Goal: Transaction & Acquisition: Purchase product/service

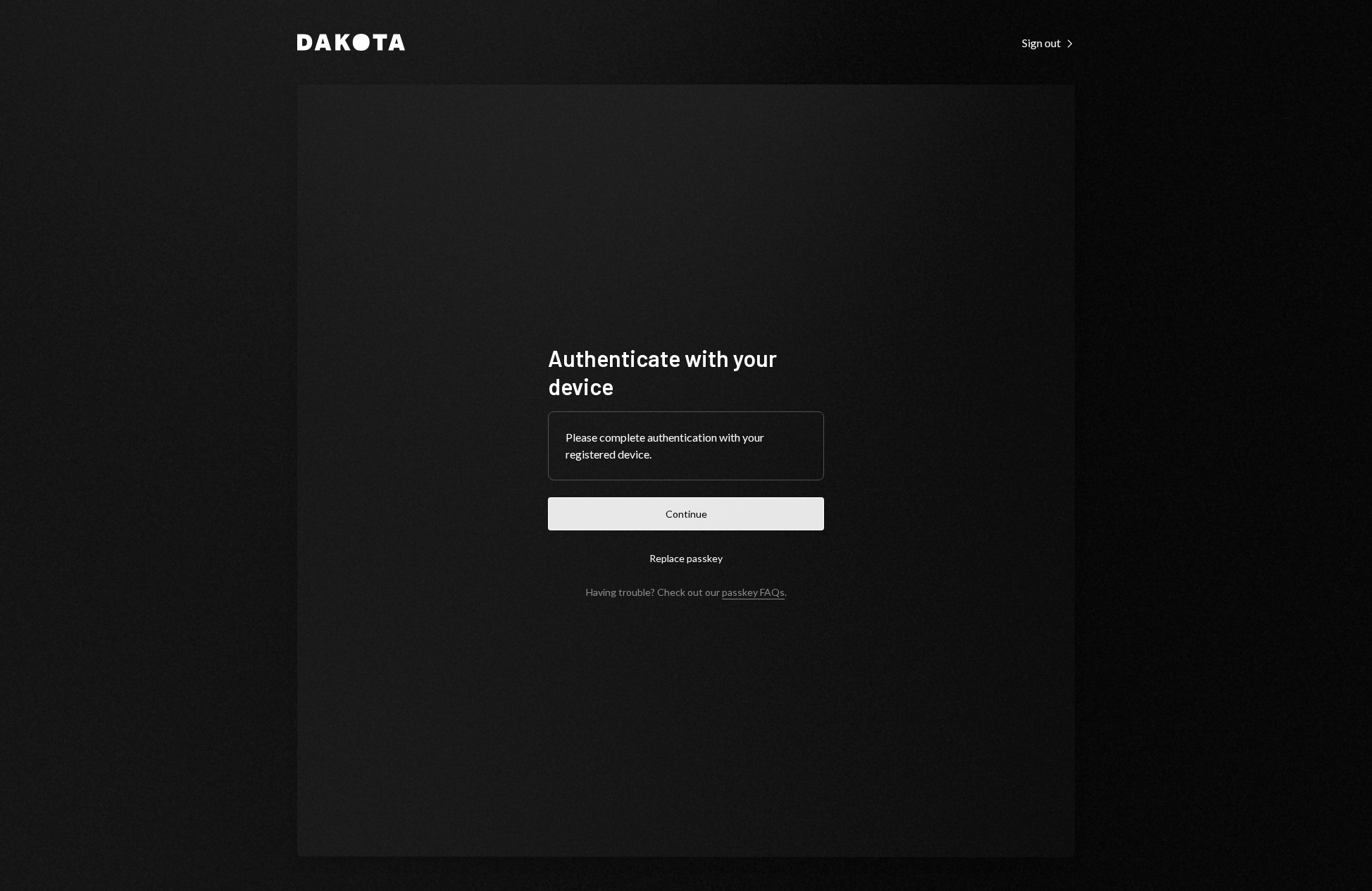
click at [742, 513] on button "Continue" at bounding box center [686, 514] width 276 height 33
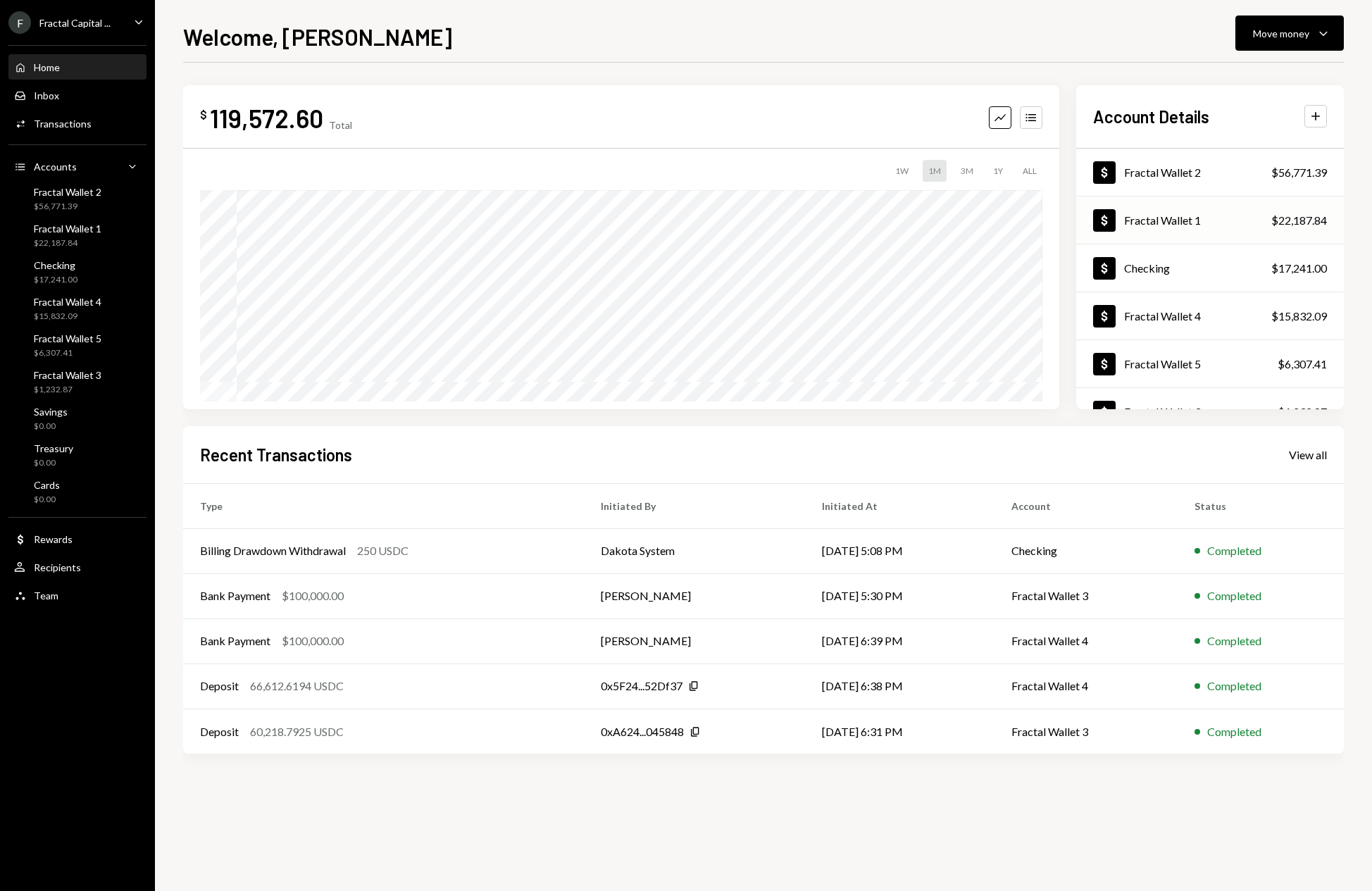
click at [1192, 222] on div "Fractal Wallet 1" at bounding box center [1163, 220] width 77 height 14
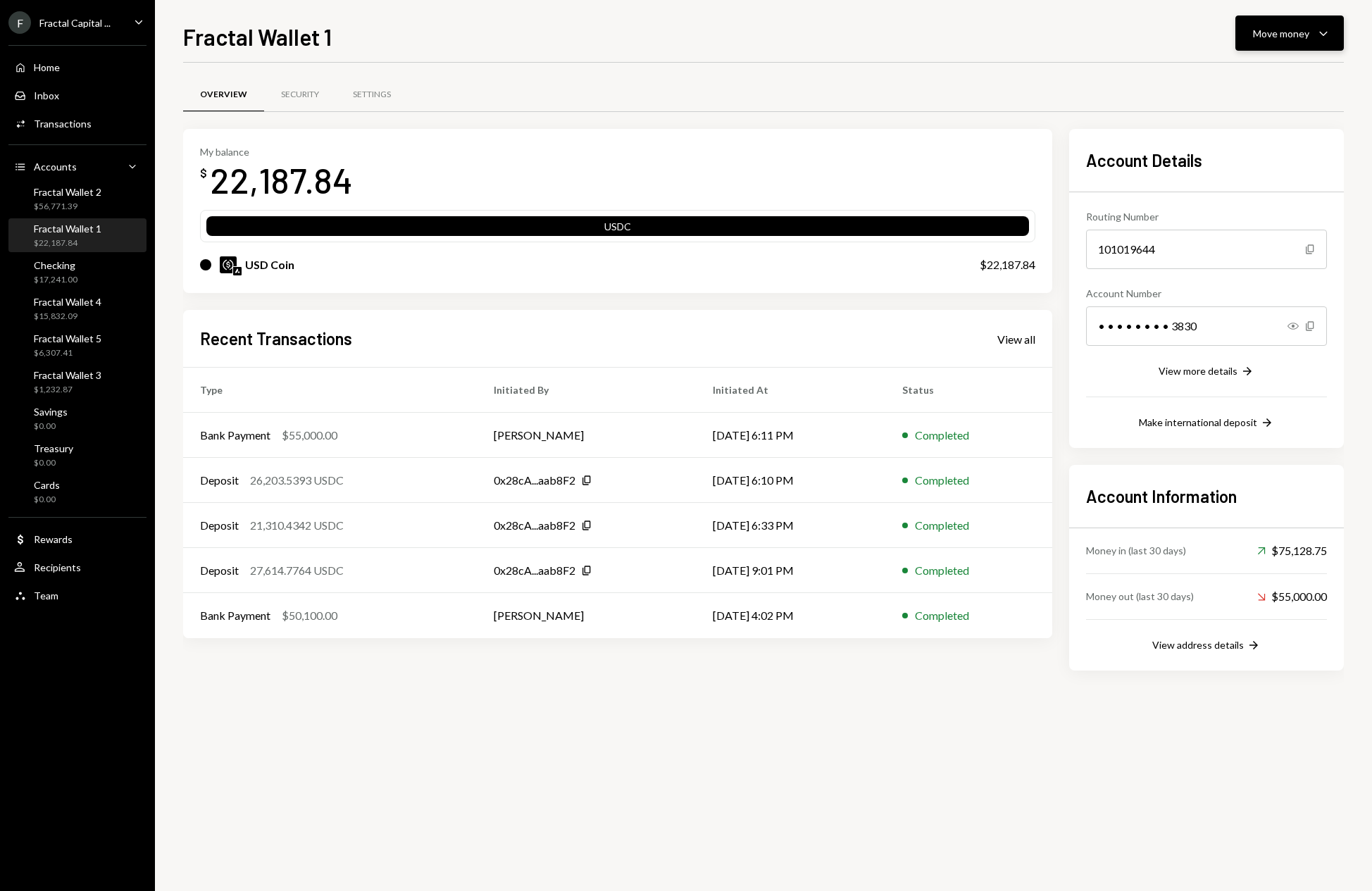
click at [1323, 30] on icon "Caret Down" at bounding box center [1324, 33] width 17 height 17
click at [1245, 135] on div "Deposit" at bounding box center [1278, 139] width 103 height 15
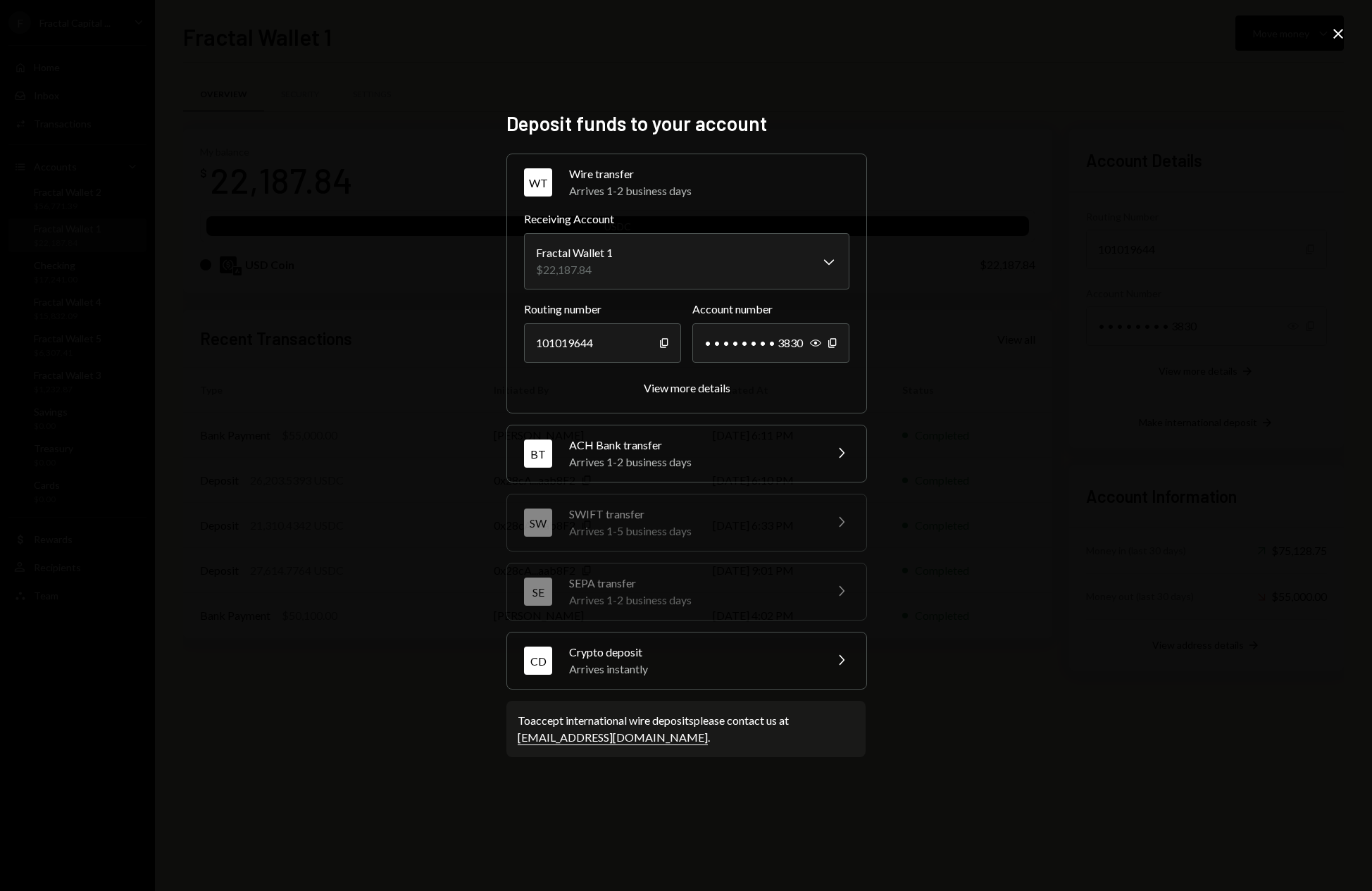
click at [771, 663] on div "Arrives instantly" at bounding box center [693, 669] width 247 height 17
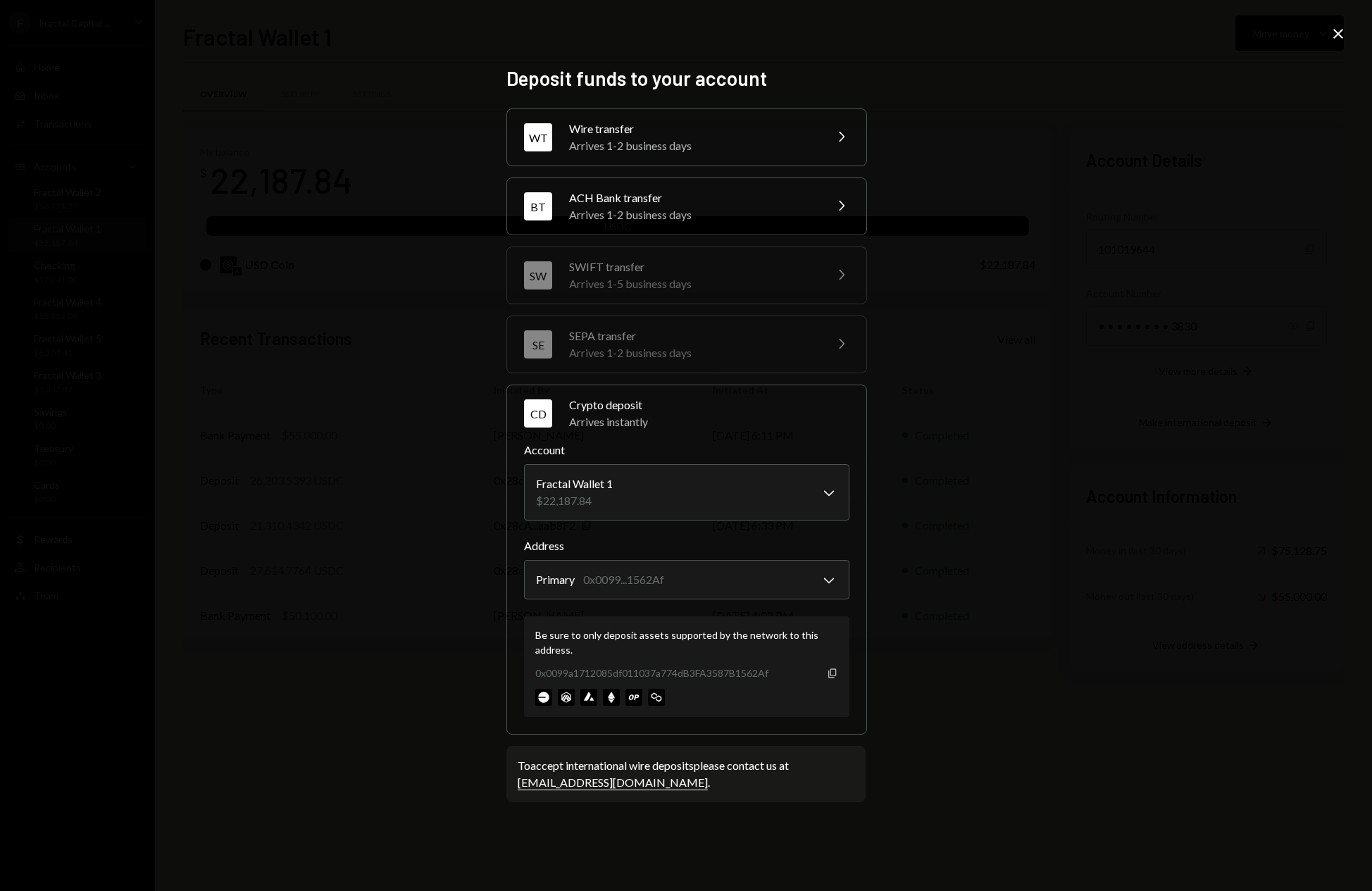
click at [837, 678] on icon "Copy" at bounding box center [832, 673] width 11 height 11
click at [835, 672] on icon "Copy" at bounding box center [832, 673] width 11 height 11
click at [1339, 36] on icon "Close" at bounding box center [1338, 34] width 17 height 17
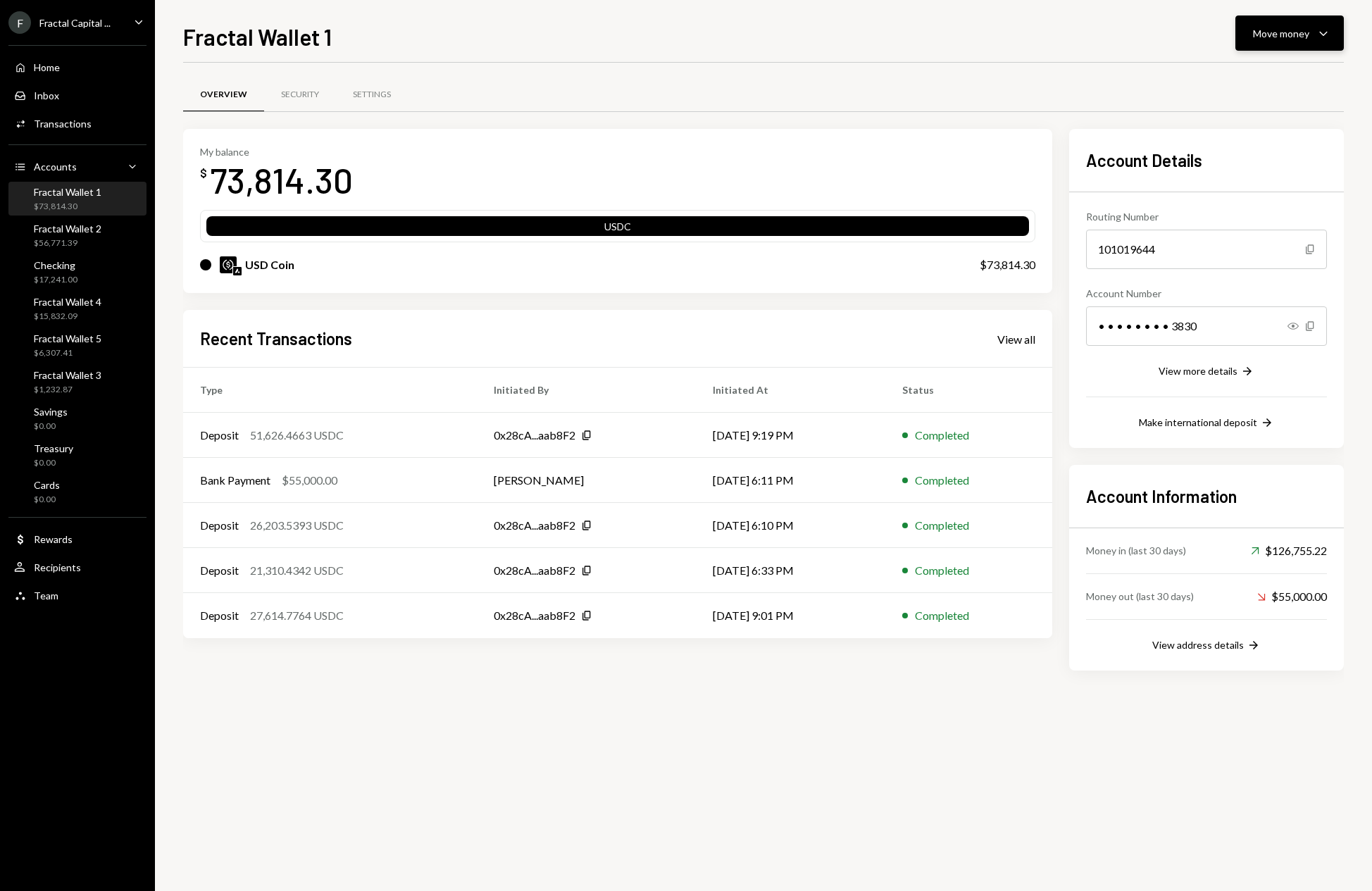
click at [1323, 33] on icon "Caret Down" at bounding box center [1324, 33] width 17 height 17
click at [1249, 107] on div "Transfer" at bounding box center [1278, 107] width 103 height 15
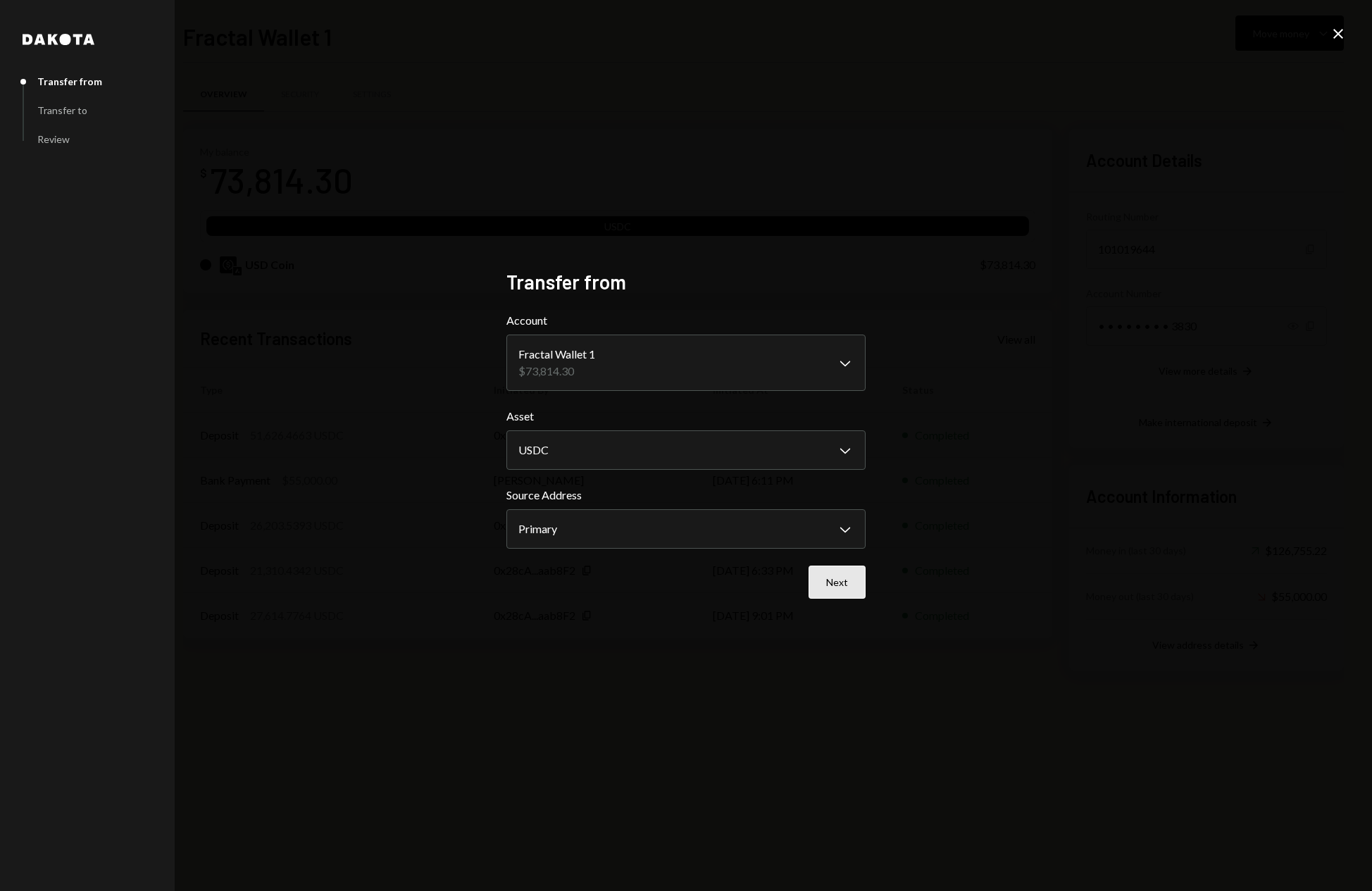
click at [841, 591] on button "Next" at bounding box center [837, 582] width 57 height 33
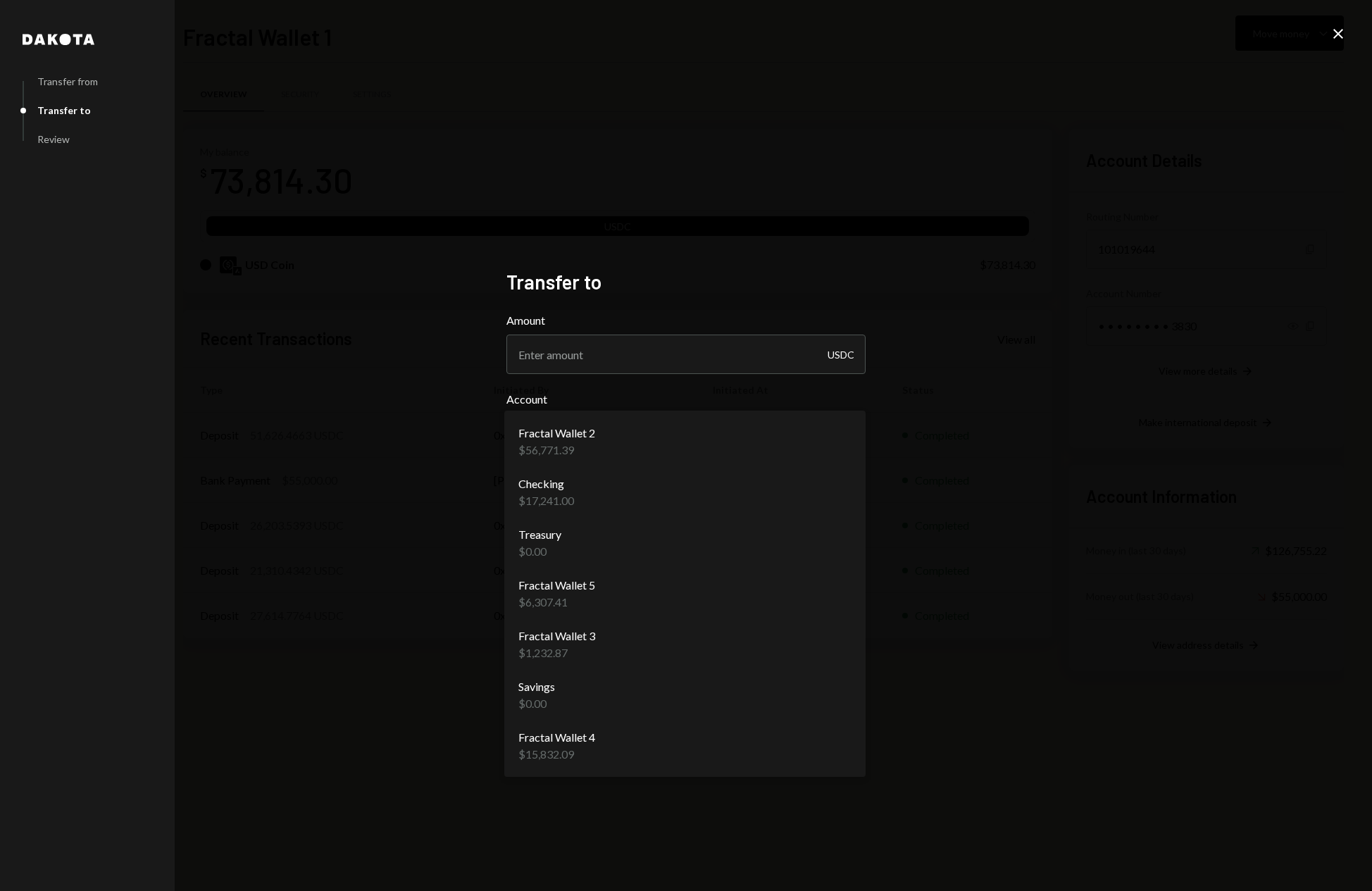
click at [674, 436] on body "F Fractal Capital ... Caret Down Home Home Inbox Inbox Activities Transactions …" at bounding box center [686, 446] width 1372 height 891
click at [1051, 404] on div "**********" at bounding box center [686, 446] width 1372 height 891
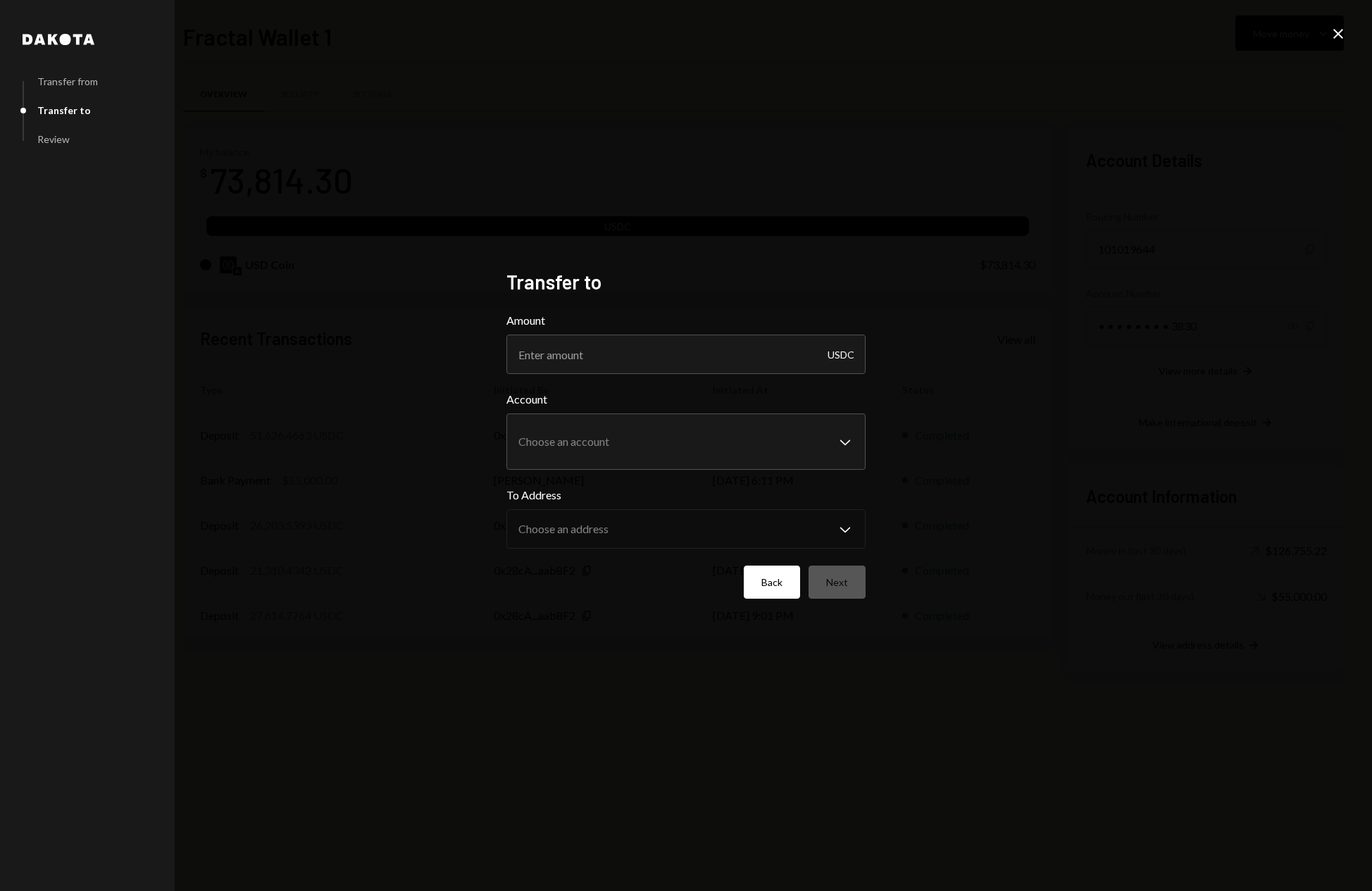
click at [769, 587] on button "Back" at bounding box center [772, 582] width 57 height 33
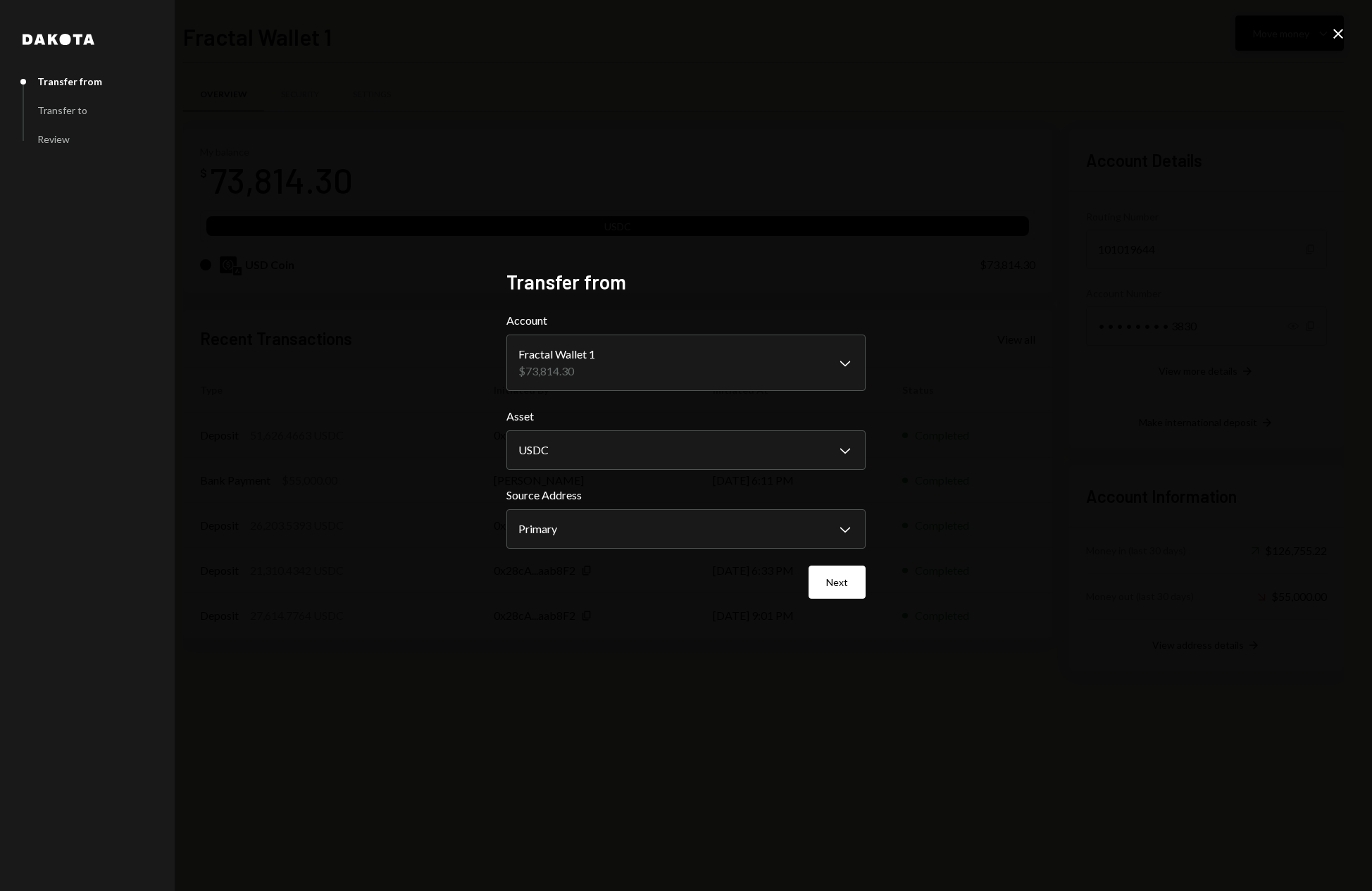
click at [1338, 36] on icon "Close" at bounding box center [1338, 34] width 17 height 17
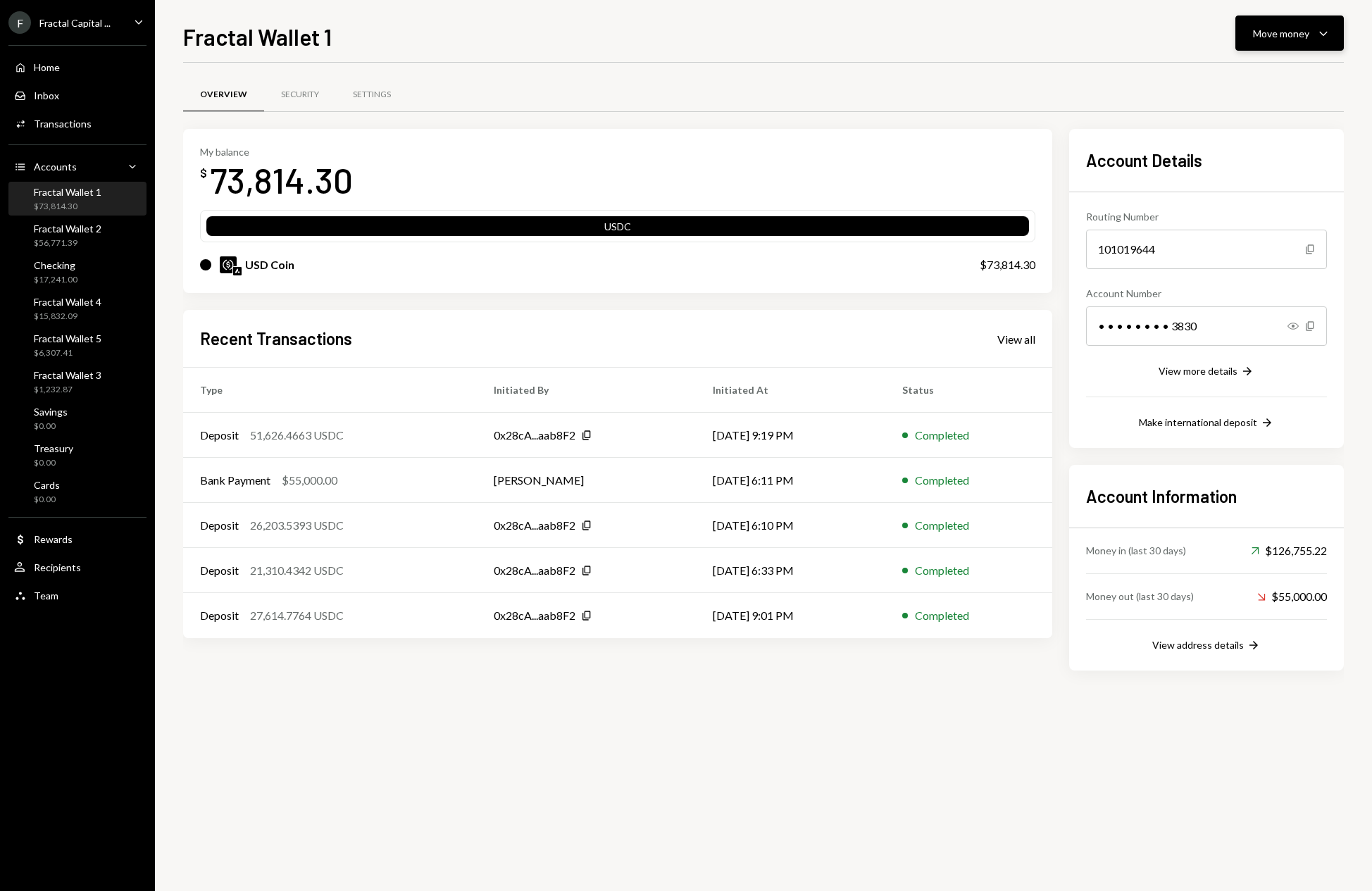
click at [1333, 36] on button "Move money Caret Down" at bounding box center [1290, 33] width 108 height 36
click at [1235, 76] on div "Send" at bounding box center [1278, 76] width 103 height 15
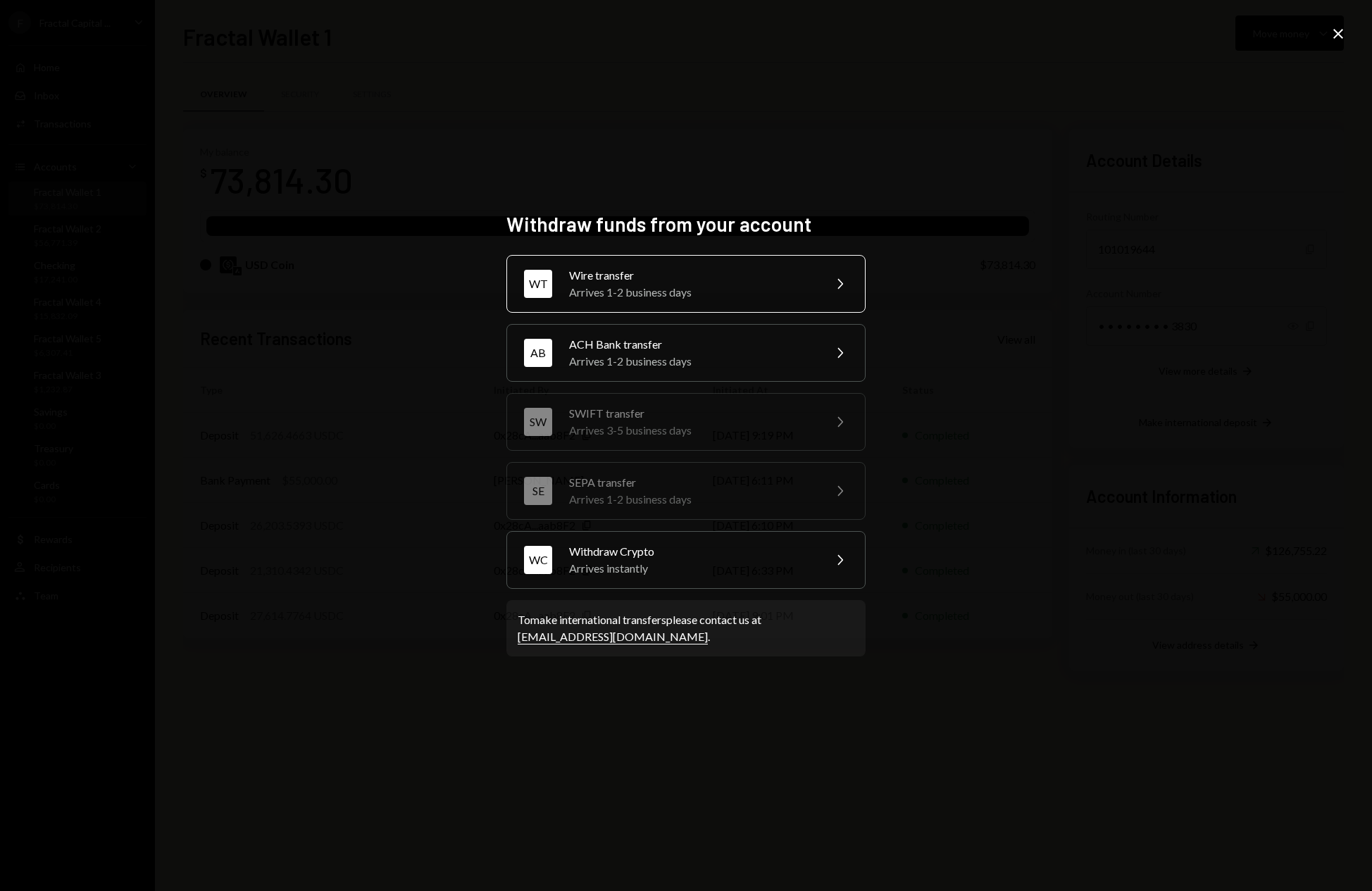
click at [780, 280] on div "Wire transfer" at bounding box center [692, 275] width 245 height 17
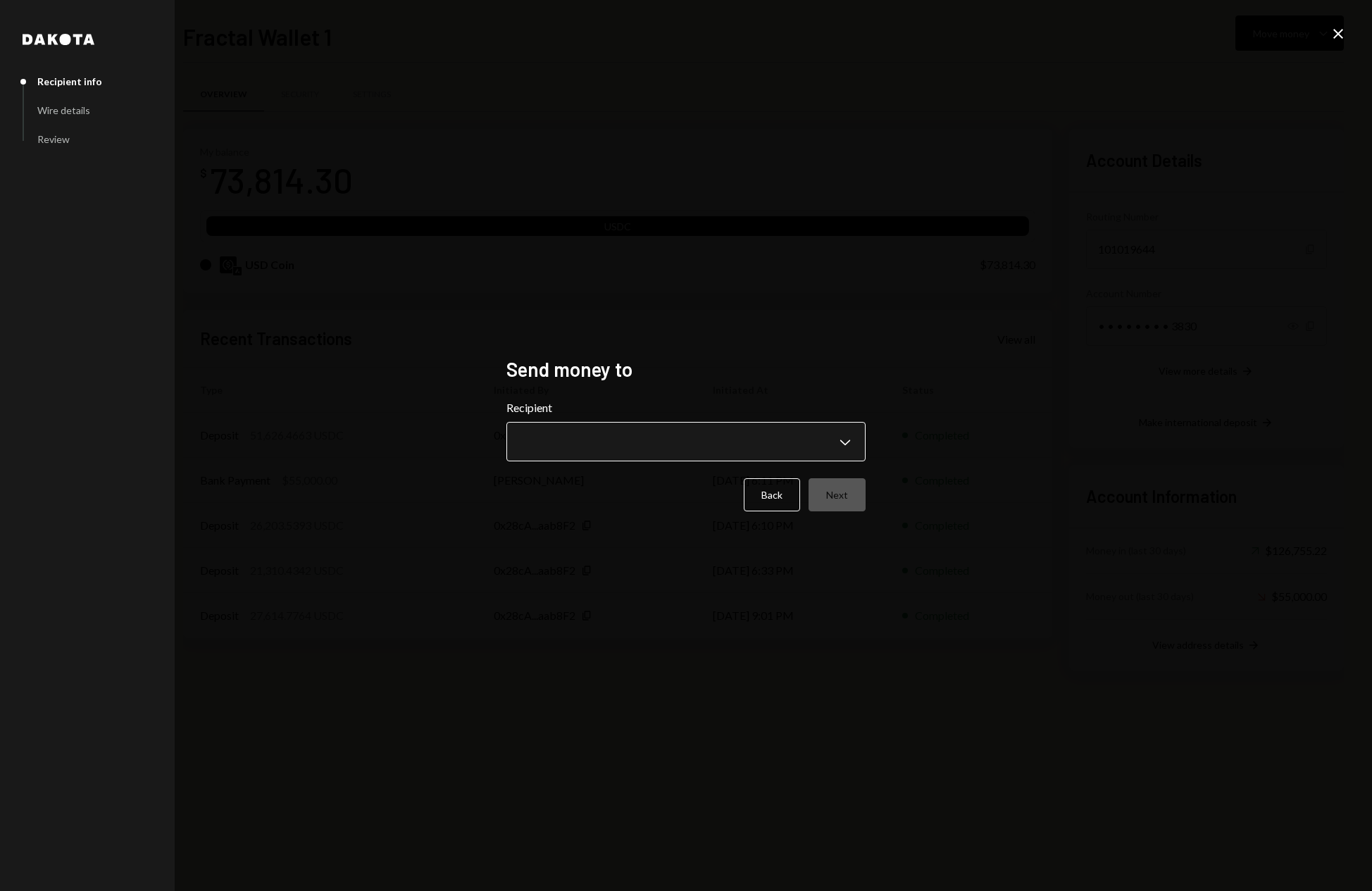
click at [701, 443] on body "F Fractal Capital ... Caret Down Home Home Inbox Inbox Activities Transactions …" at bounding box center [686, 446] width 1372 height 891
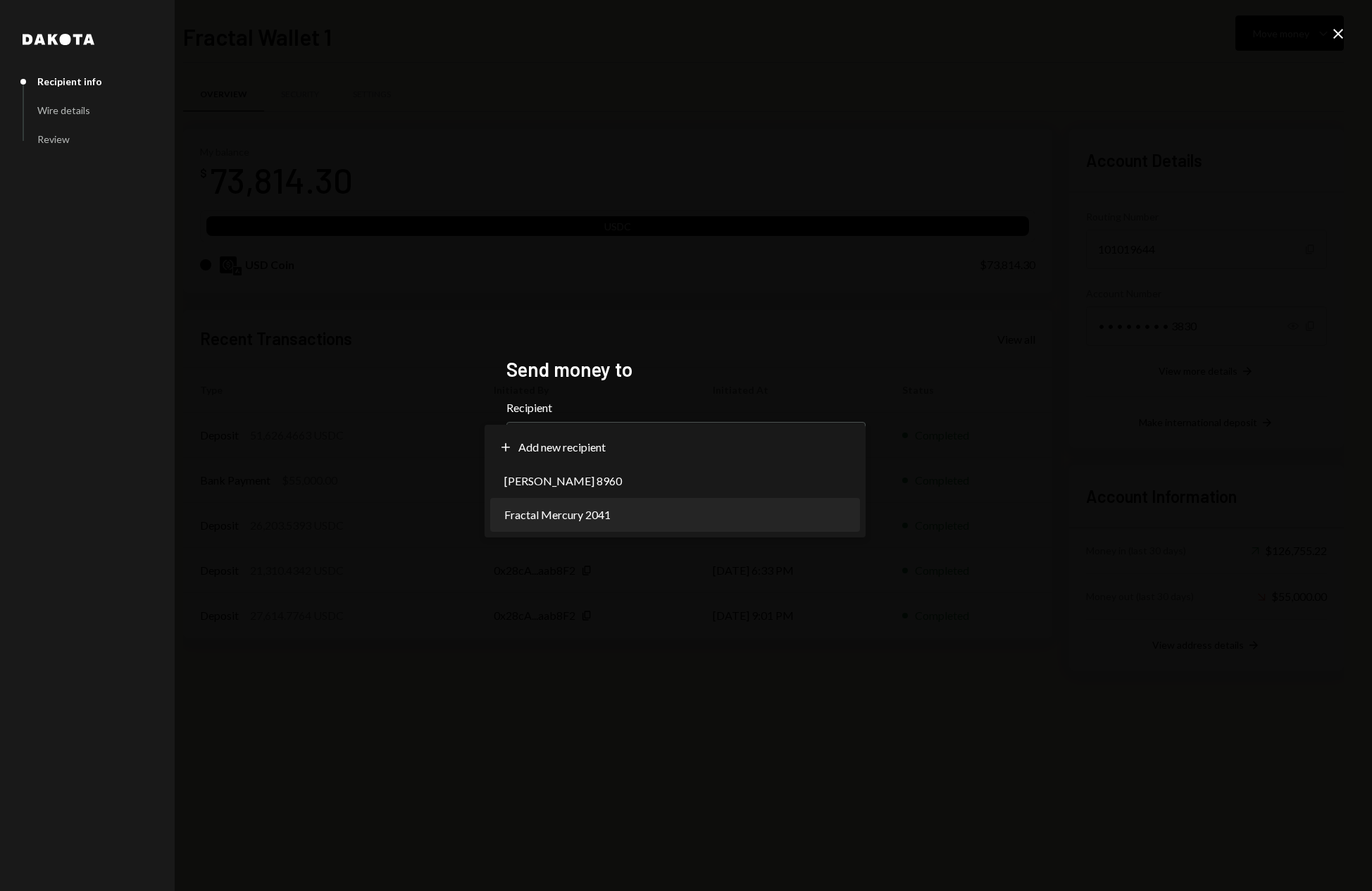
select select "**********"
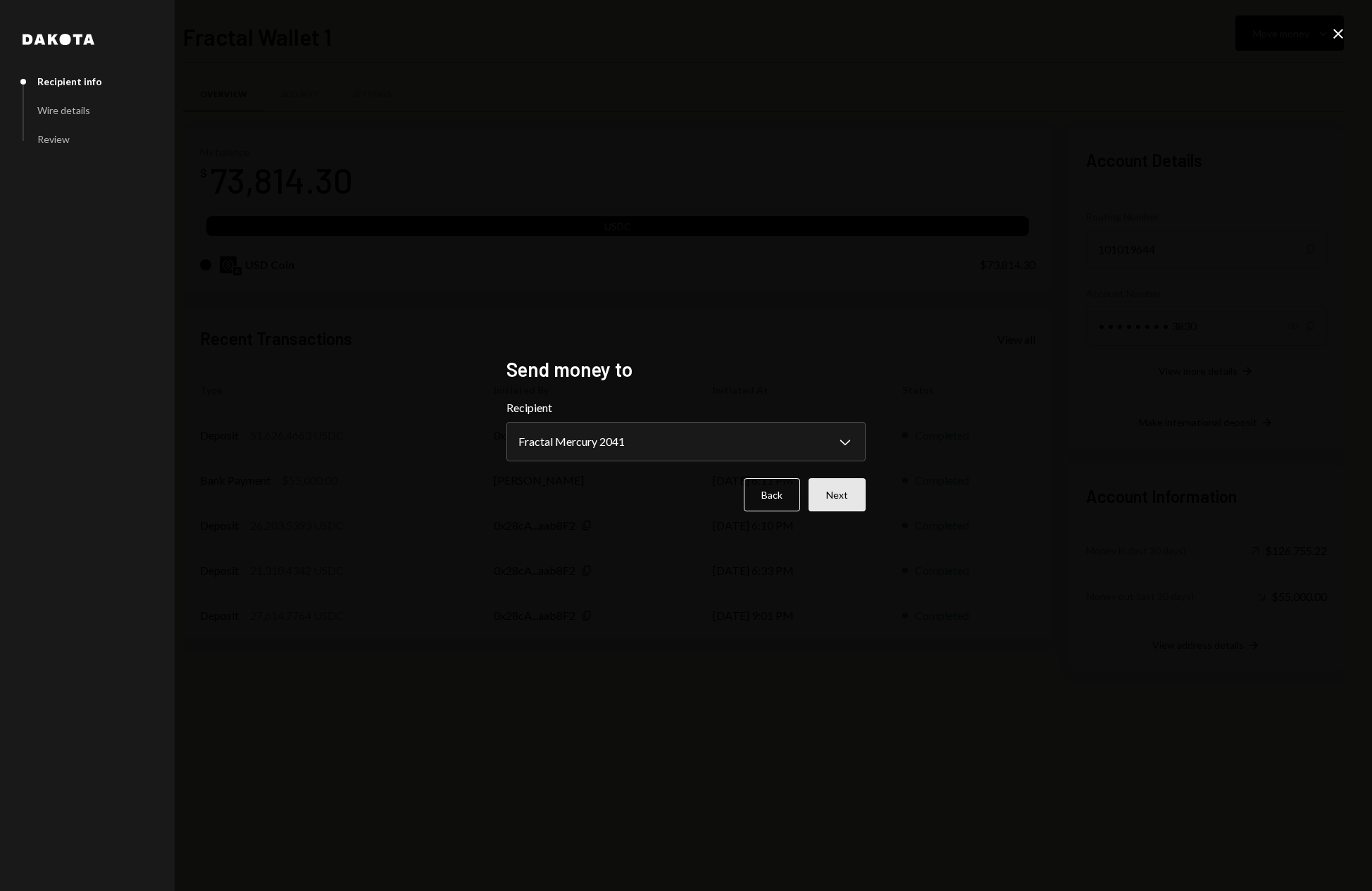
click at [843, 495] on button "Next" at bounding box center [837, 495] width 57 height 33
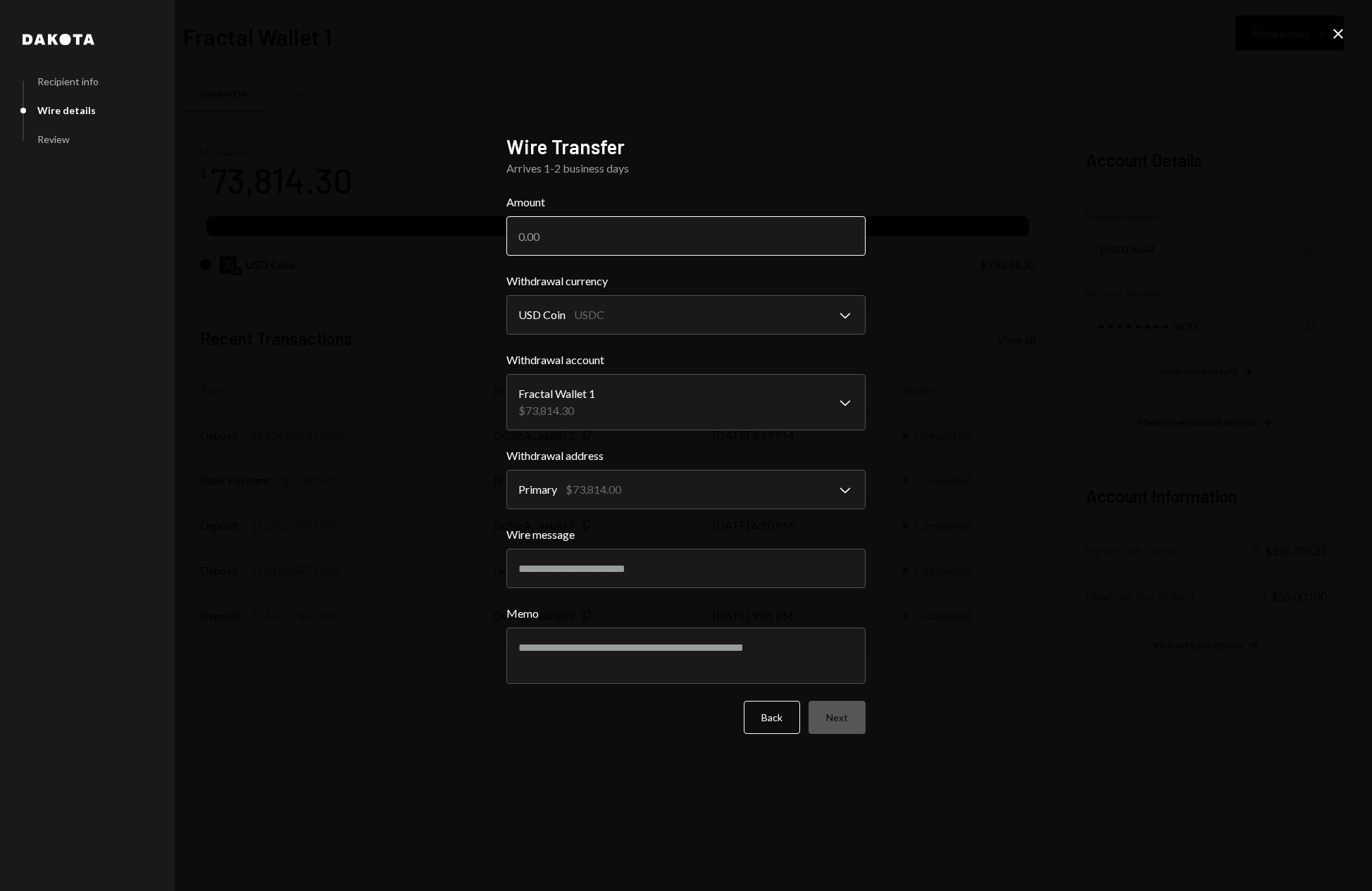
click at [633, 227] on input "Amount" at bounding box center [686, 236] width 359 height 39
type input "70000"
click at [1049, 537] on div "**********" at bounding box center [686, 446] width 1372 height 891
click at [1340, 35] on icon at bounding box center [1338, 33] width 10 height 10
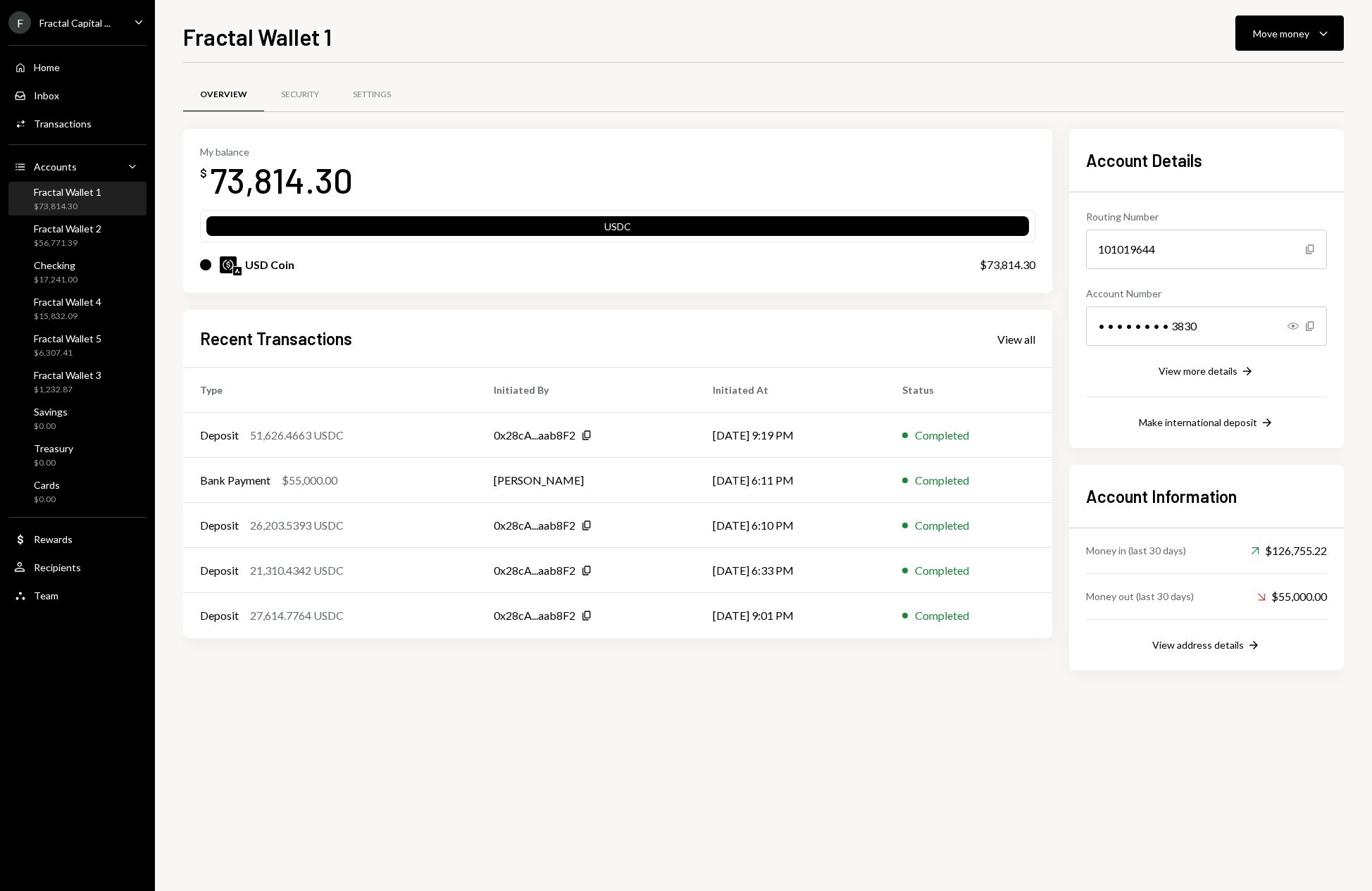
click at [800, 737] on div "Overview Security Settings My balance $ 73,814.30 USDC USD Coin $73,814.30 Rece…" at bounding box center [763, 477] width 1161 height 828
click at [94, 231] on div "Fractal Wallet 2" at bounding box center [67, 228] width 67 height 12
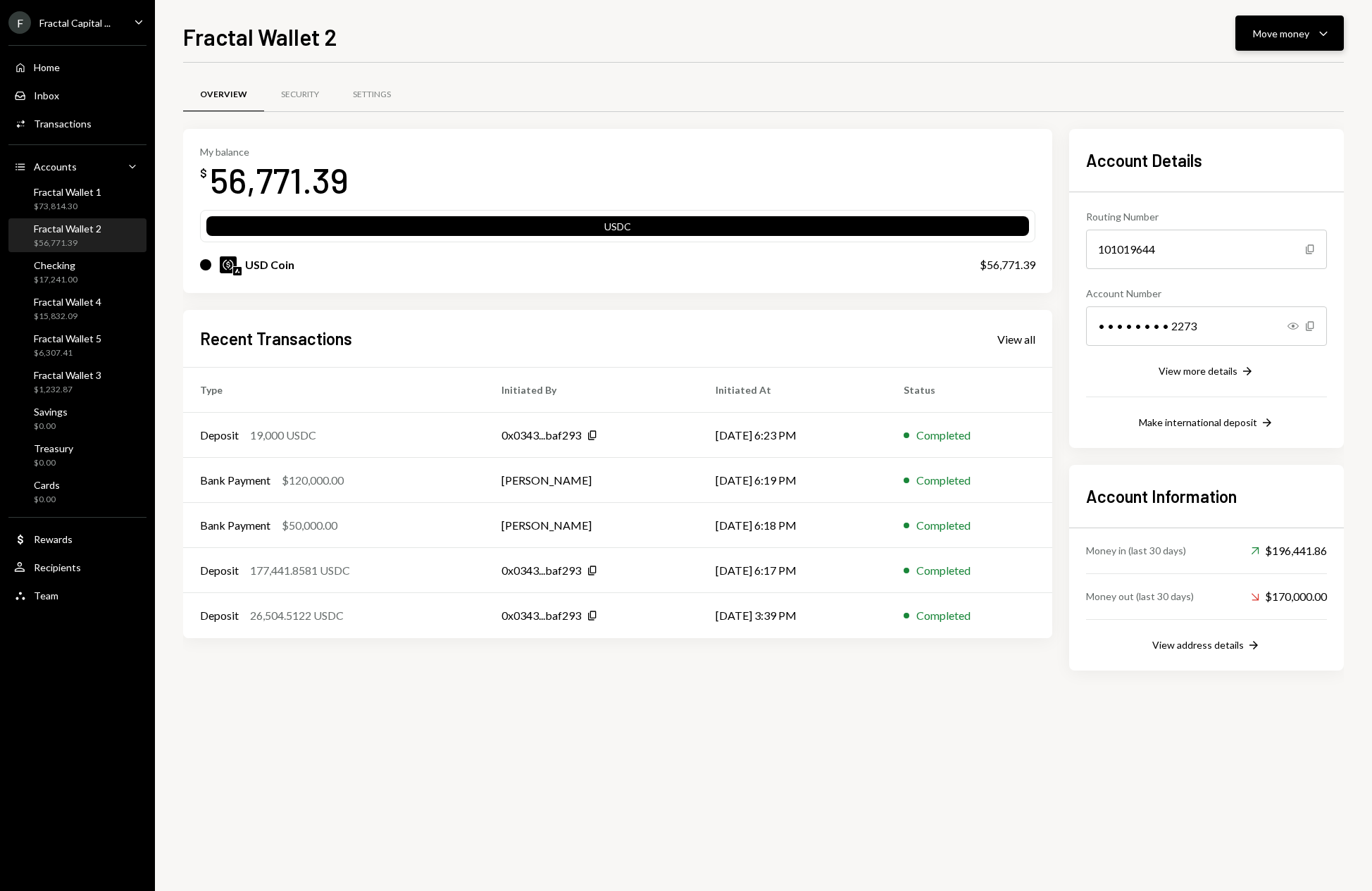
click at [1333, 34] on button "Move money Caret Down" at bounding box center [1290, 33] width 108 height 36
click at [1251, 146] on div "Deposit" at bounding box center [1278, 139] width 103 height 15
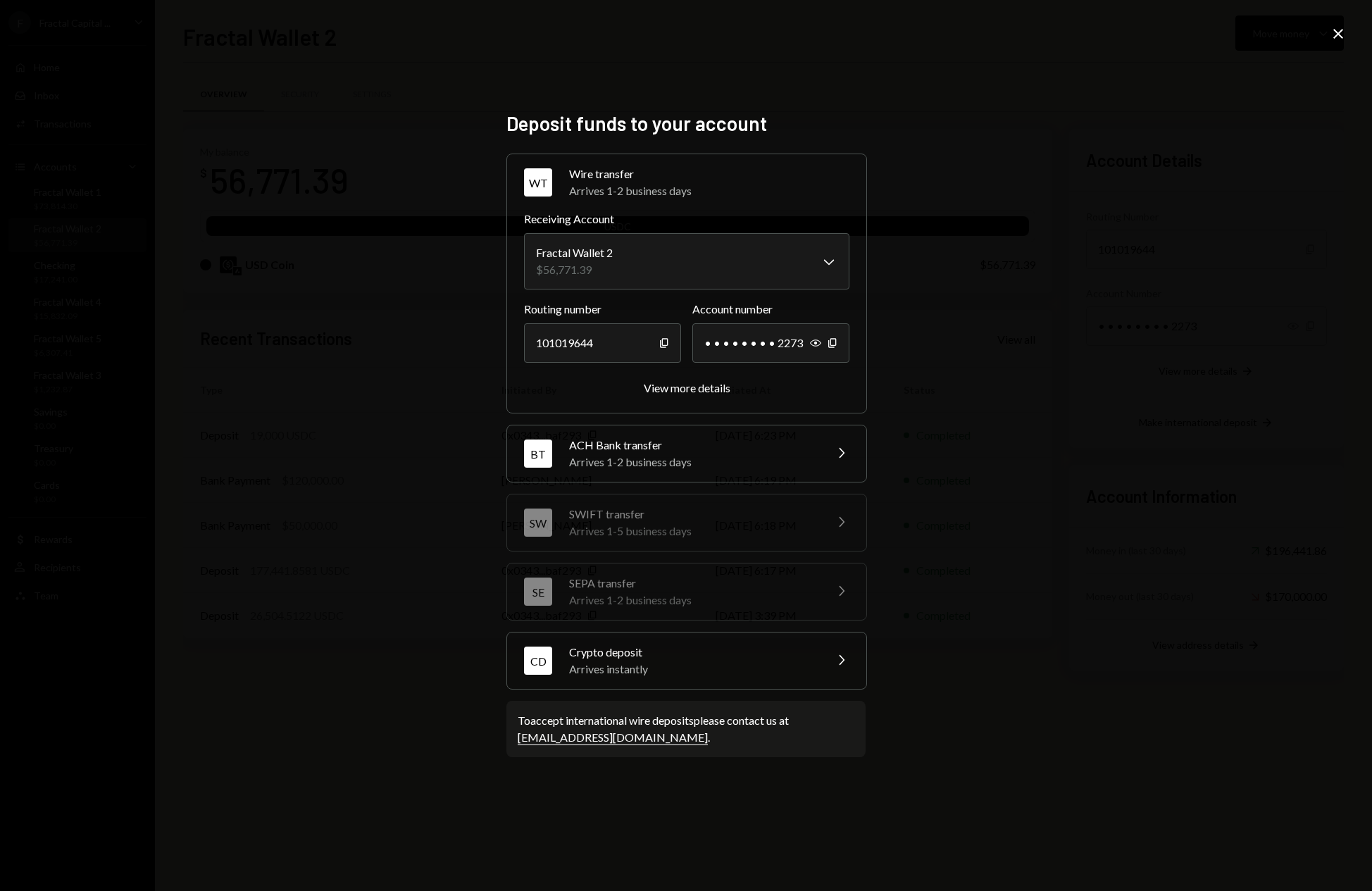
click at [760, 654] on div "Crypto deposit" at bounding box center [693, 652] width 247 height 17
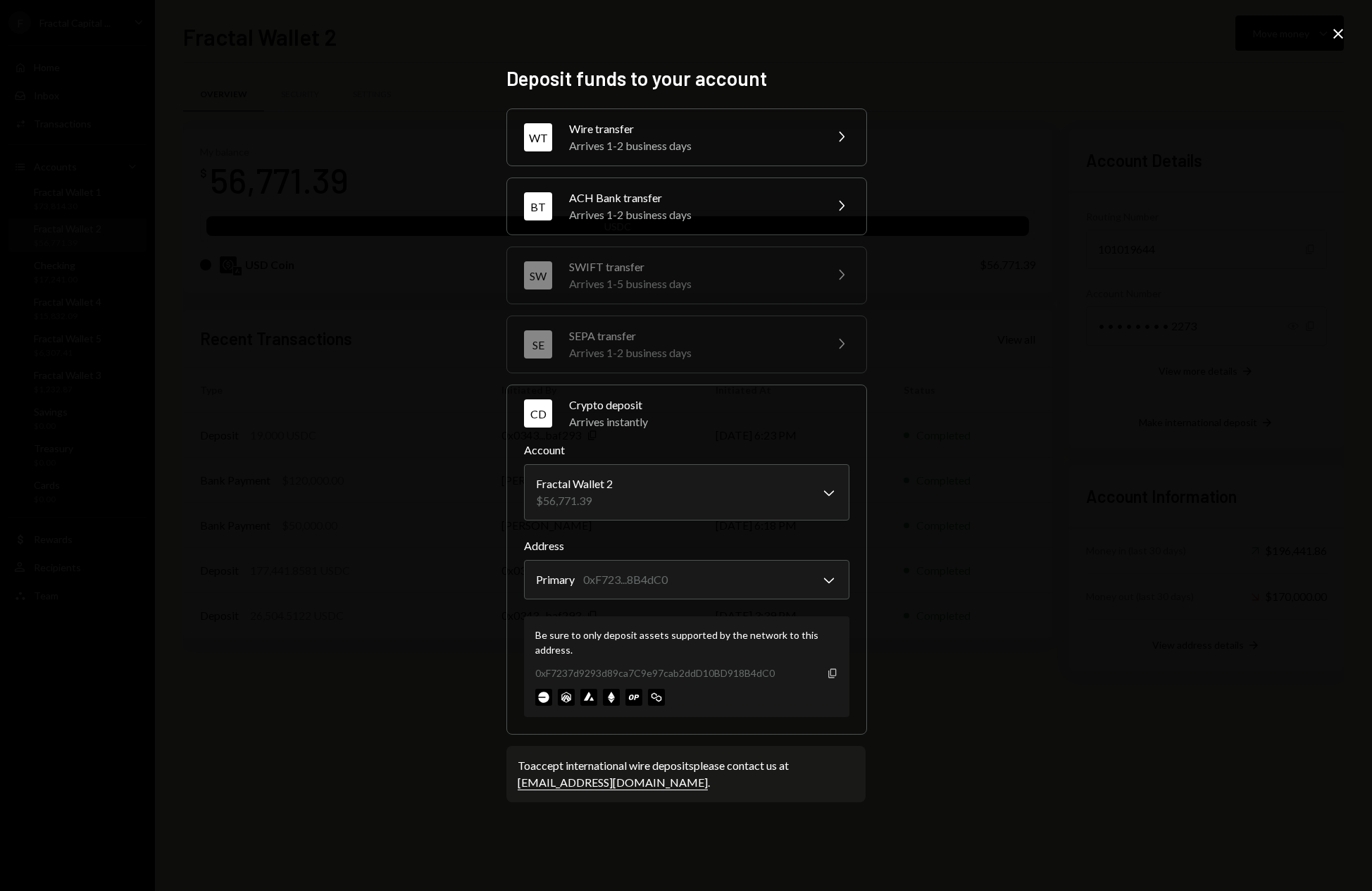
click at [835, 673] on icon "Copy" at bounding box center [832, 673] width 11 height 11
click at [1339, 37] on icon "Close" at bounding box center [1338, 34] width 17 height 17
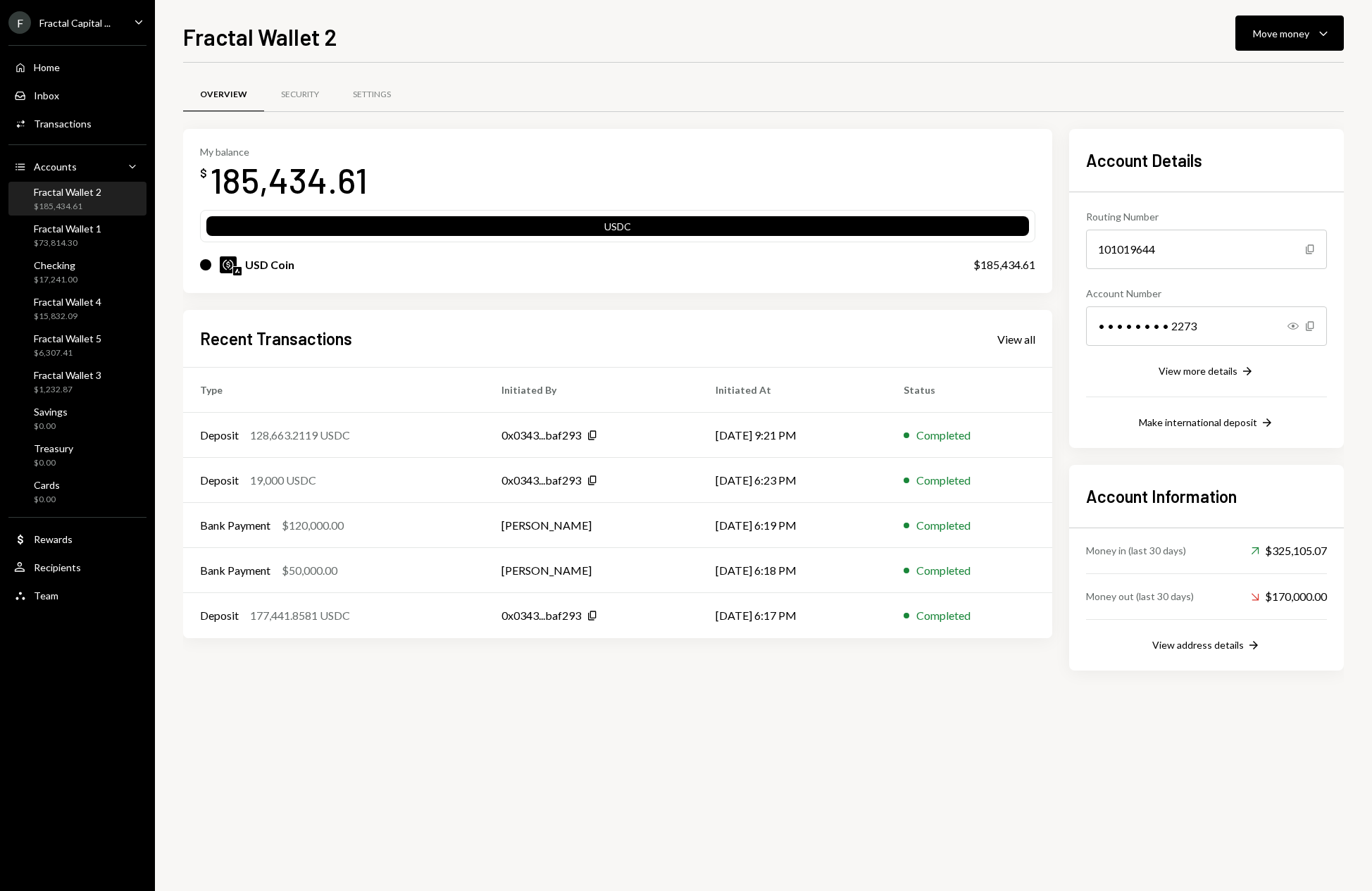
click at [657, 759] on div "Overview Security Settings My balance $ 185,434.61 USDC USD Coin $185,434.61 Re…" at bounding box center [763, 477] width 1161 height 828
click at [1327, 35] on icon "Caret Down" at bounding box center [1324, 33] width 17 height 17
click at [1237, 79] on div "Send" at bounding box center [1278, 76] width 103 height 15
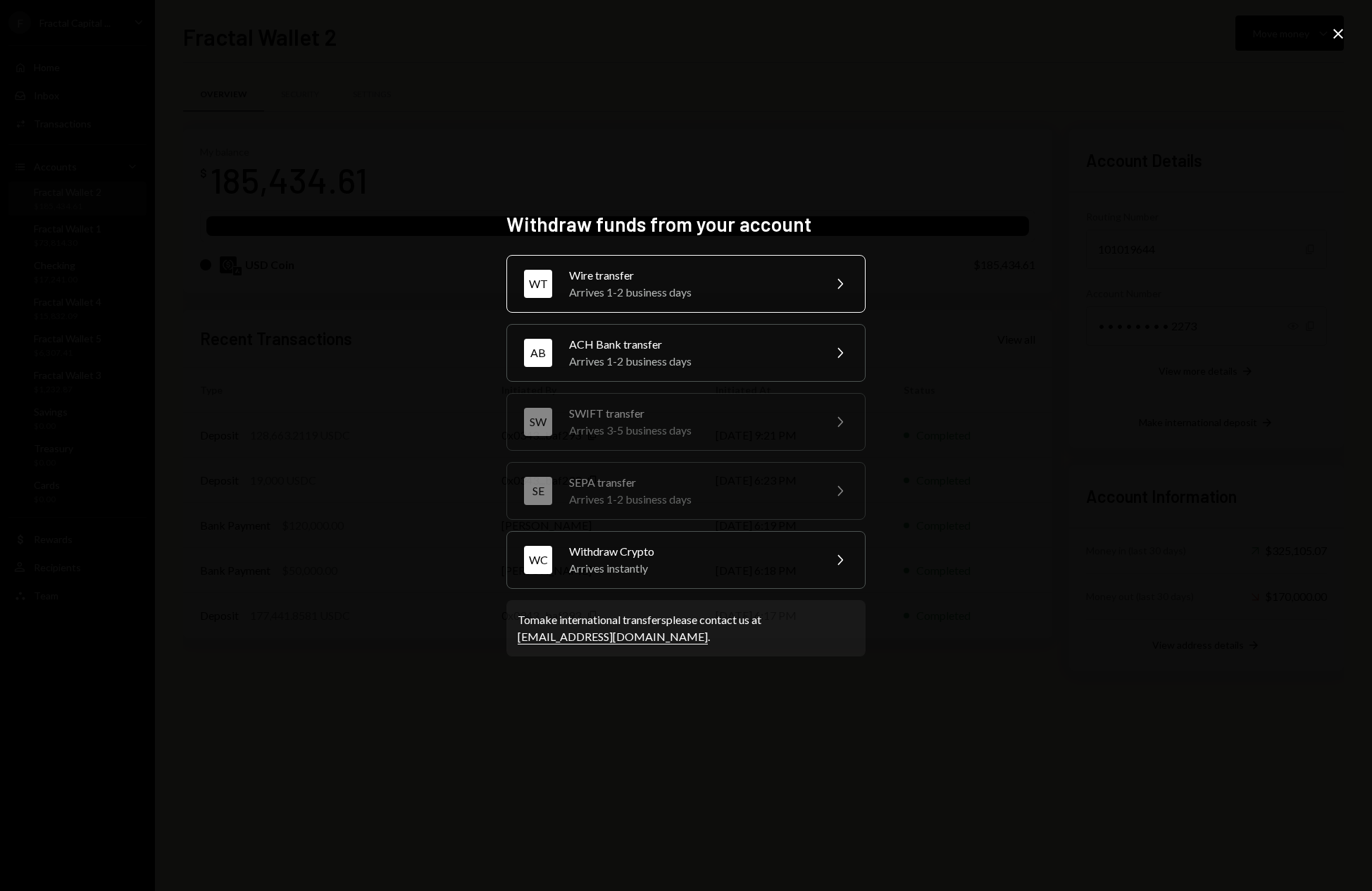
click at [770, 283] on div "Wire transfer" at bounding box center [692, 275] width 245 height 17
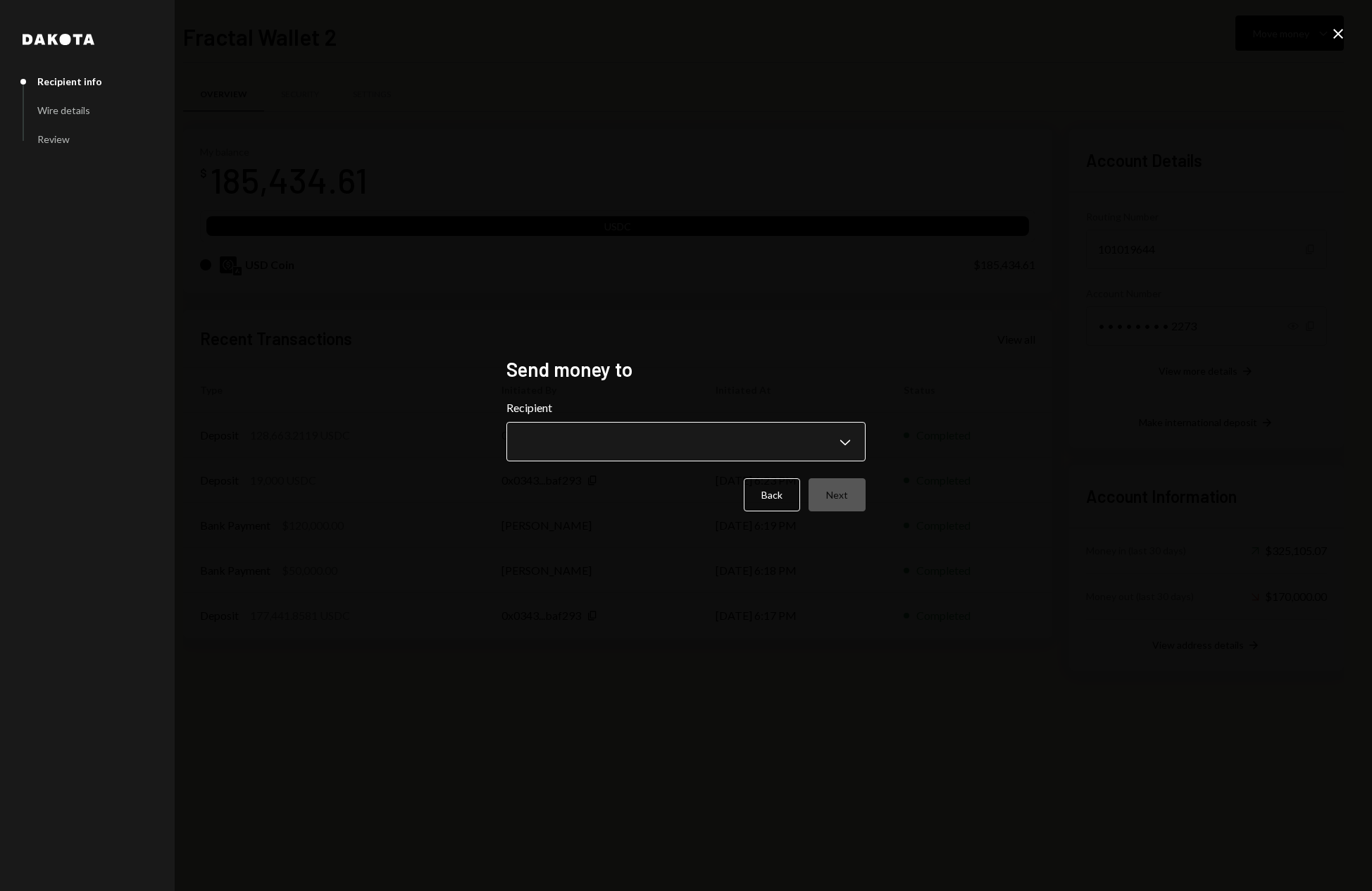
click at [834, 447] on body "F Fractal Capital ... Caret Down Home Home Inbox Inbox Activities Transactions …" at bounding box center [686, 446] width 1372 height 891
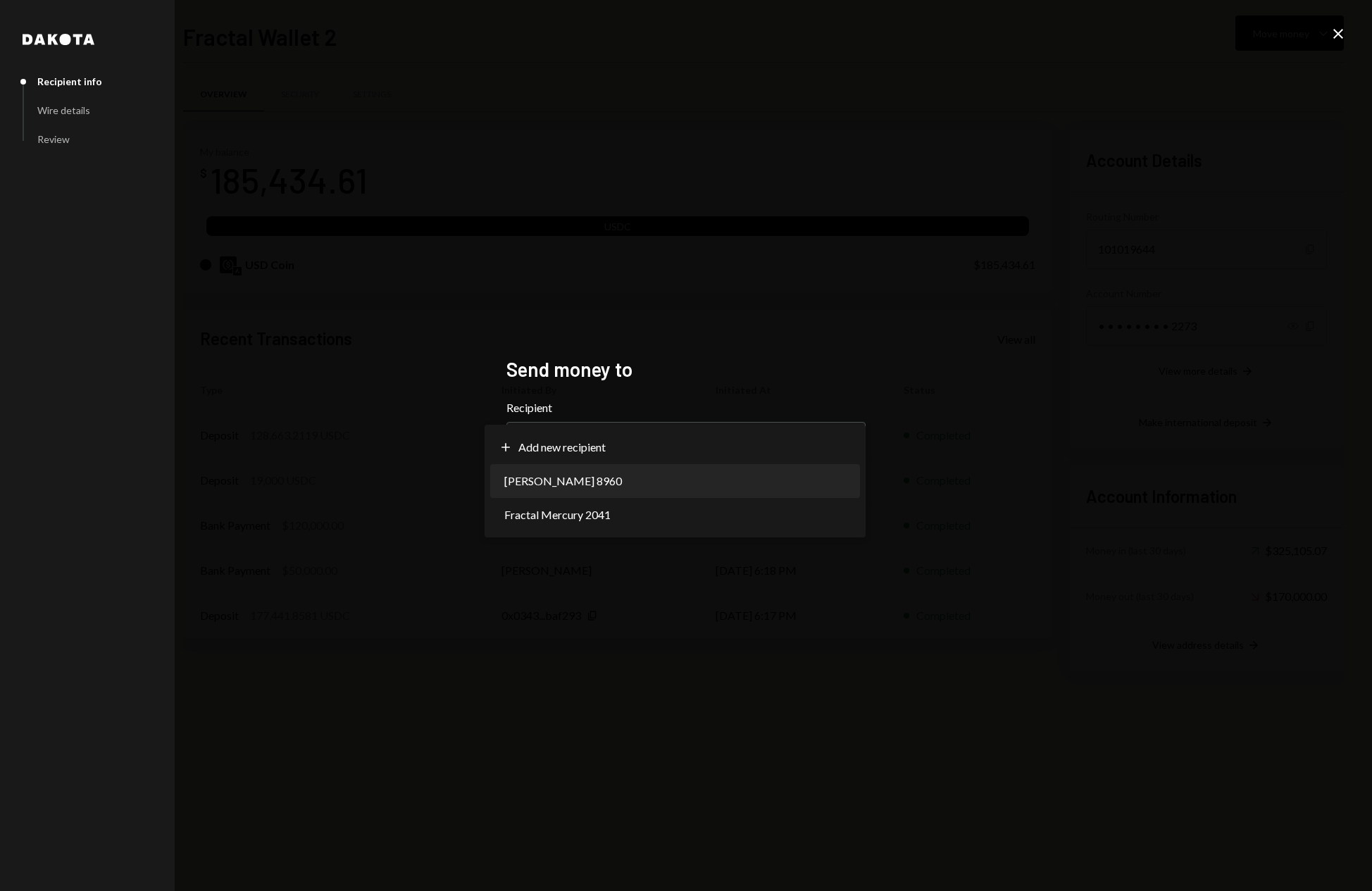
select select "**********"
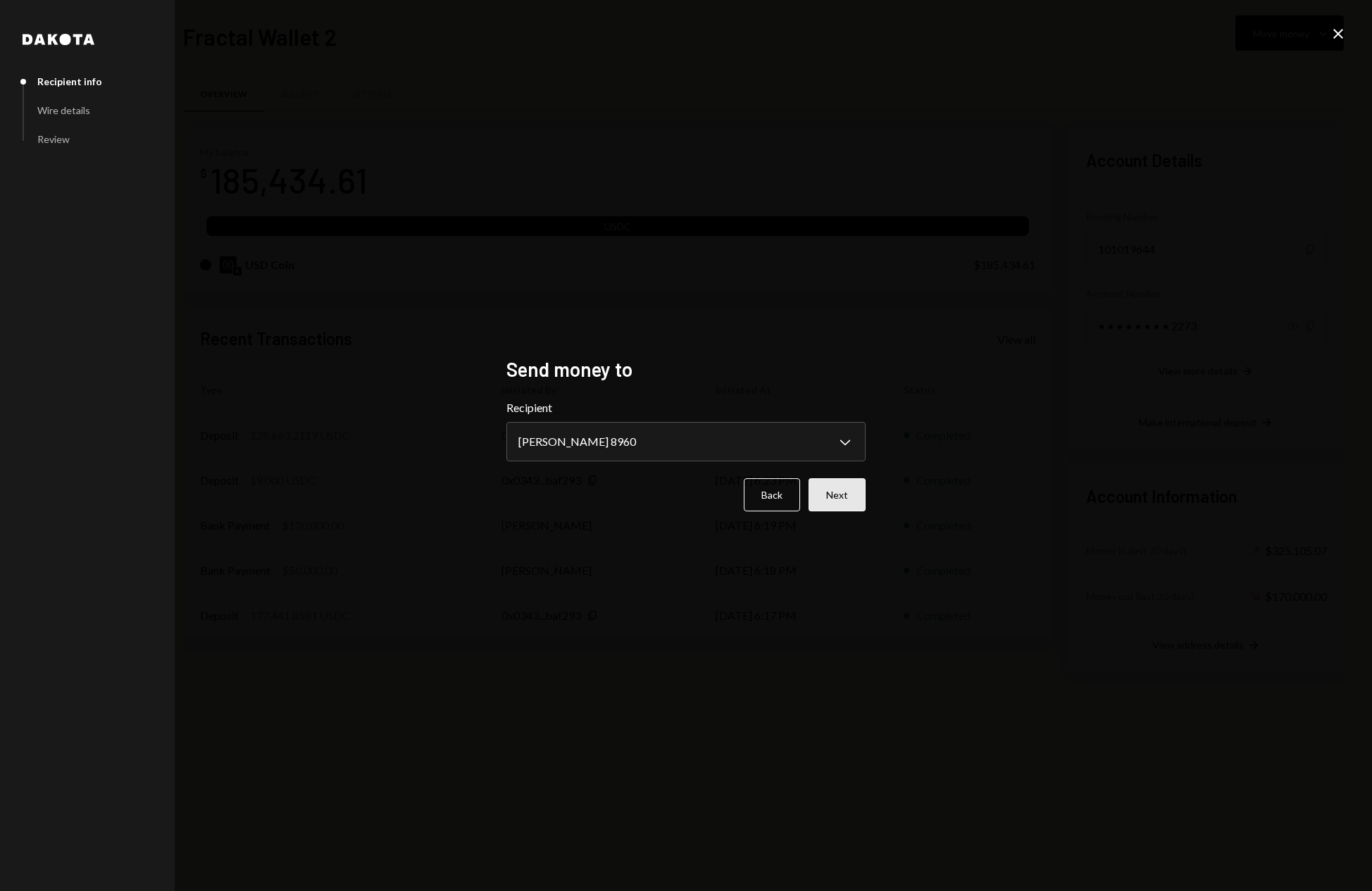
click at [836, 498] on button "Next" at bounding box center [837, 495] width 57 height 33
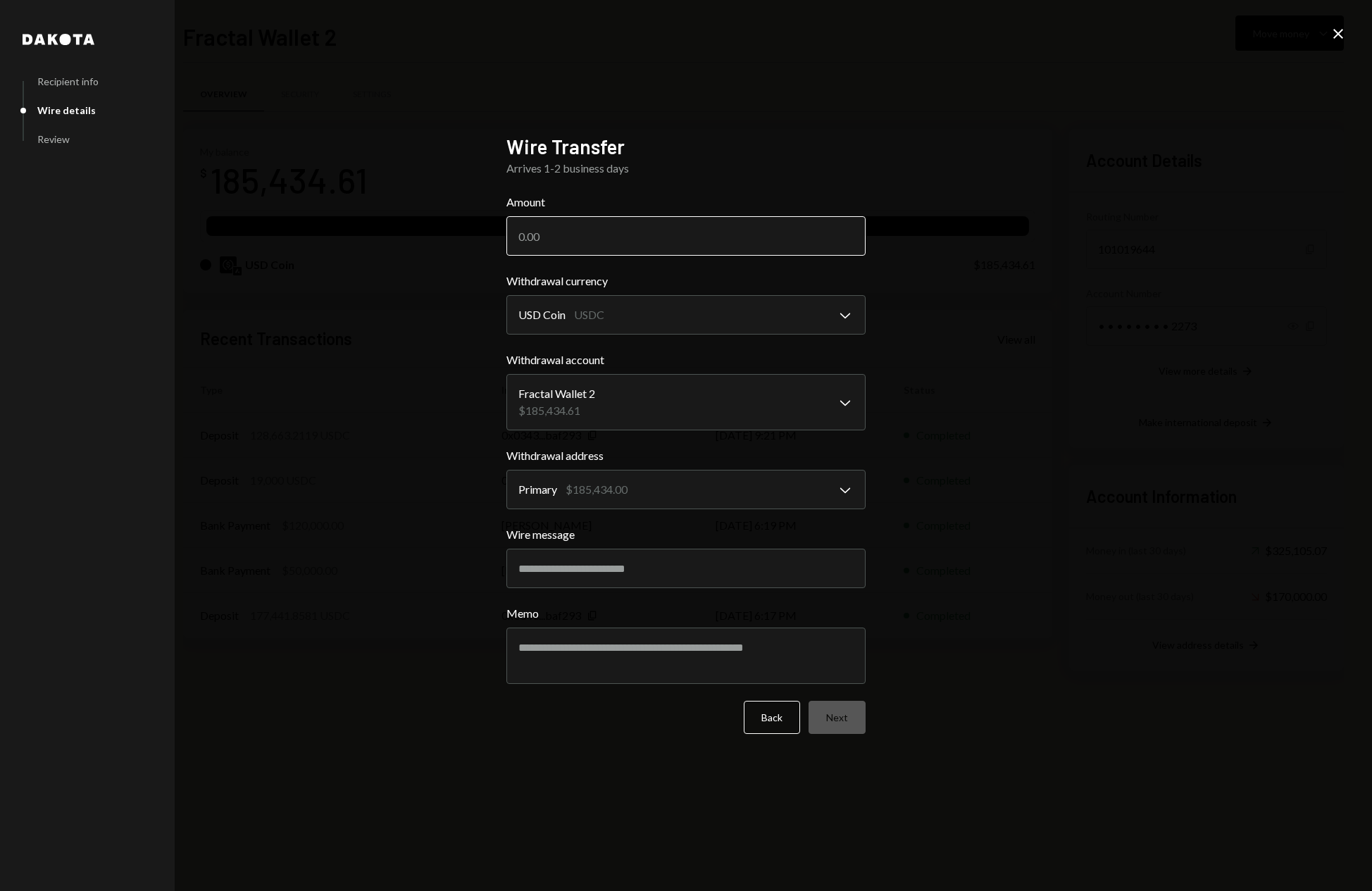
click at [564, 229] on input "Amount" at bounding box center [686, 236] width 359 height 39
type input "100000"
click at [833, 711] on button "Next" at bounding box center [837, 718] width 57 height 33
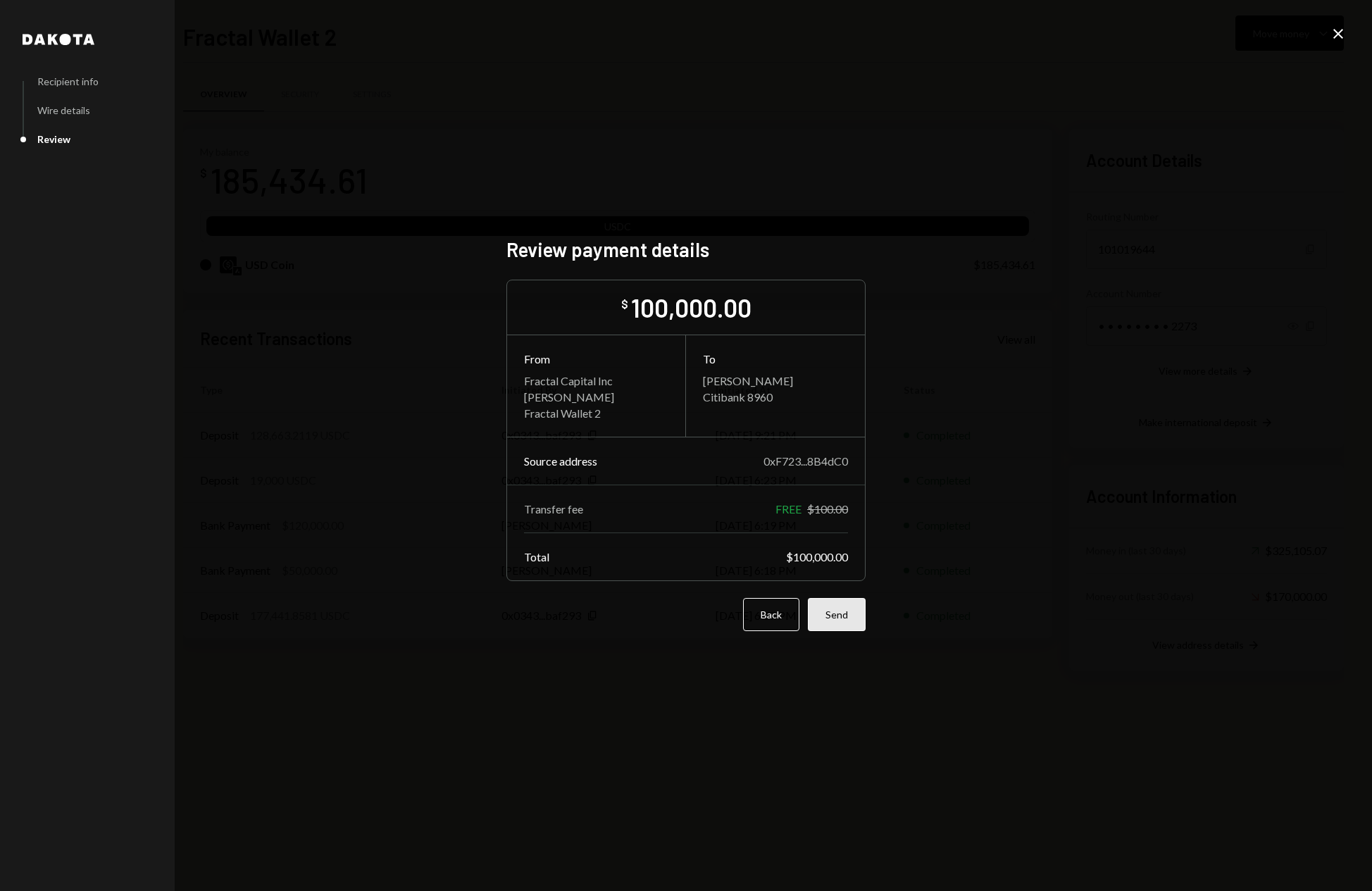
click at [848, 620] on button "Send" at bounding box center [837, 615] width 57 height 33
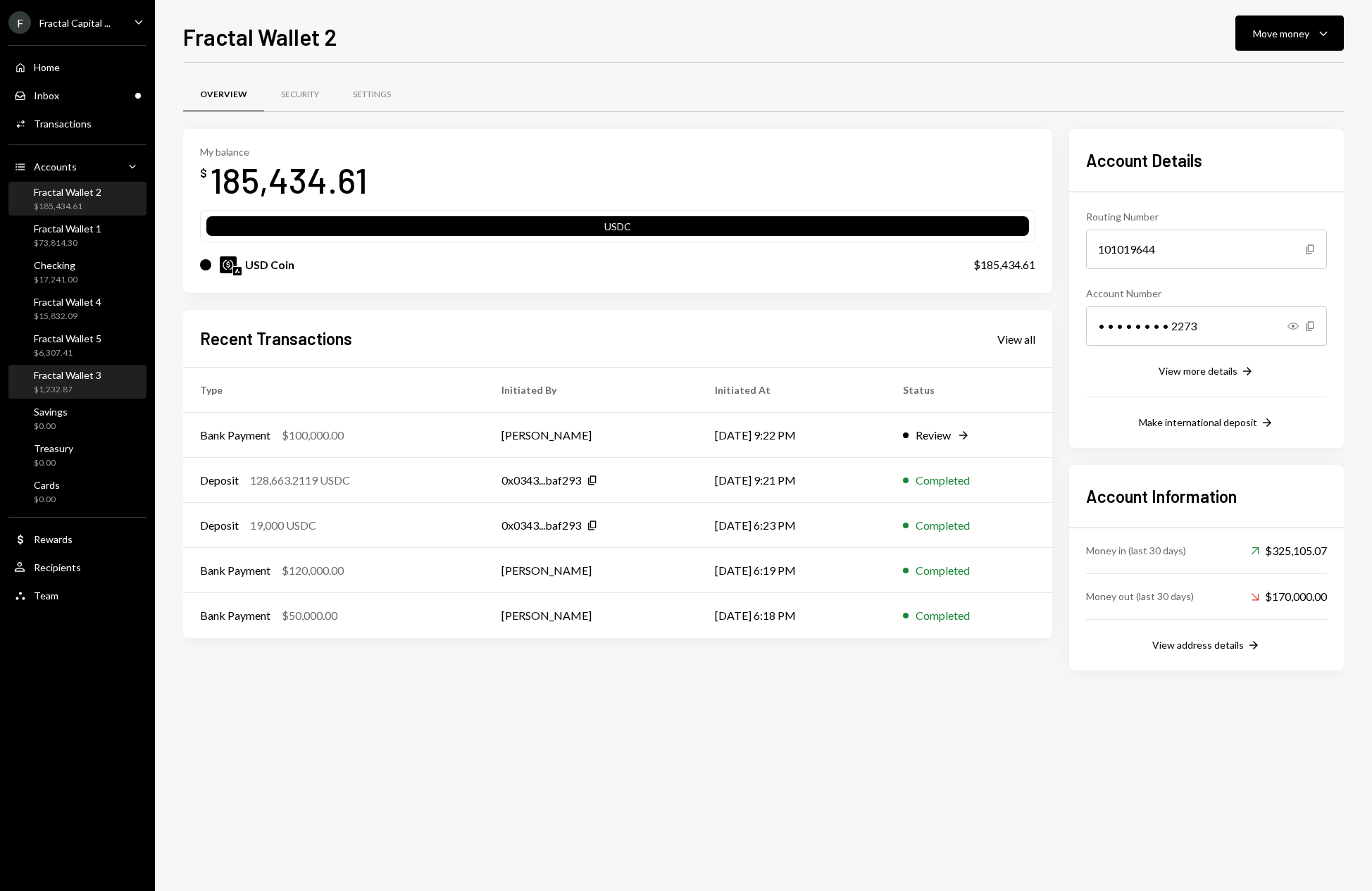
click at [98, 379] on div "Fractal Wallet 3" at bounding box center [67, 375] width 67 height 12
click at [1324, 36] on icon "button" at bounding box center [1324, 34] width 8 height 5
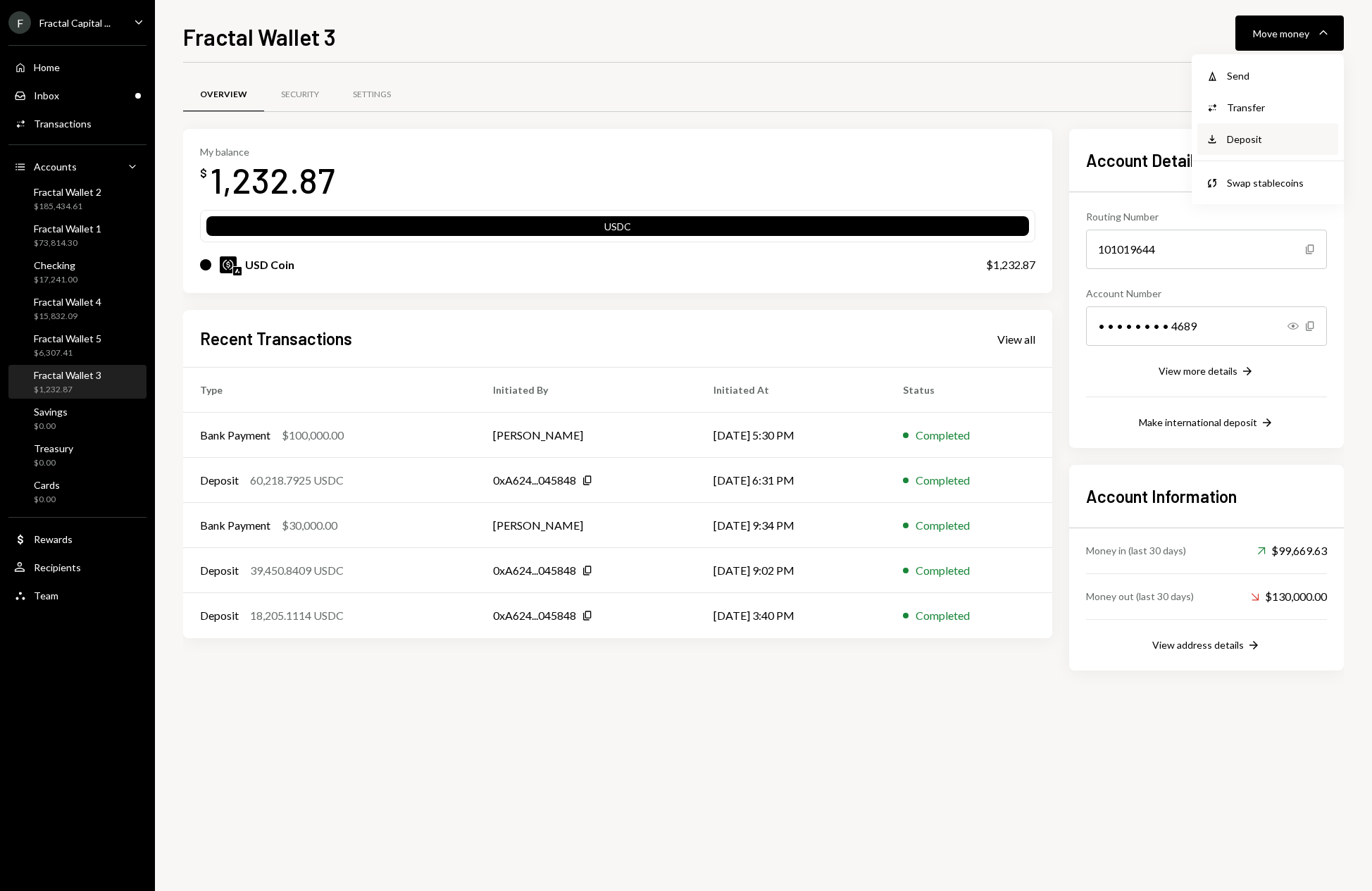
click at [1256, 143] on div "Deposit" at bounding box center [1278, 139] width 103 height 15
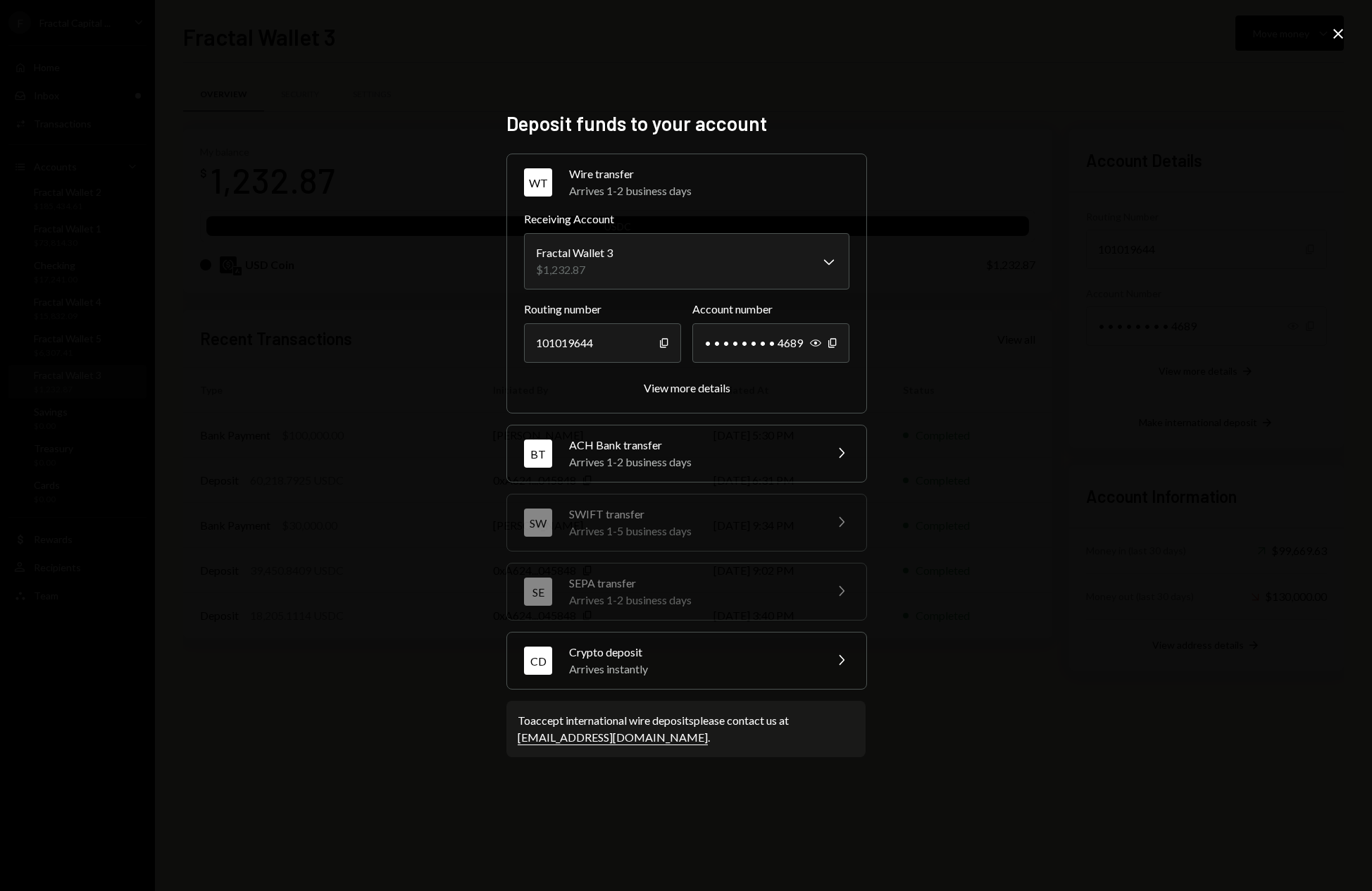
click at [759, 654] on div "Crypto deposit" at bounding box center [693, 652] width 247 height 17
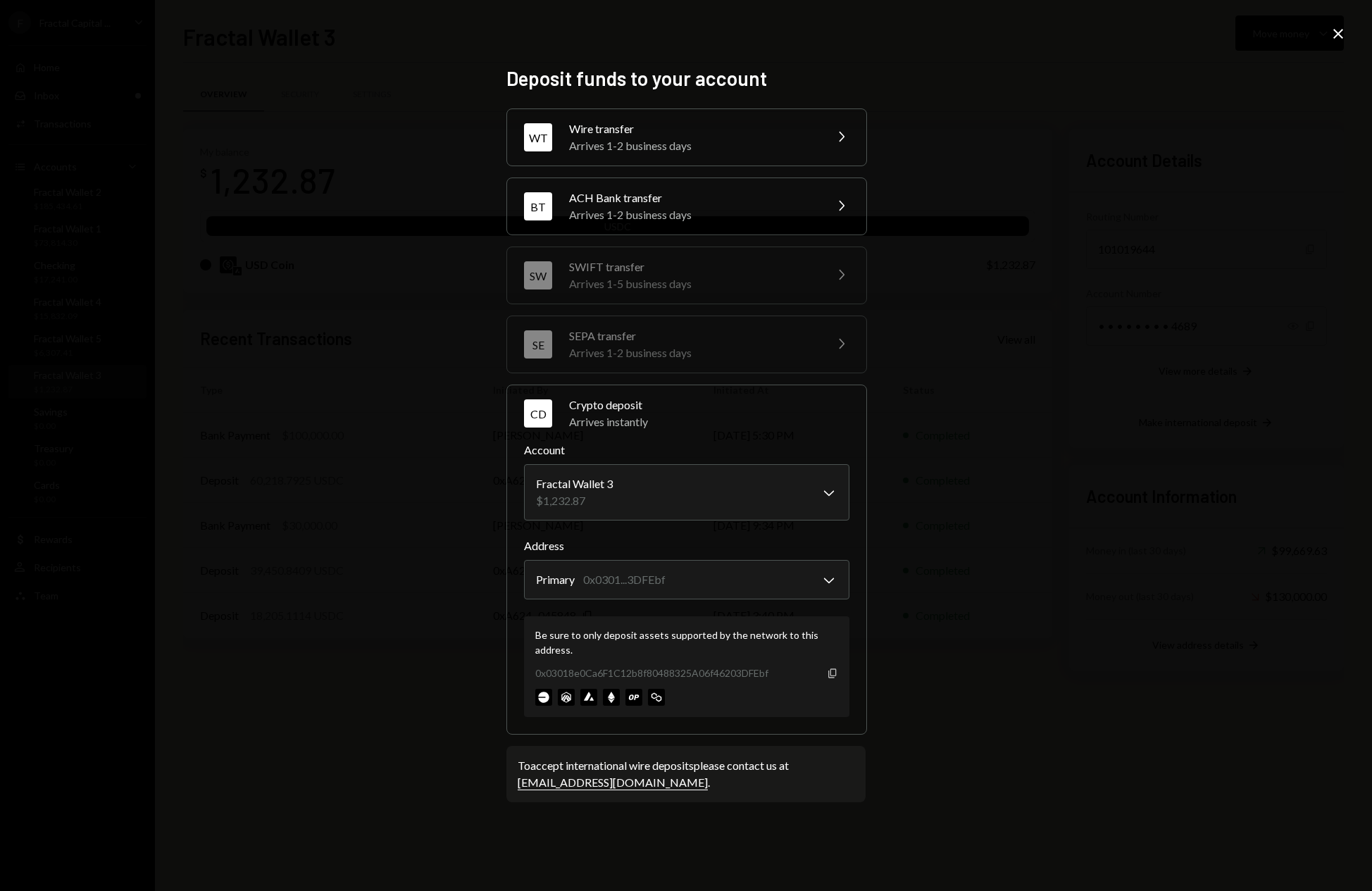
click at [834, 677] on icon "button" at bounding box center [832, 673] width 8 height 9
click at [1339, 35] on icon at bounding box center [1338, 33] width 10 height 10
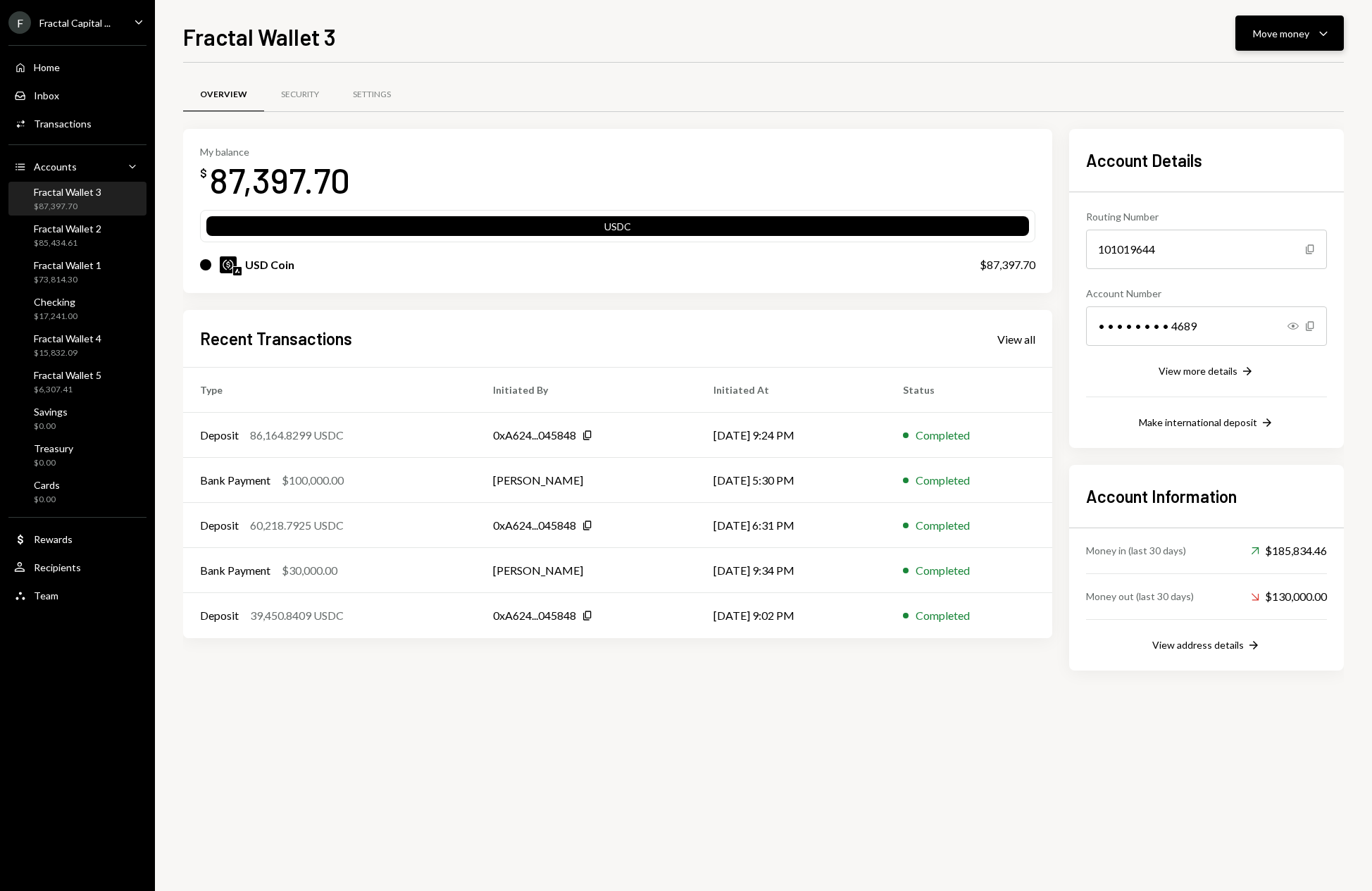
click at [1330, 36] on icon "Caret Down" at bounding box center [1324, 33] width 17 height 17
click at [101, 343] on div "Fractal Wallet 4" at bounding box center [67, 339] width 67 height 12
click at [1328, 36] on icon "Caret Down" at bounding box center [1324, 33] width 17 height 17
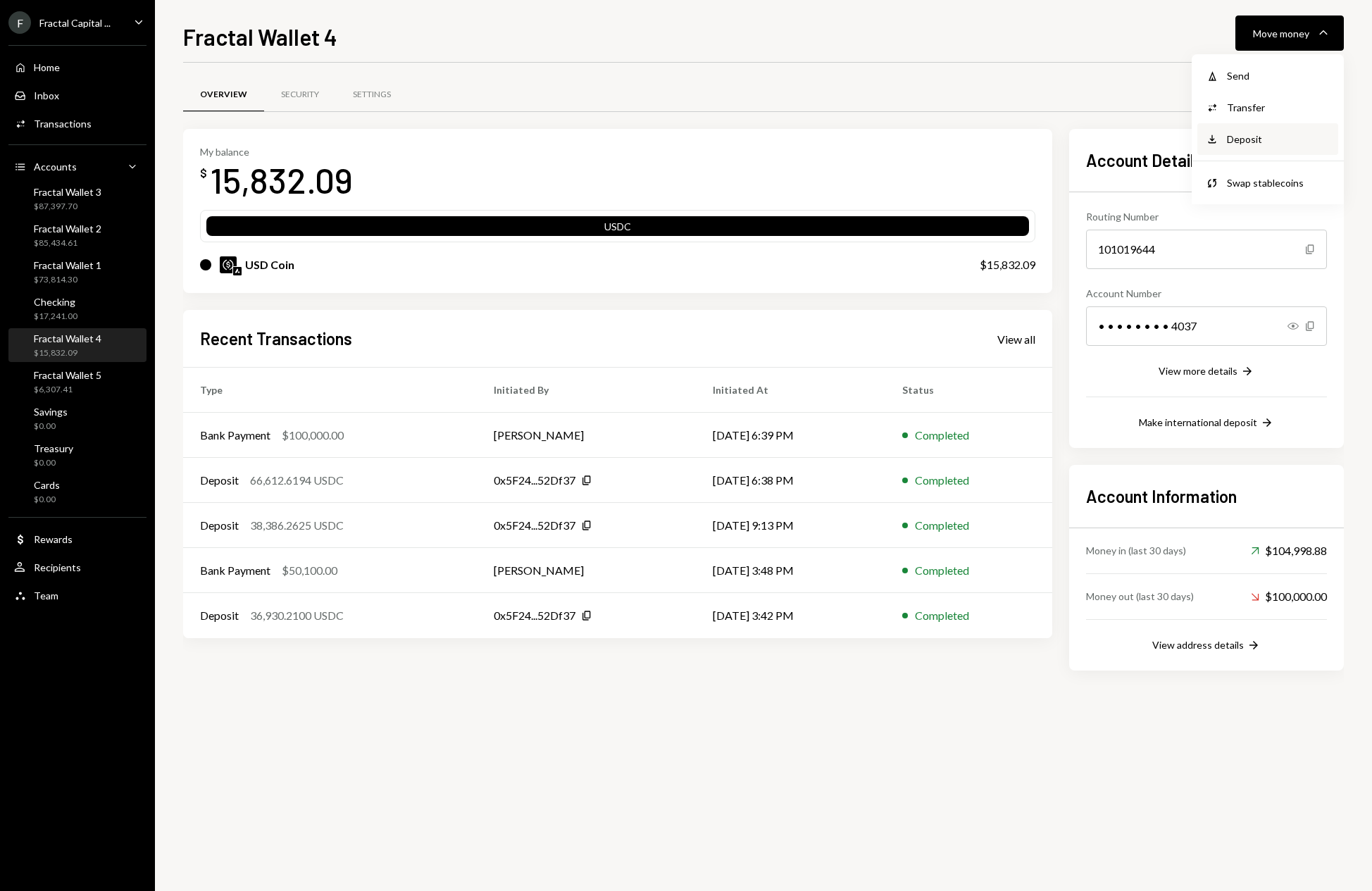
click at [1225, 138] on div "Deposit Deposit" at bounding box center [1268, 139] width 124 height 15
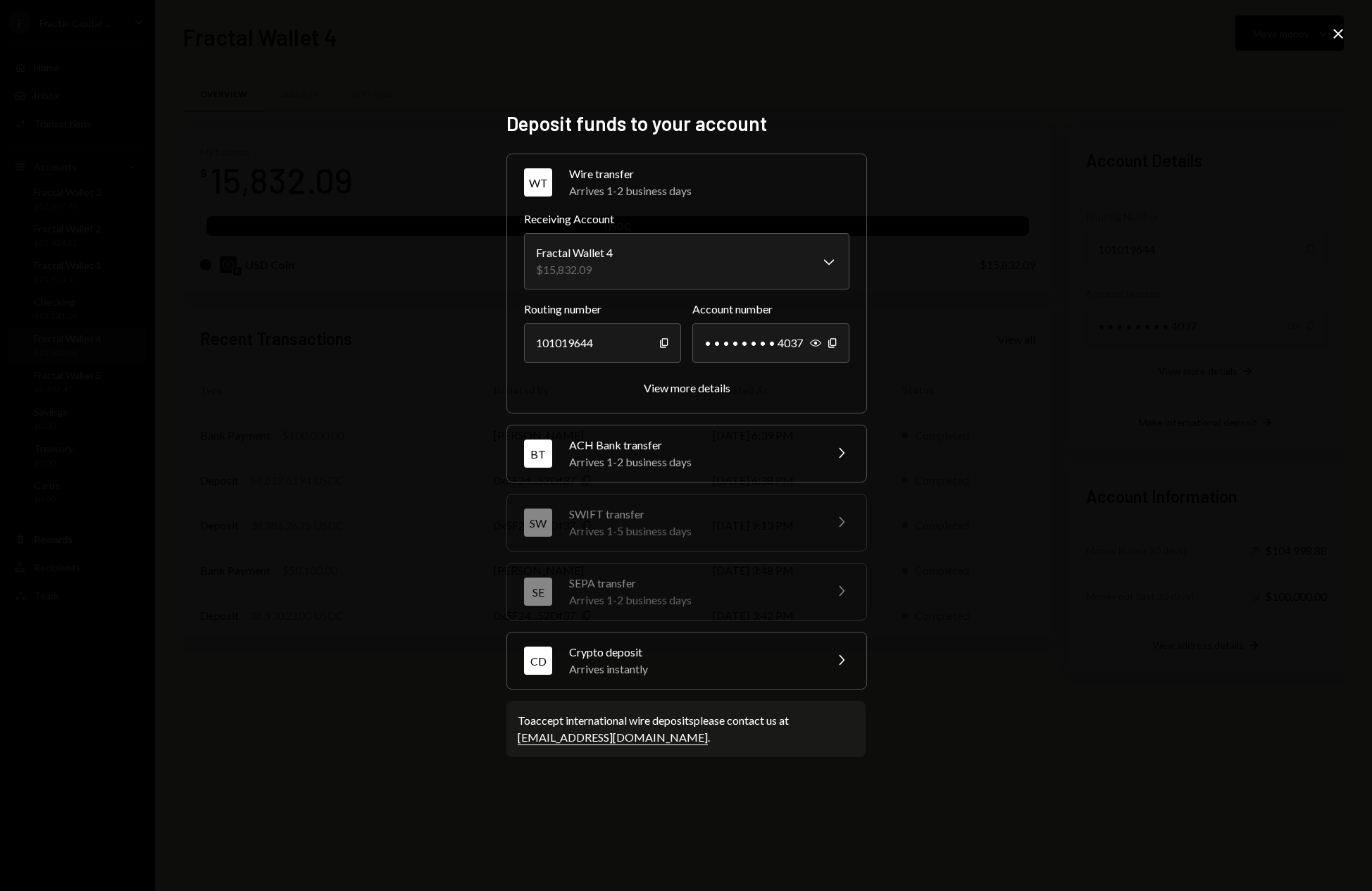
click at [770, 662] on div "Arrives instantly" at bounding box center [693, 669] width 247 height 17
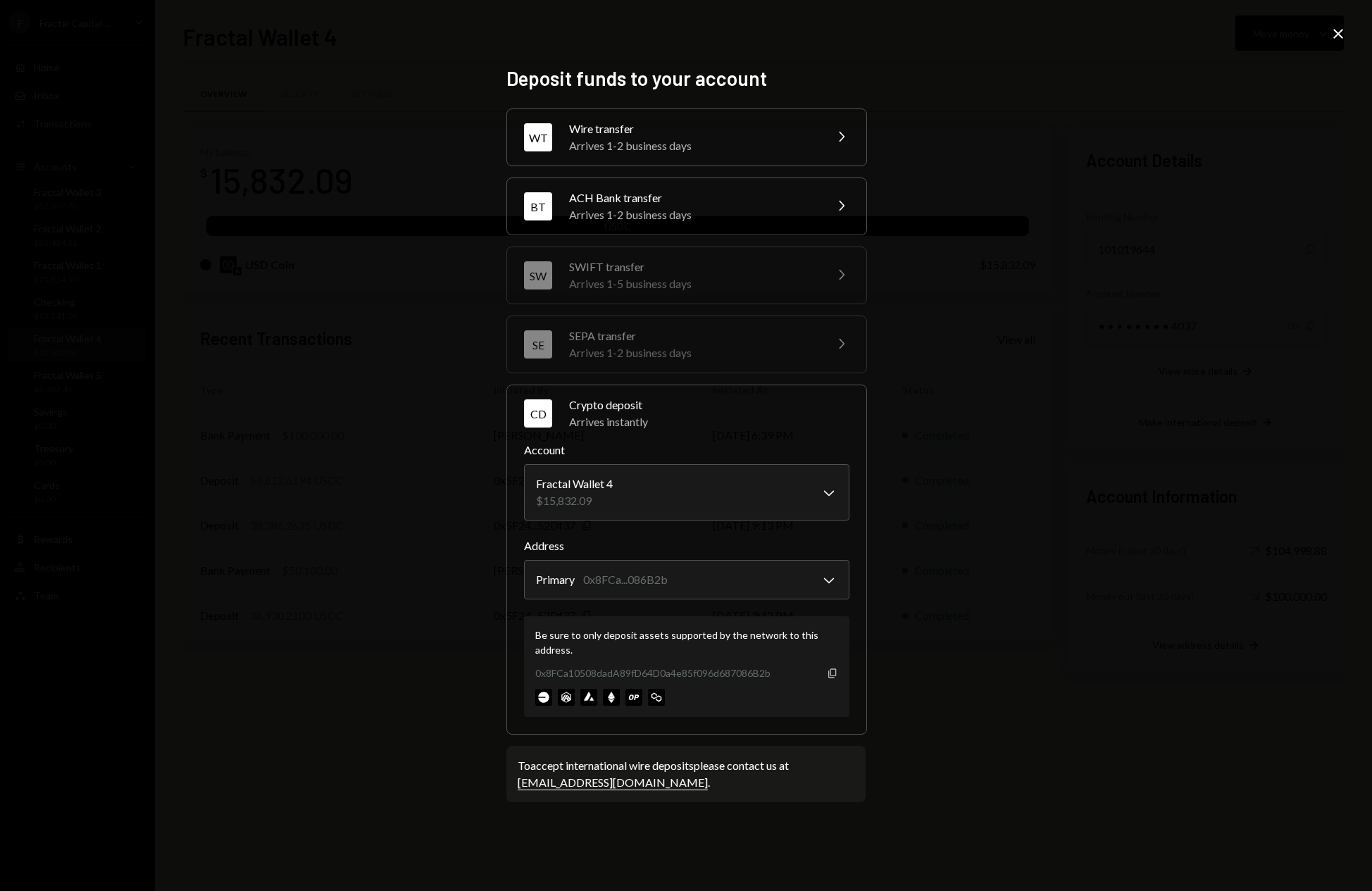
click at [832, 675] on icon "button" at bounding box center [832, 673] width 8 height 9
click at [1337, 36] on icon at bounding box center [1338, 33] width 10 height 10
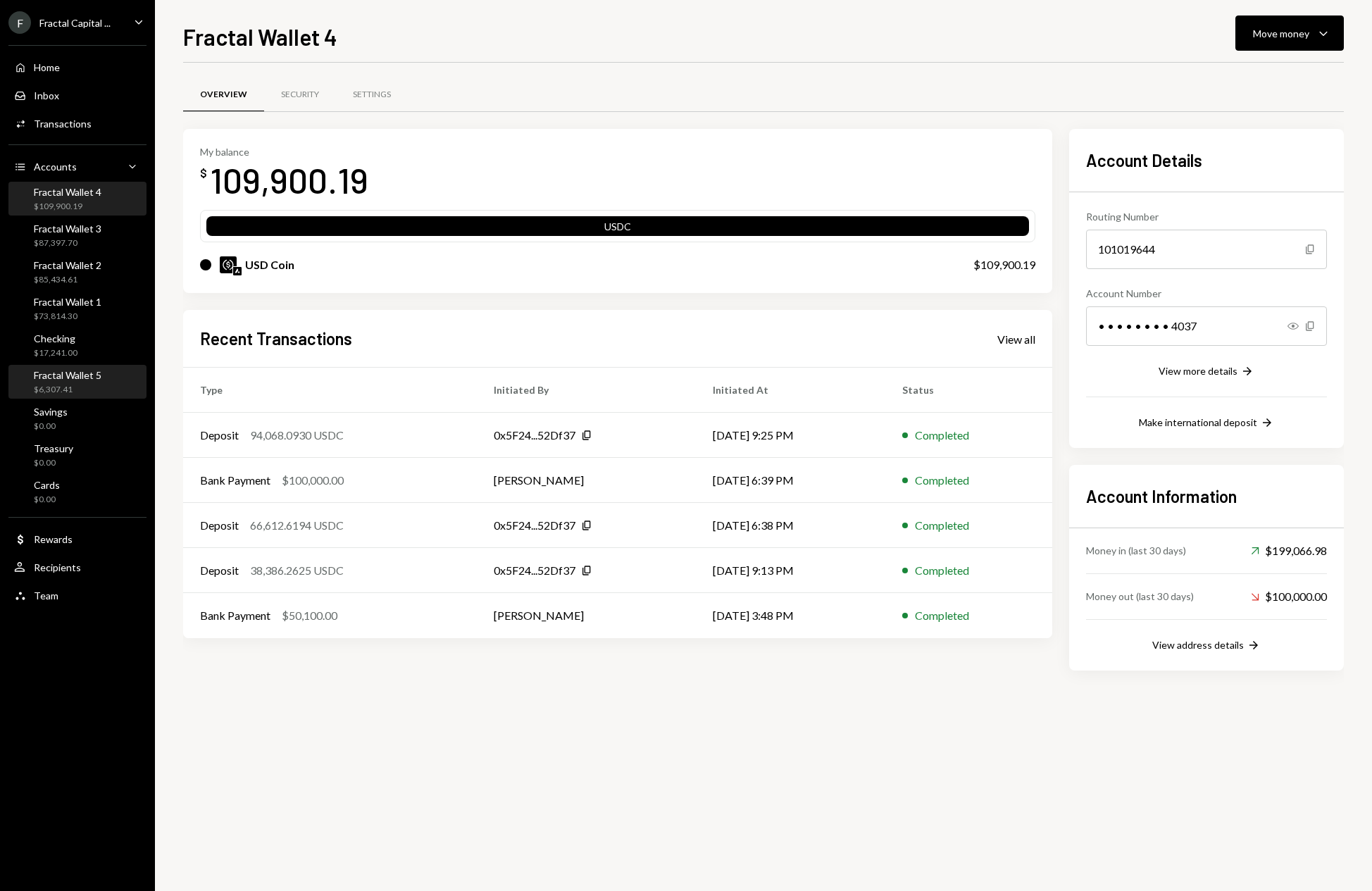
click at [112, 380] on div "Fractal Wallet 5 $6,307.41" at bounding box center [78, 382] width 127 height 26
click at [81, 189] on div "Fractal Wallet 4" at bounding box center [67, 192] width 67 height 12
click at [110, 387] on div "Fractal Wallet 5 $6,307.41" at bounding box center [78, 382] width 127 height 26
click at [1325, 32] on icon "Caret Down" at bounding box center [1324, 33] width 17 height 17
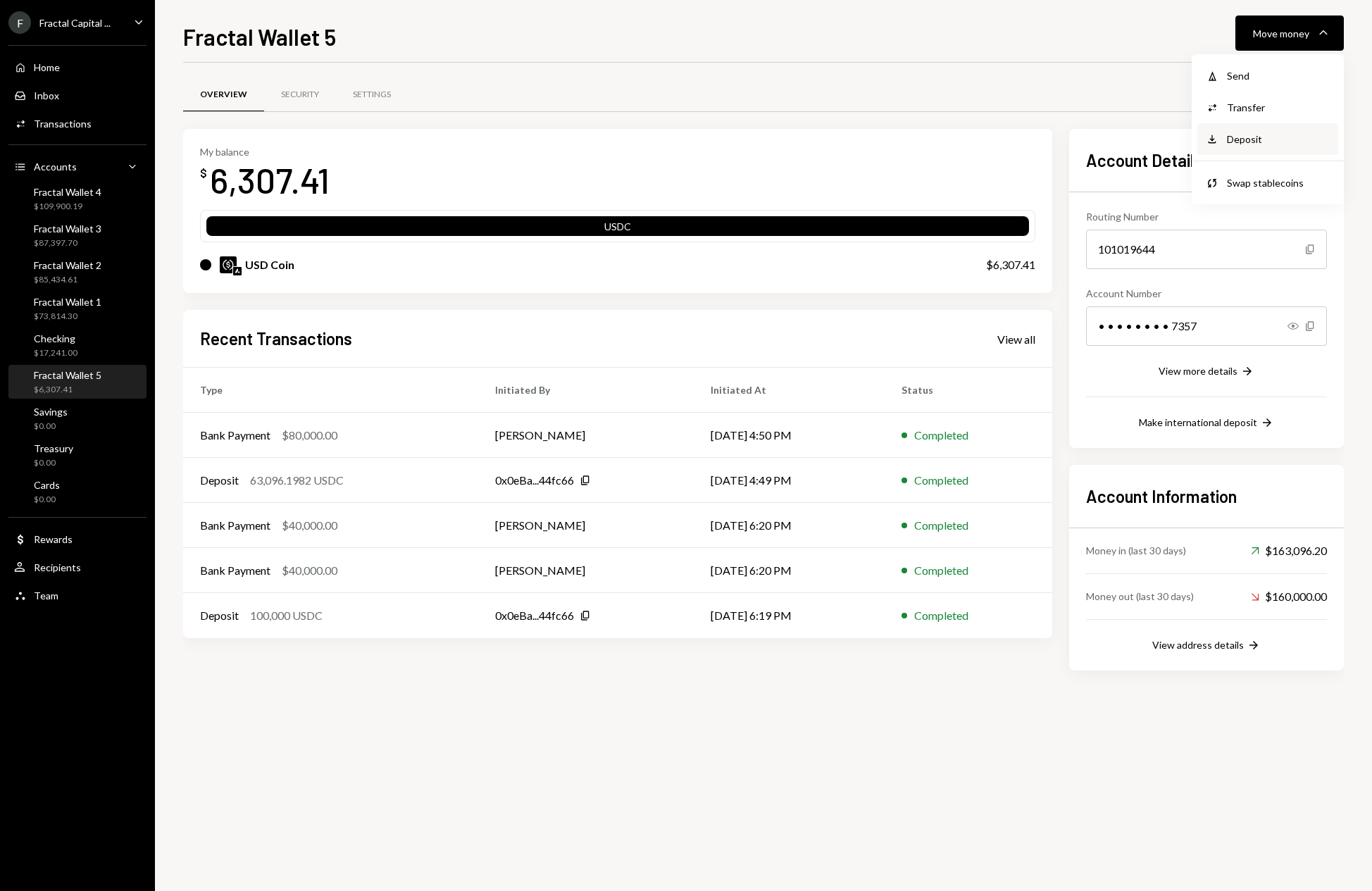
click at [1241, 145] on div "Deposit" at bounding box center [1278, 139] width 103 height 15
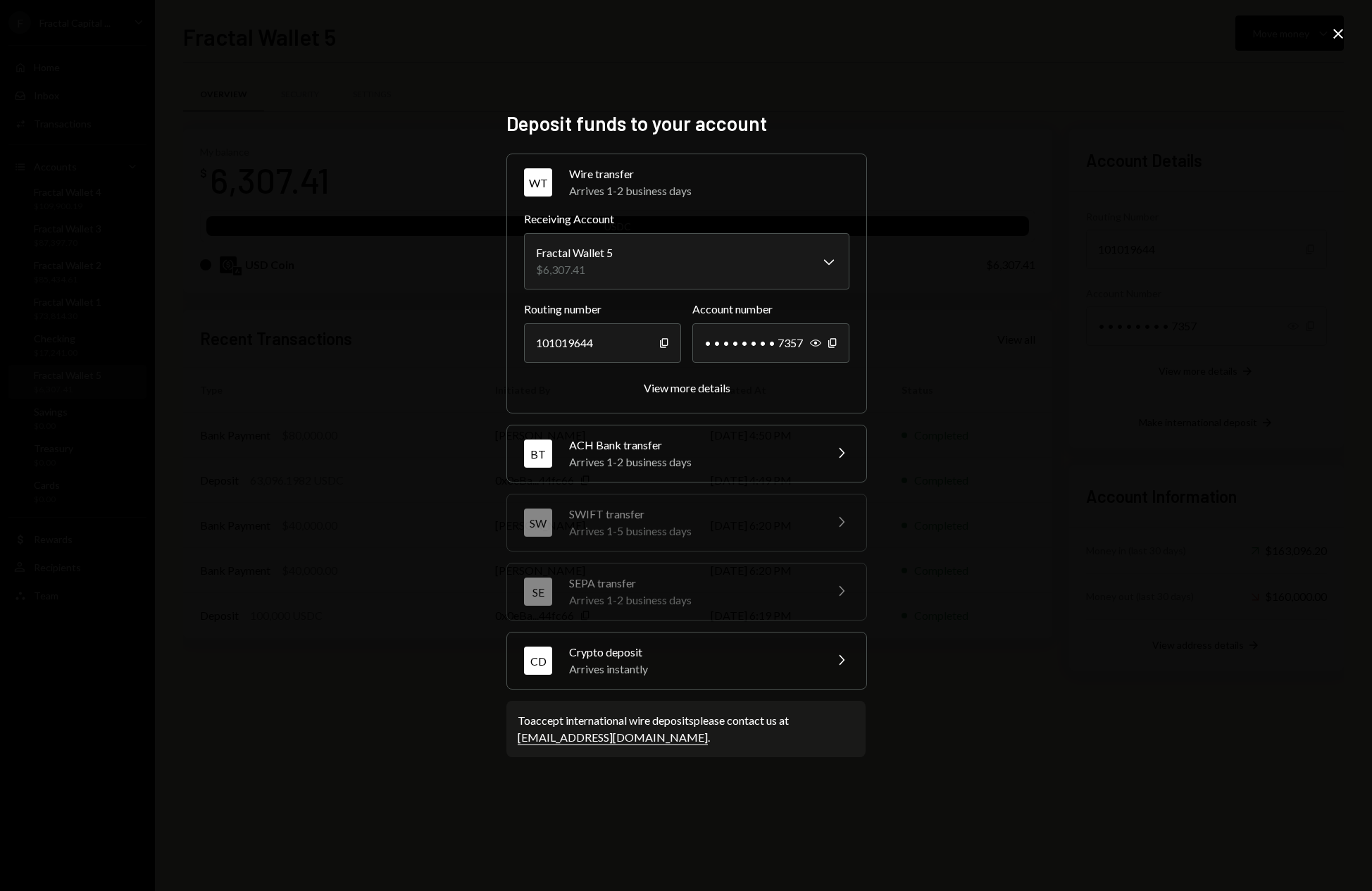
click at [764, 664] on div "Arrives instantly" at bounding box center [693, 669] width 247 height 17
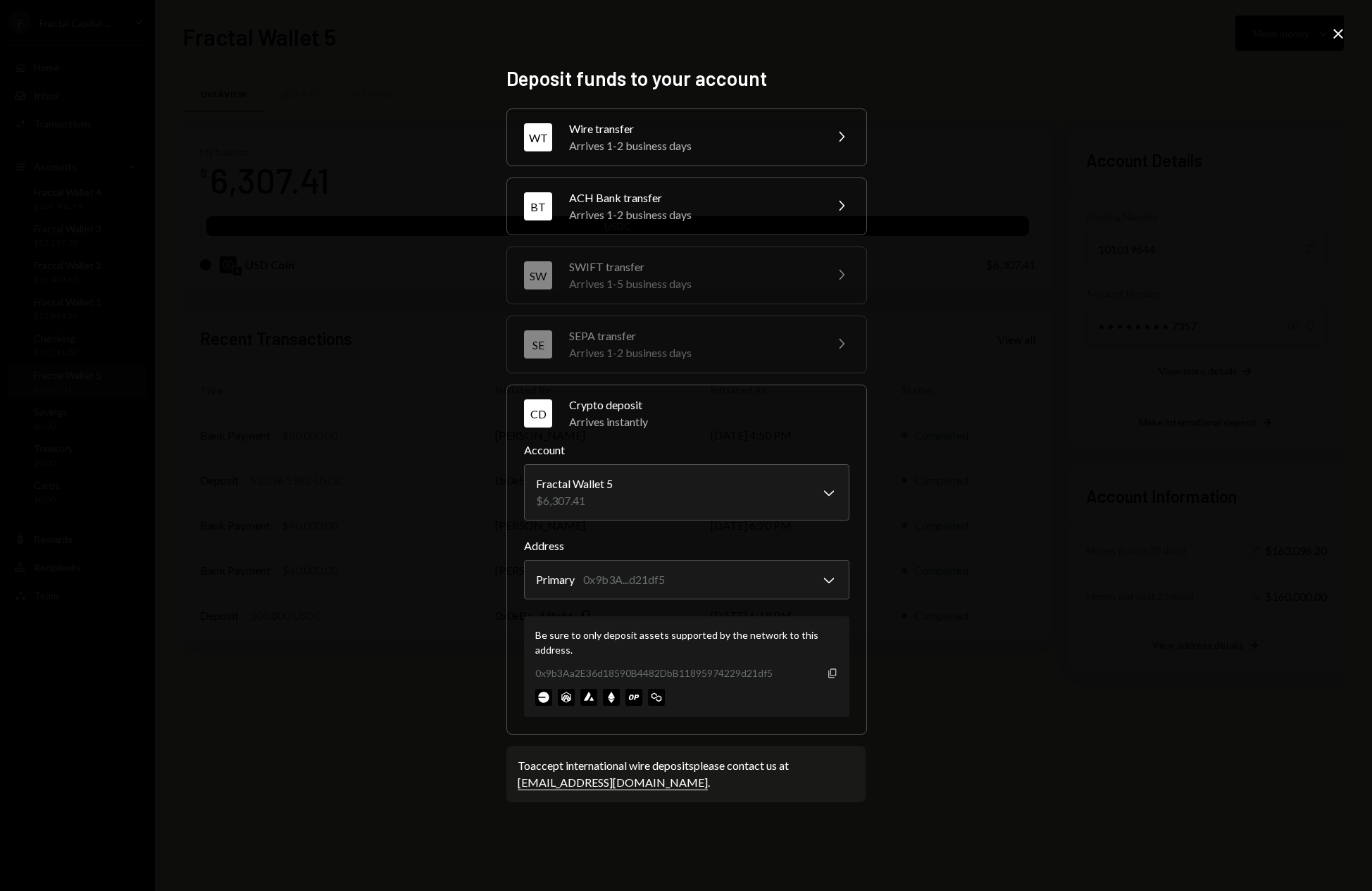
click at [834, 675] on icon "button" at bounding box center [832, 673] width 8 height 9
click at [1336, 36] on icon at bounding box center [1338, 33] width 10 height 10
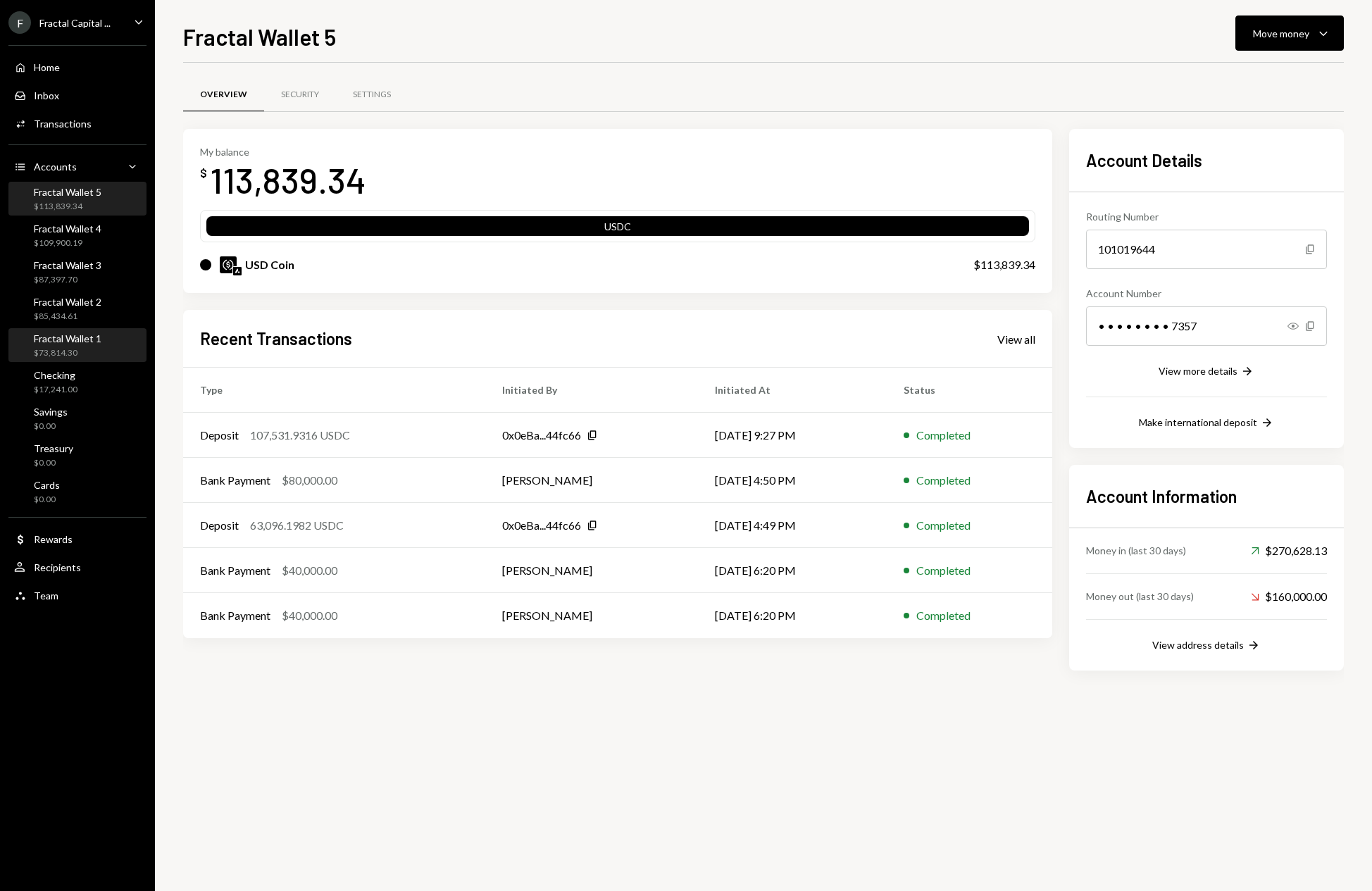
click at [117, 345] on div "Fractal Wallet 1 $73,814.30" at bounding box center [78, 346] width 127 height 26
click at [92, 203] on div "$113,839.34" at bounding box center [67, 206] width 67 height 12
click at [1327, 33] on icon "Caret Down" at bounding box center [1324, 33] width 17 height 17
click at [1245, 138] on div "Deposit" at bounding box center [1278, 139] width 103 height 15
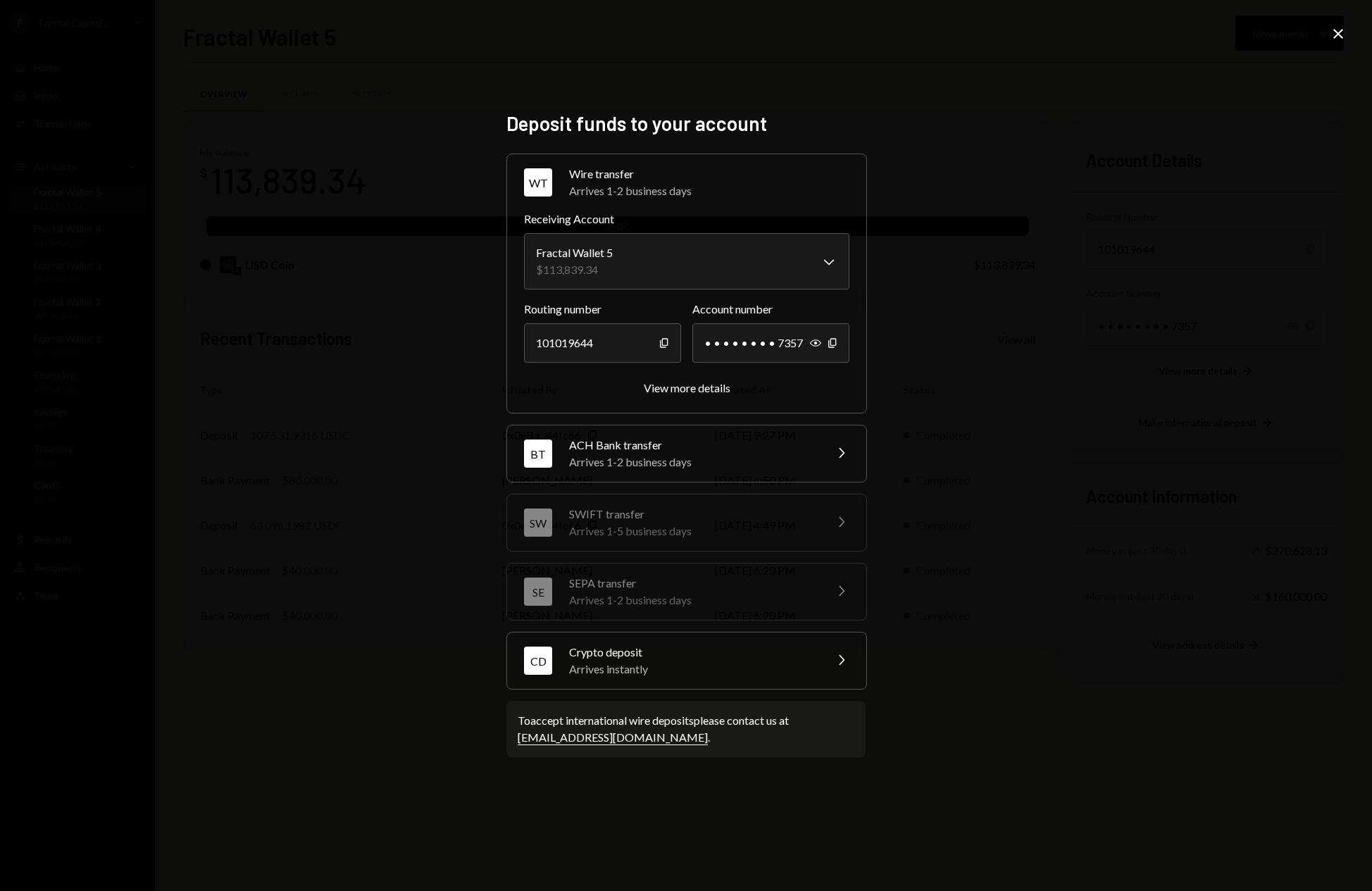
click at [1340, 31] on icon at bounding box center [1338, 33] width 10 height 10
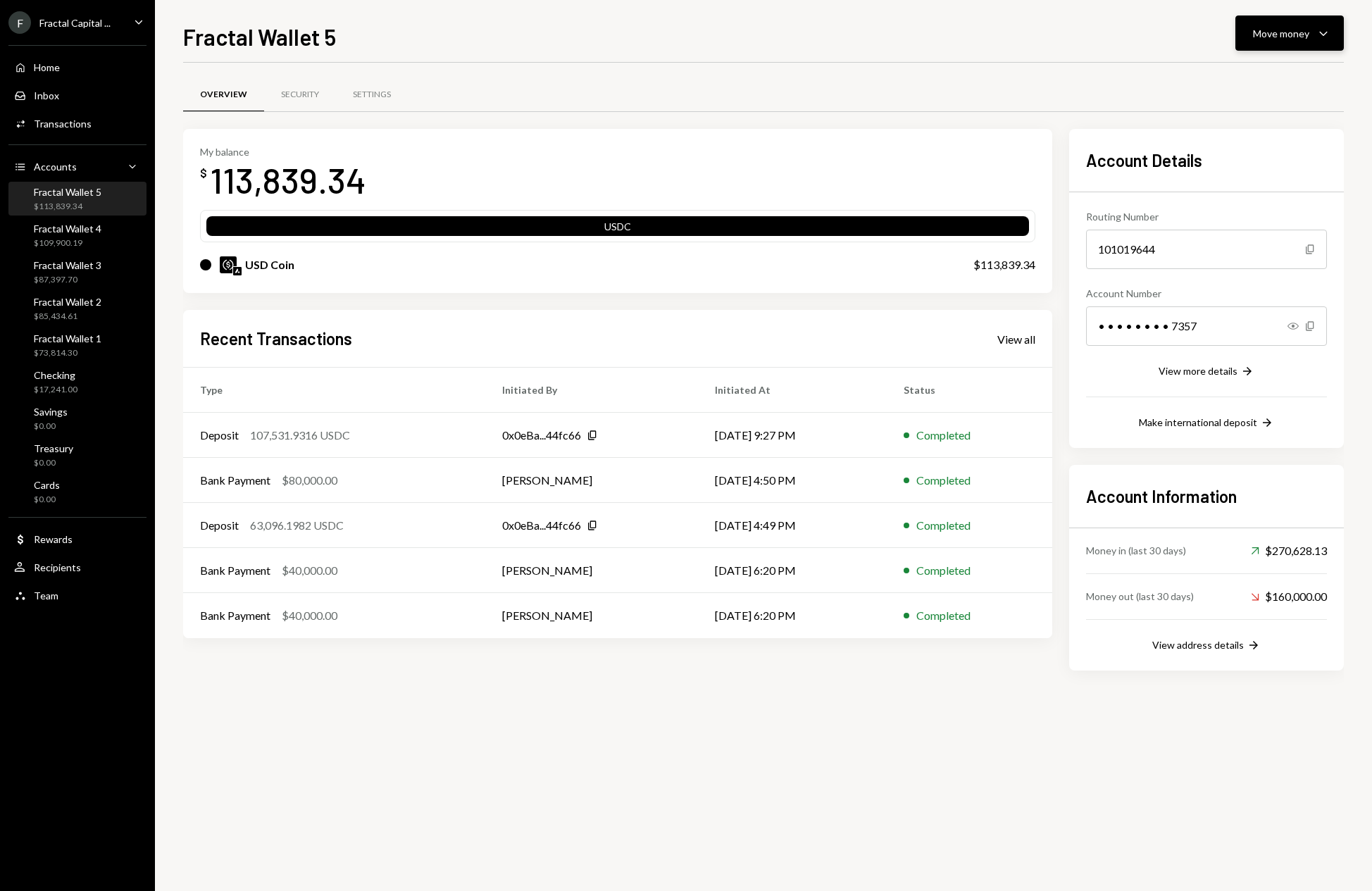
click at [1327, 36] on icon "Caret Down" at bounding box center [1324, 33] width 17 height 17
click at [1254, 76] on div "Send" at bounding box center [1278, 76] width 103 height 15
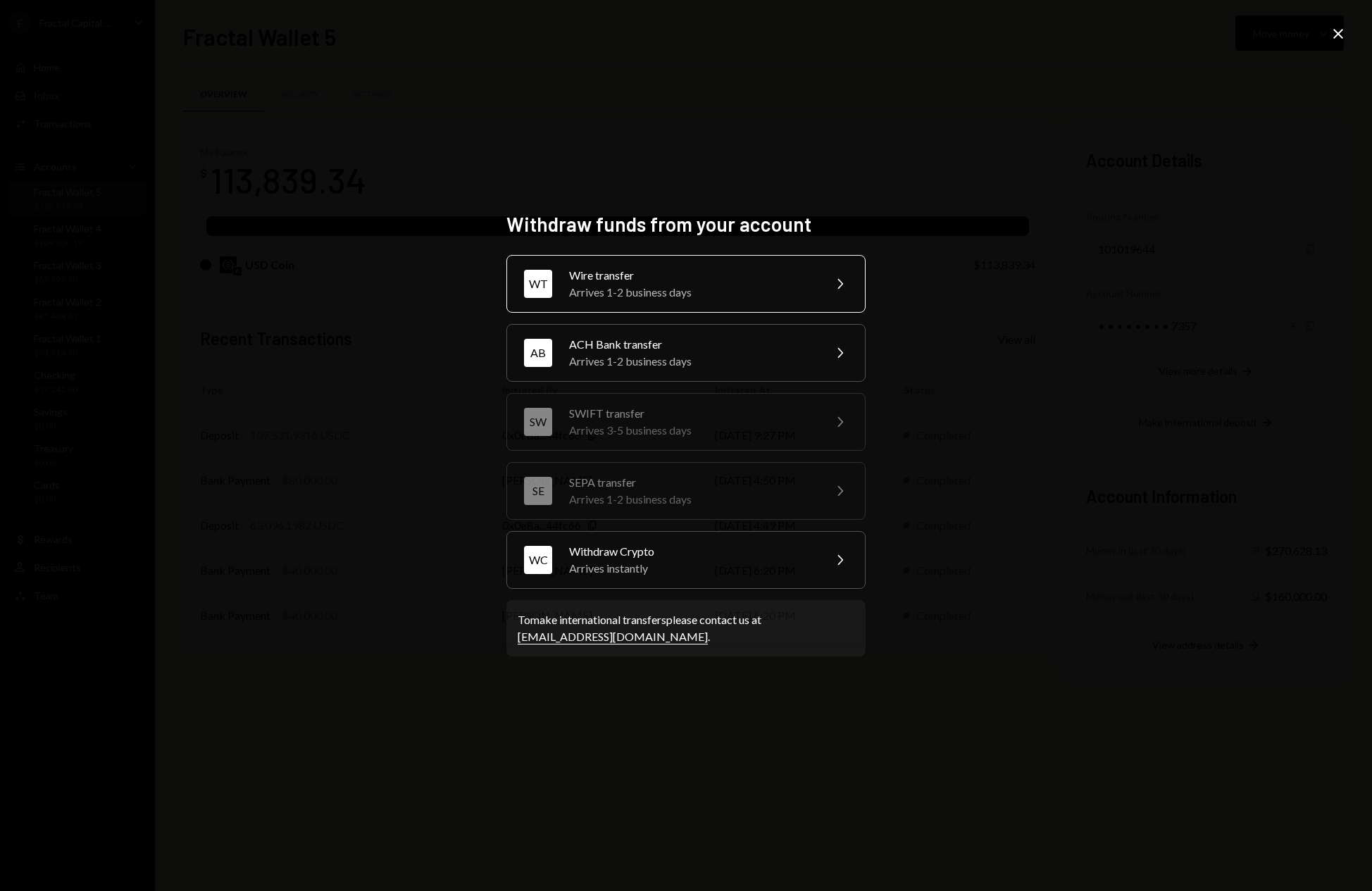
click at [801, 288] on div "Arrives 1-2 business days" at bounding box center [692, 292] width 245 height 17
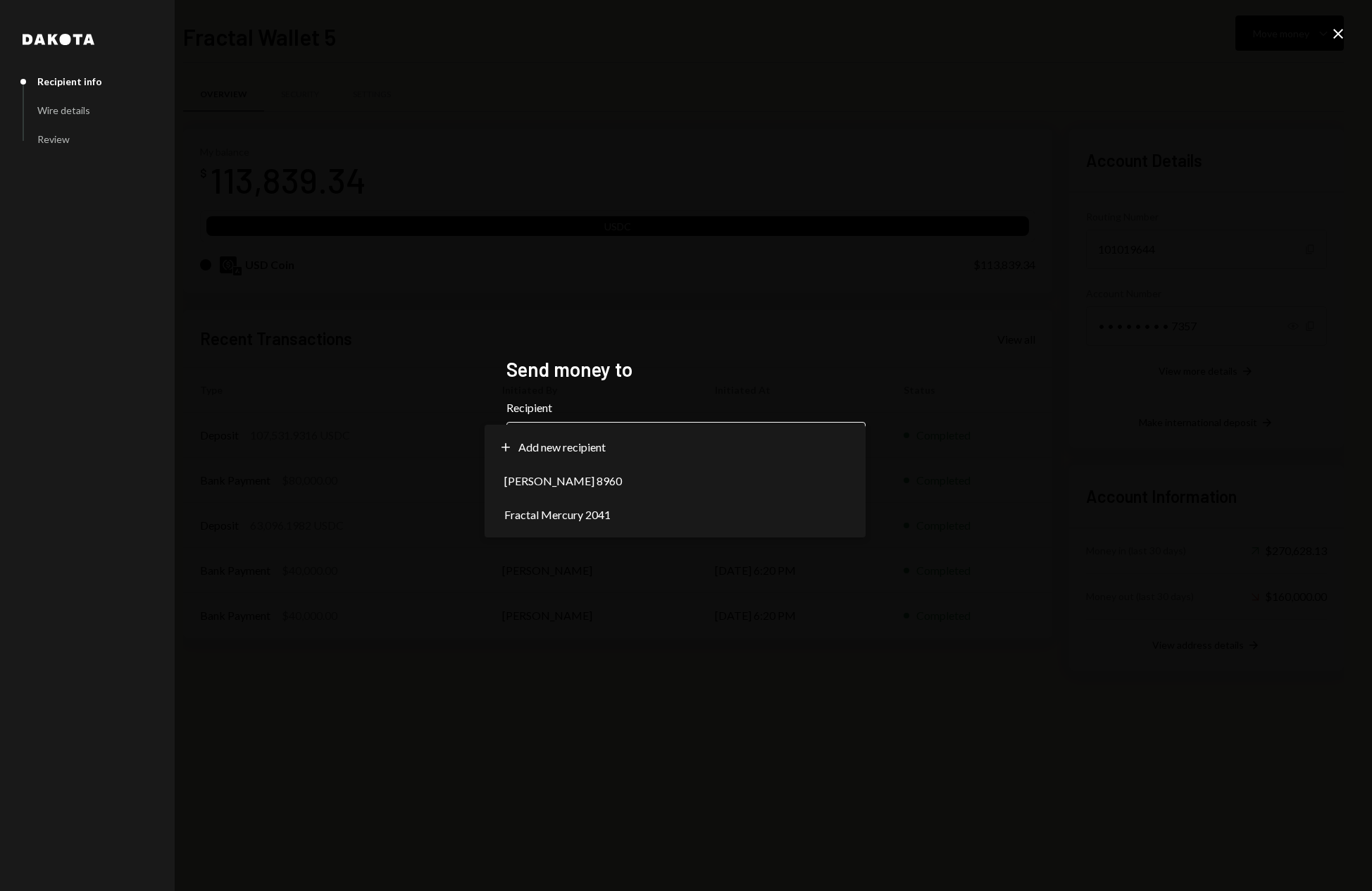
click at [843, 439] on body "F Fractal Capital ... Caret Down Home Home Inbox Inbox Activities Transactions …" at bounding box center [686, 446] width 1372 height 891
select select "**********"
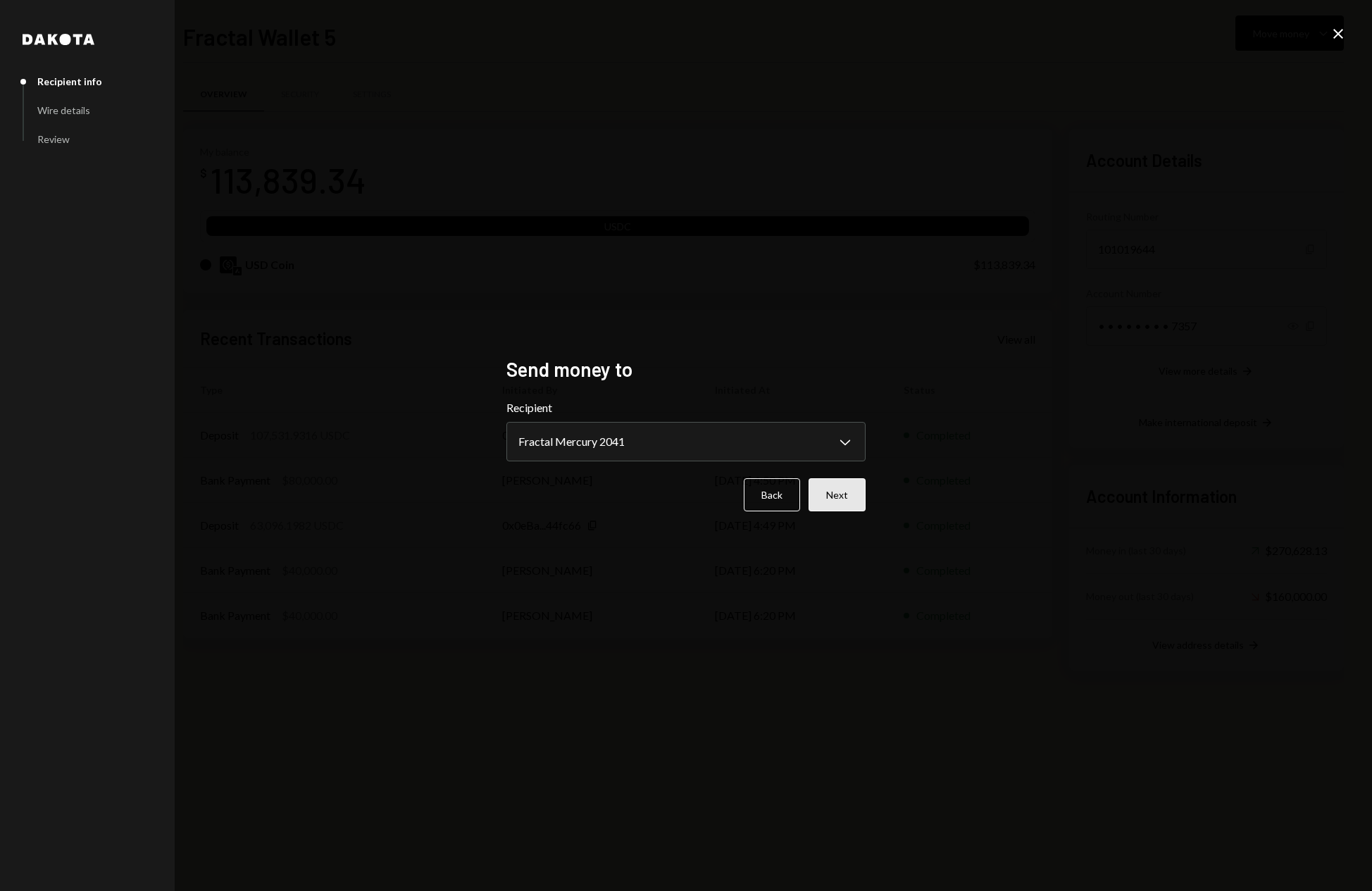
click at [841, 504] on button "Next" at bounding box center [837, 495] width 57 height 33
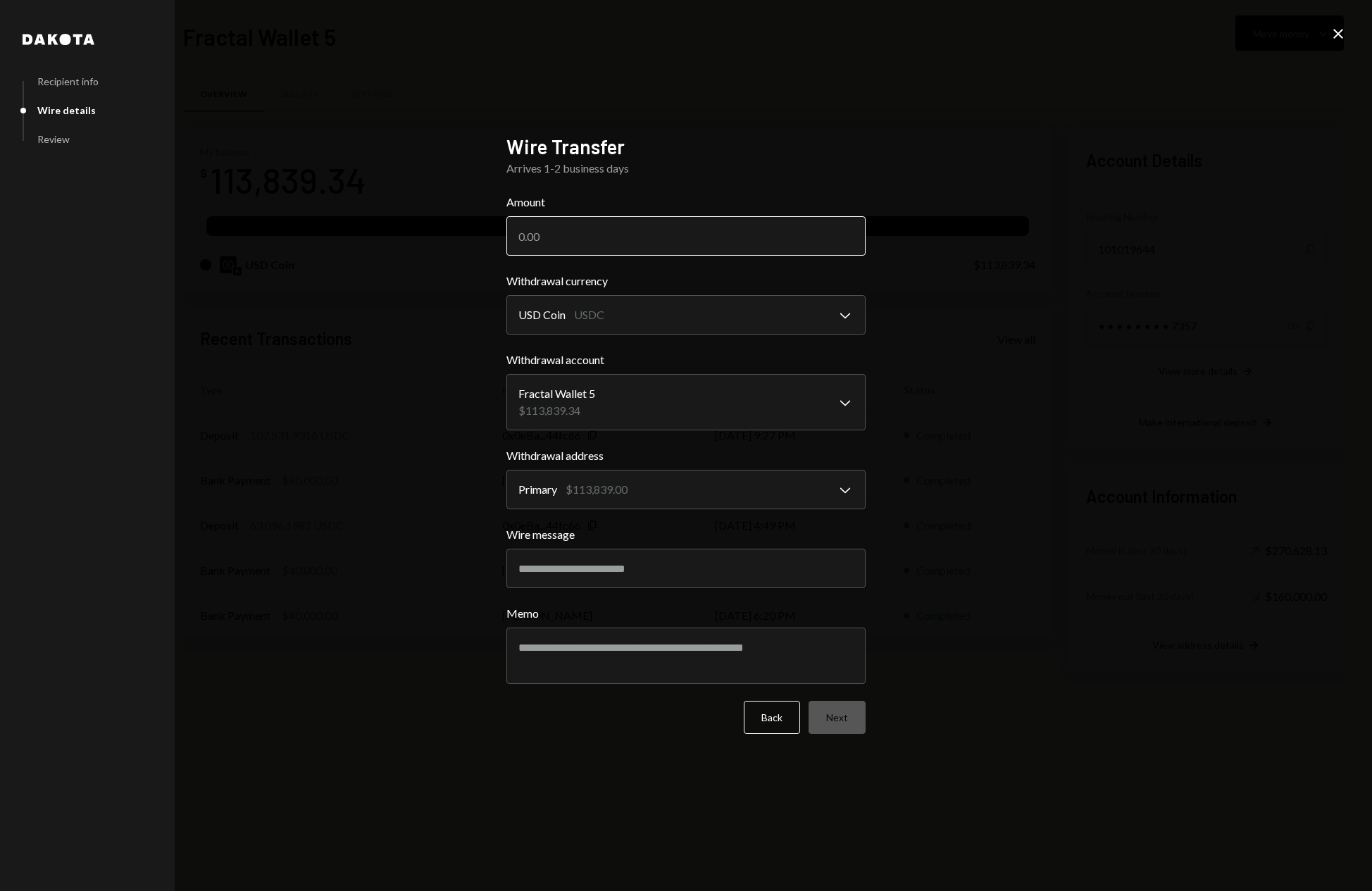
click at [573, 235] on input "Amount" at bounding box center [686, 236] width 359 height 39
type input "110000"
click at [852, 719] on button "Next" at bounding box center [837, 718] width 57 height 33
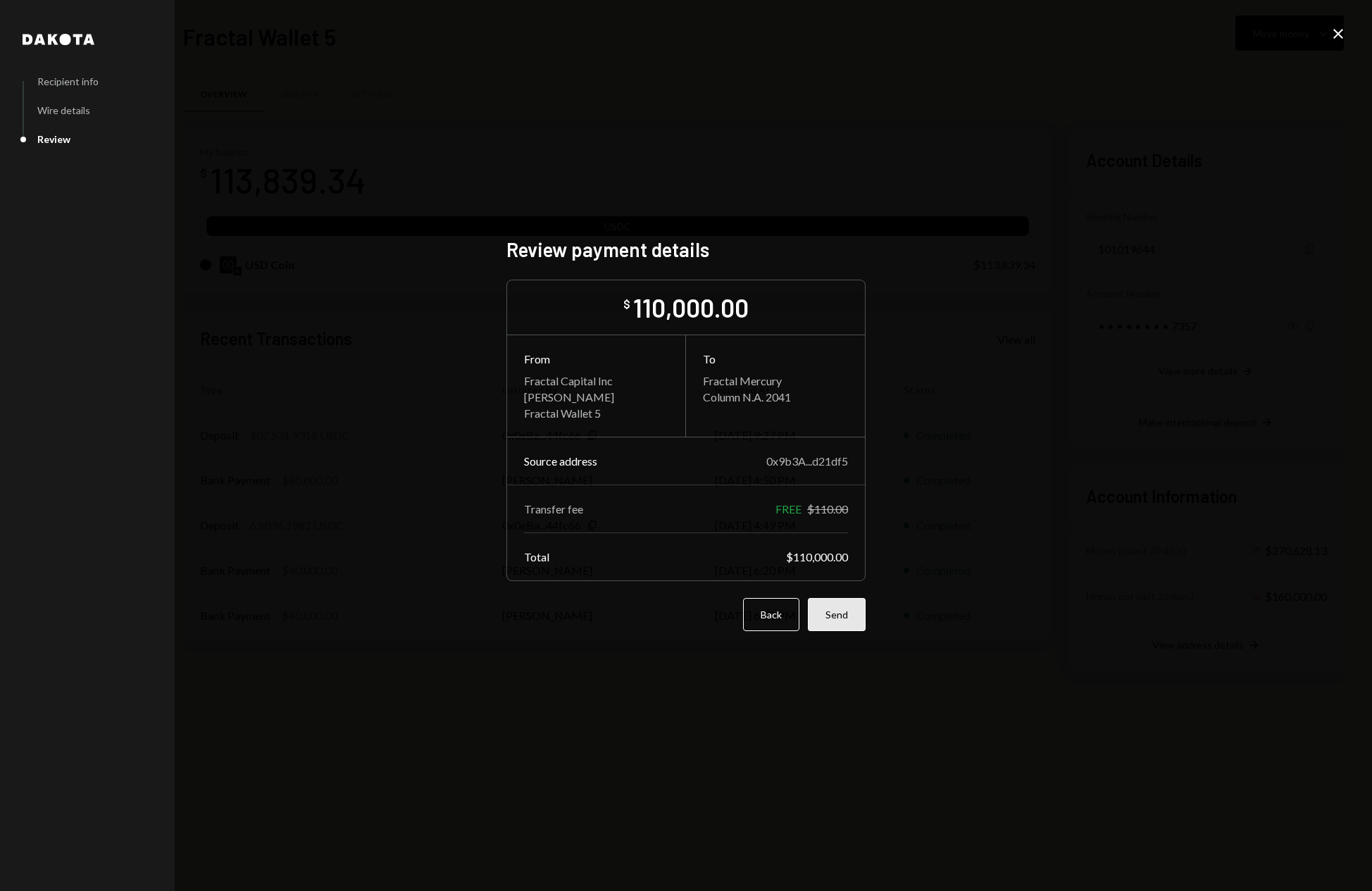
click at [849, 617] on button "Send" at bounding box center [837, 615] width 57 height 33
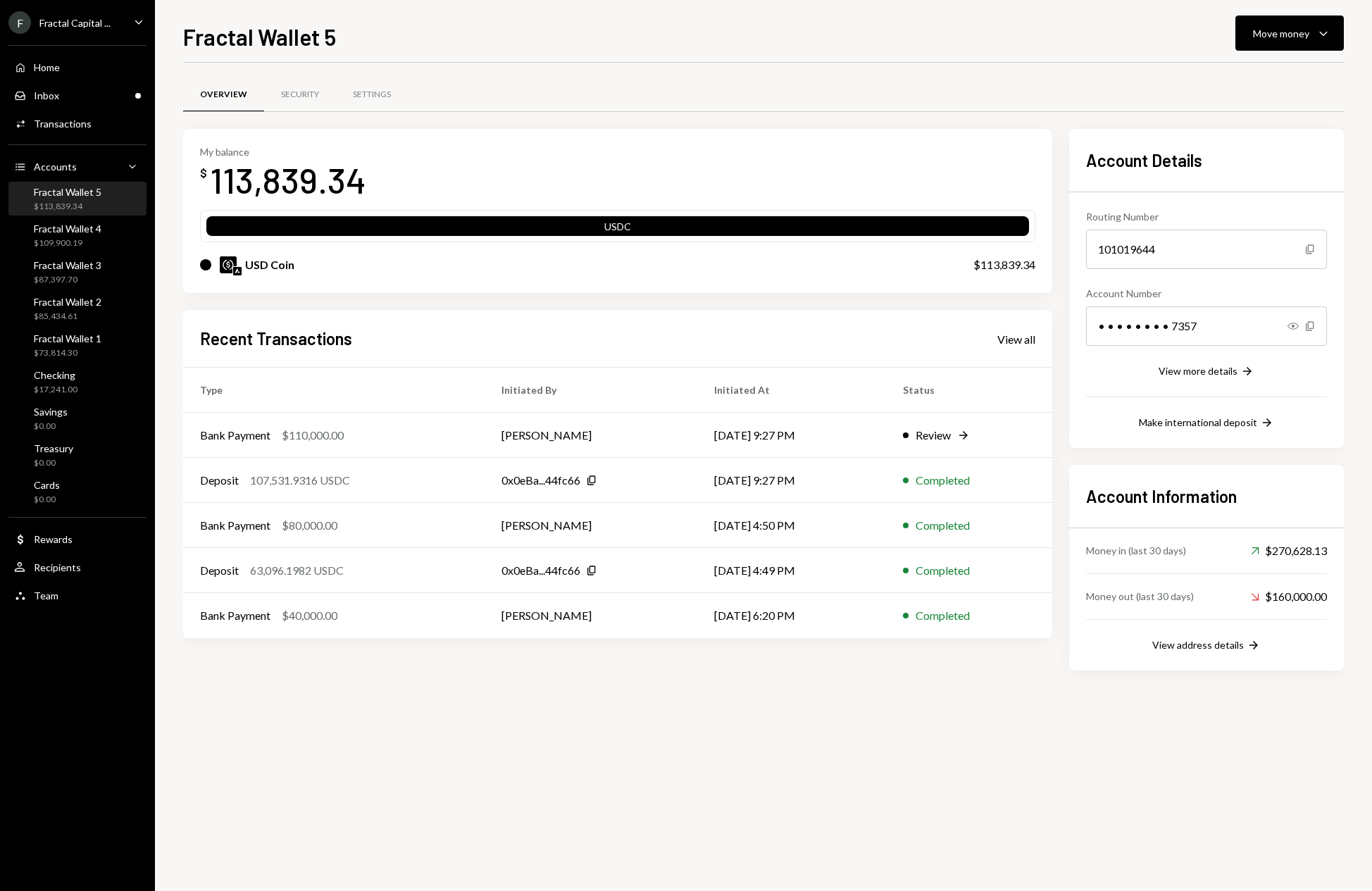
click at [642, 724] on div "Overview Security Settings My balance $ 113,839.34 USDC USD Coin $113,839.34 Re…" at bounding box center [763, 477] width 1161 height 828
click at [108, 237] on div "Fractal Wallet 4 $109,900.19" at bounding box center [78, 235] width 127 height 26
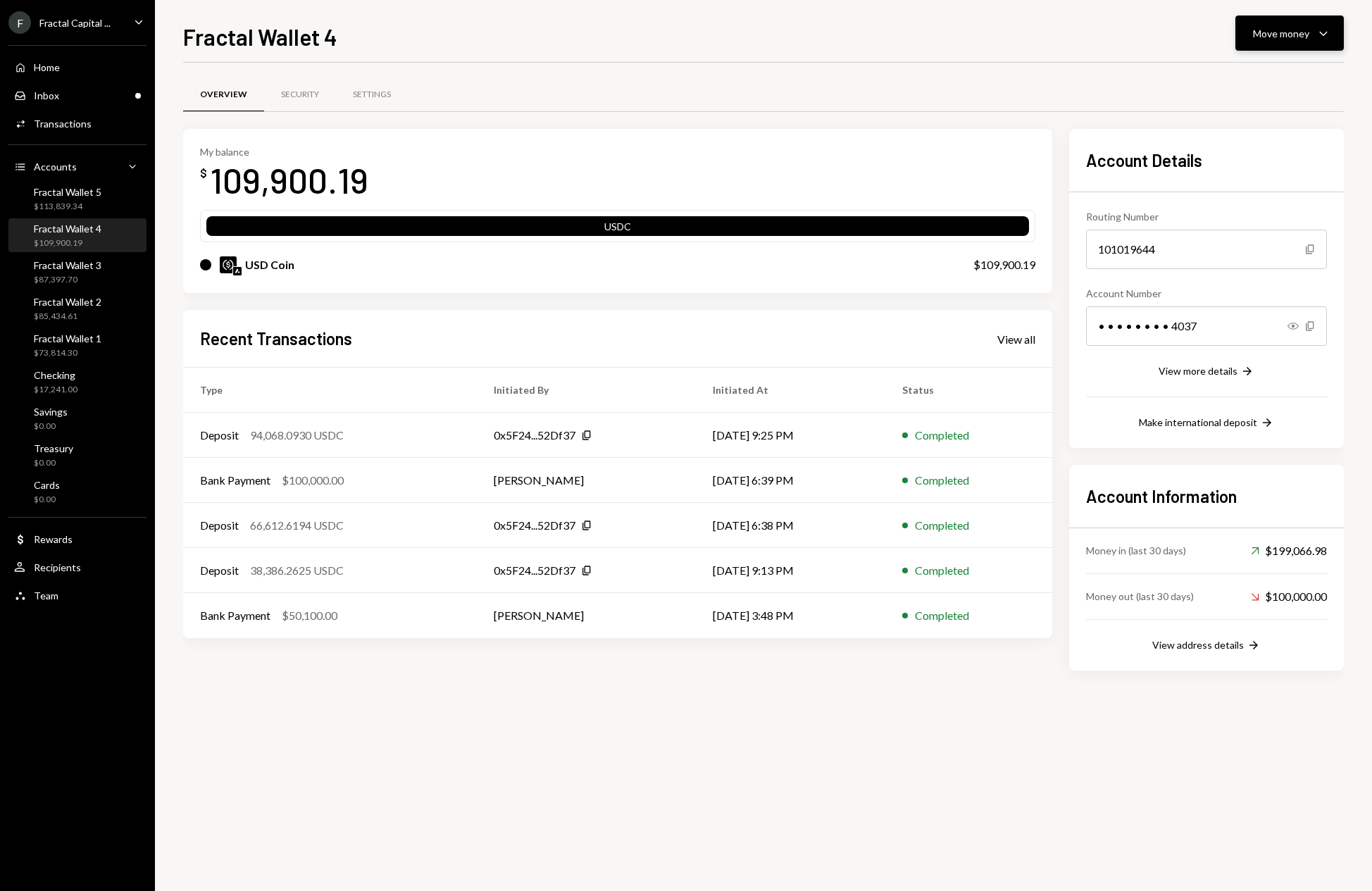
click at [1325, 33] on icon "button" at bounding box center [1324, 34] width 8 height 5
click at [740, 765] on div "Overview Security Settings My balance $ 109,900.19 USDC USD Coin $109,900.19 Re…" at bounding box center [763, 477] width 1161 height 828
click at [1331, 32] on icon "Caret Down" at bounding box center [1324, 33] width 17 height 17
click at [1241, 70] on div "Send" at bounding box center [1278, 76] width 103 height 15
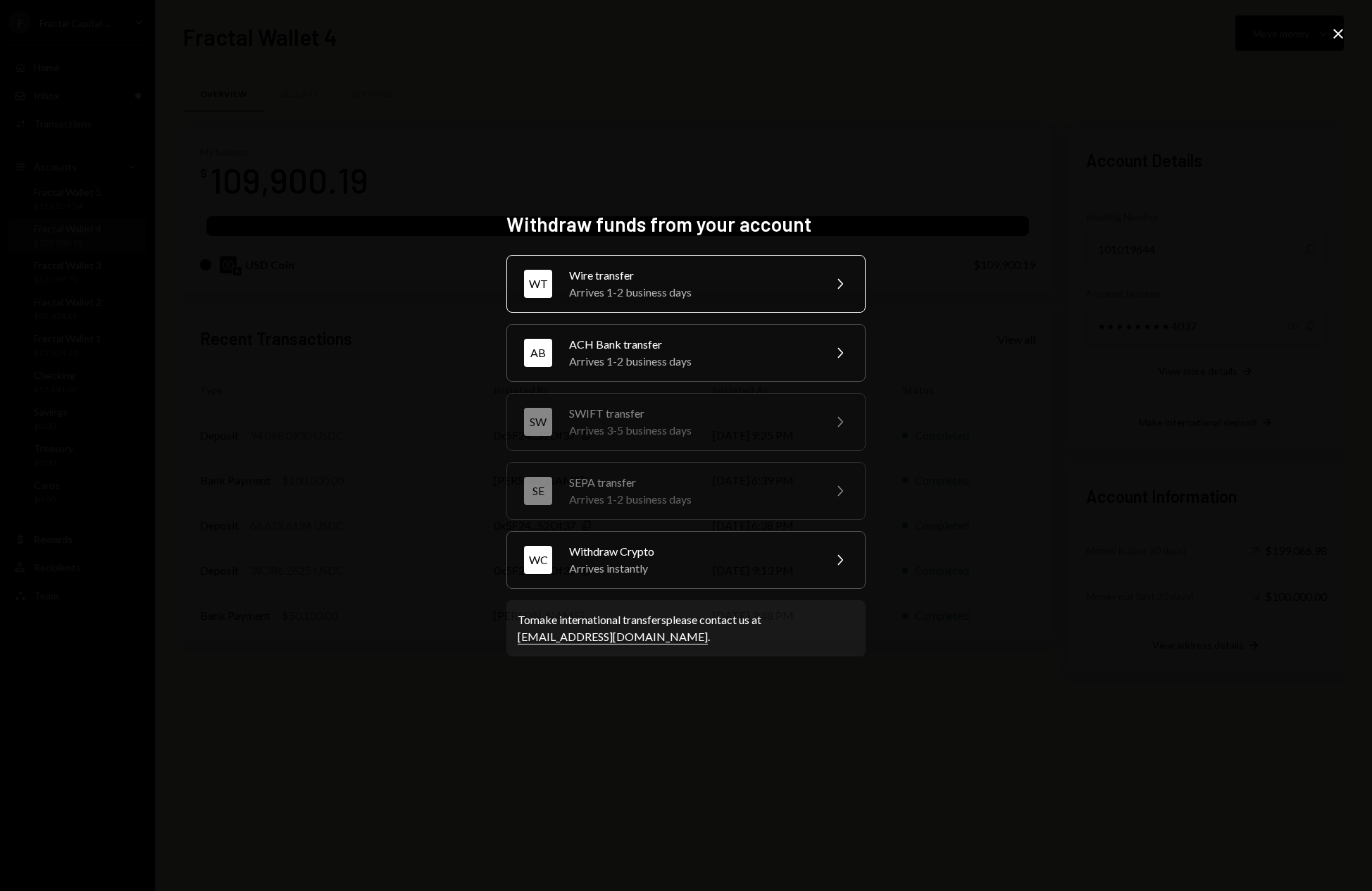
click at [732, 284] on div "Arrives 1-2 business days" at bounding box center [692, 292] width 245 height 17
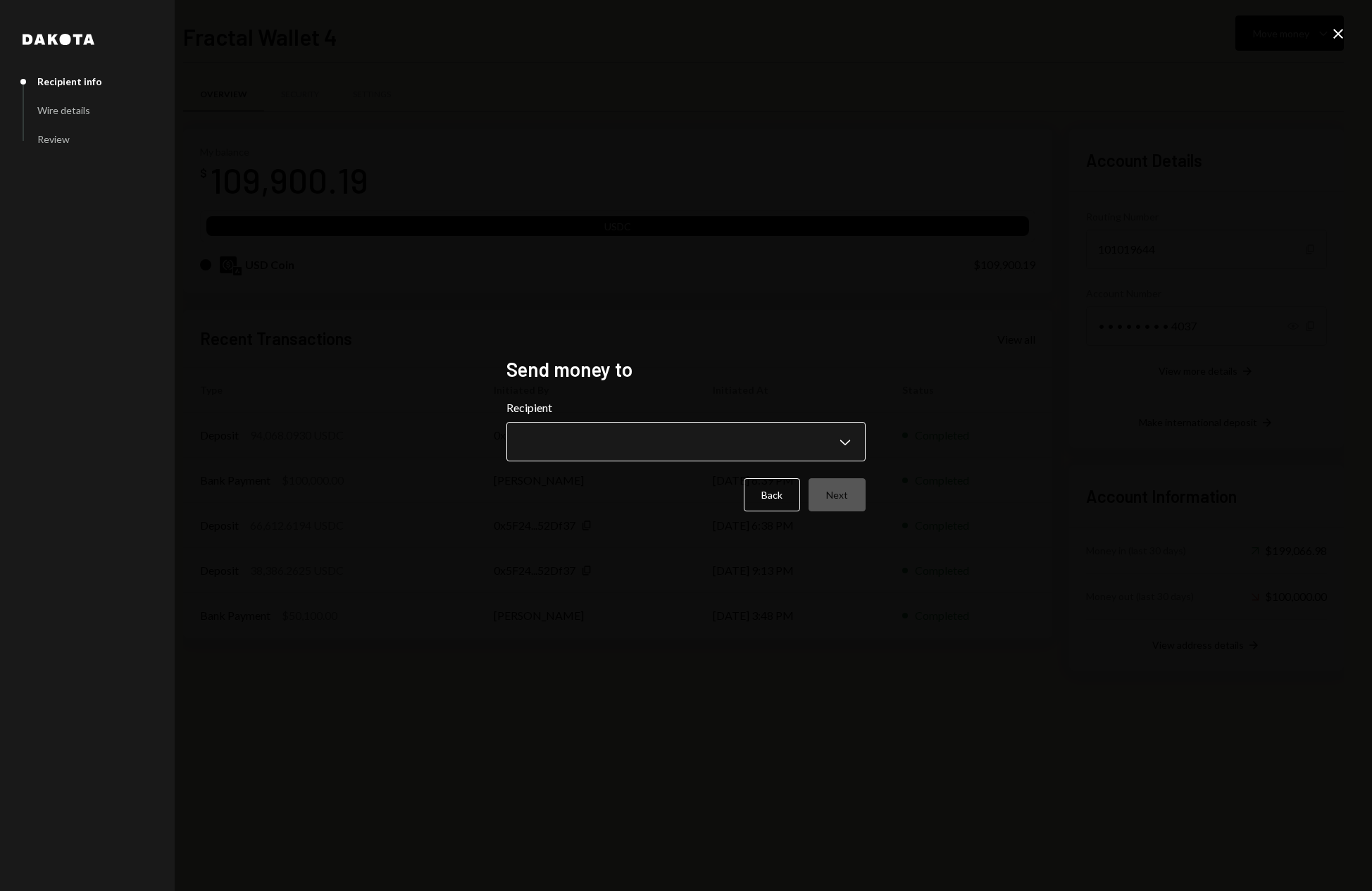
click at [840, 426] on body "F Fractal Capital ... Caret Down Home Home Inbox Inbox Activities Transactions …" at bounding box center [686, 446] width 1372 height 891
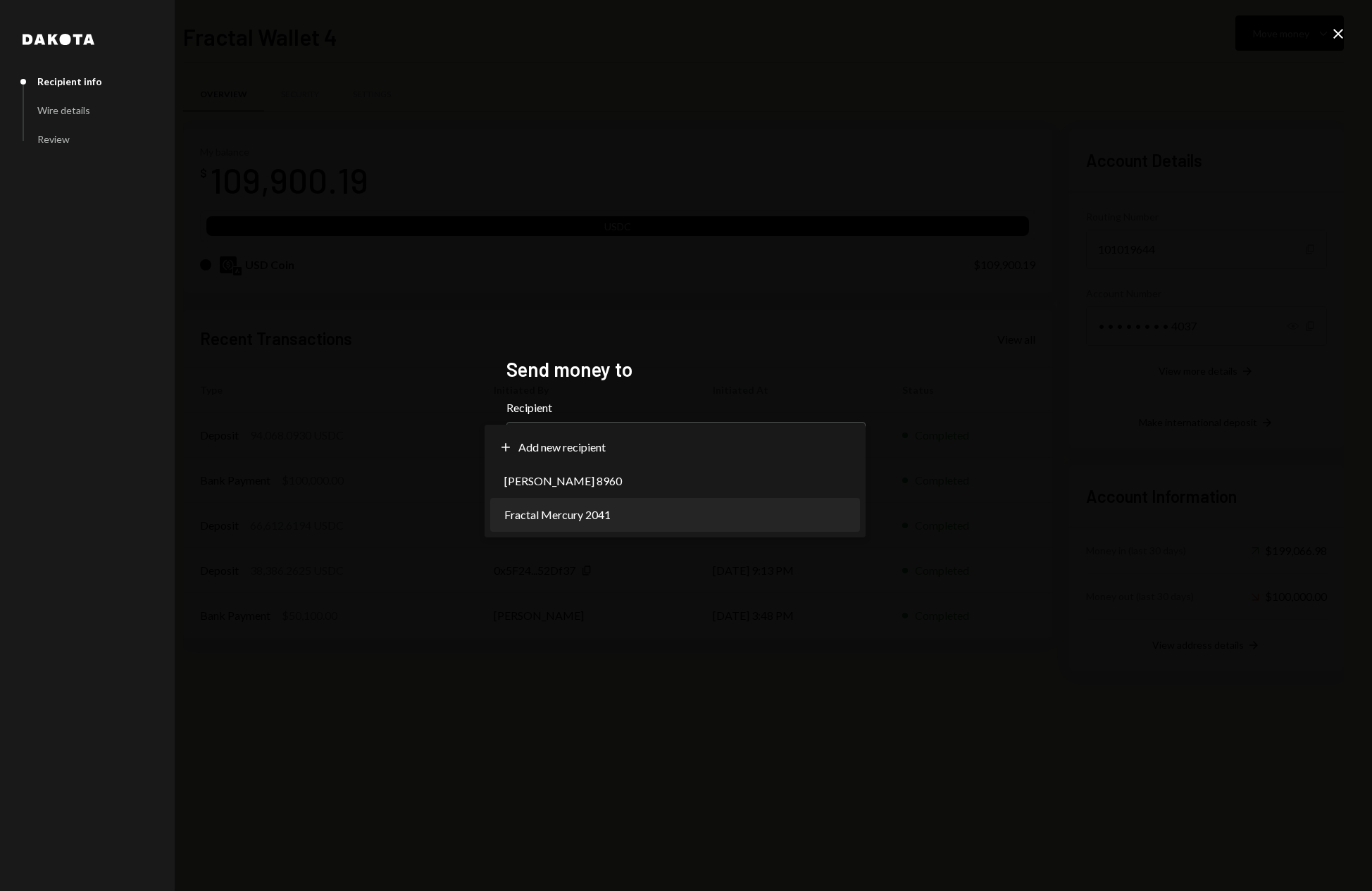
select select "**********"
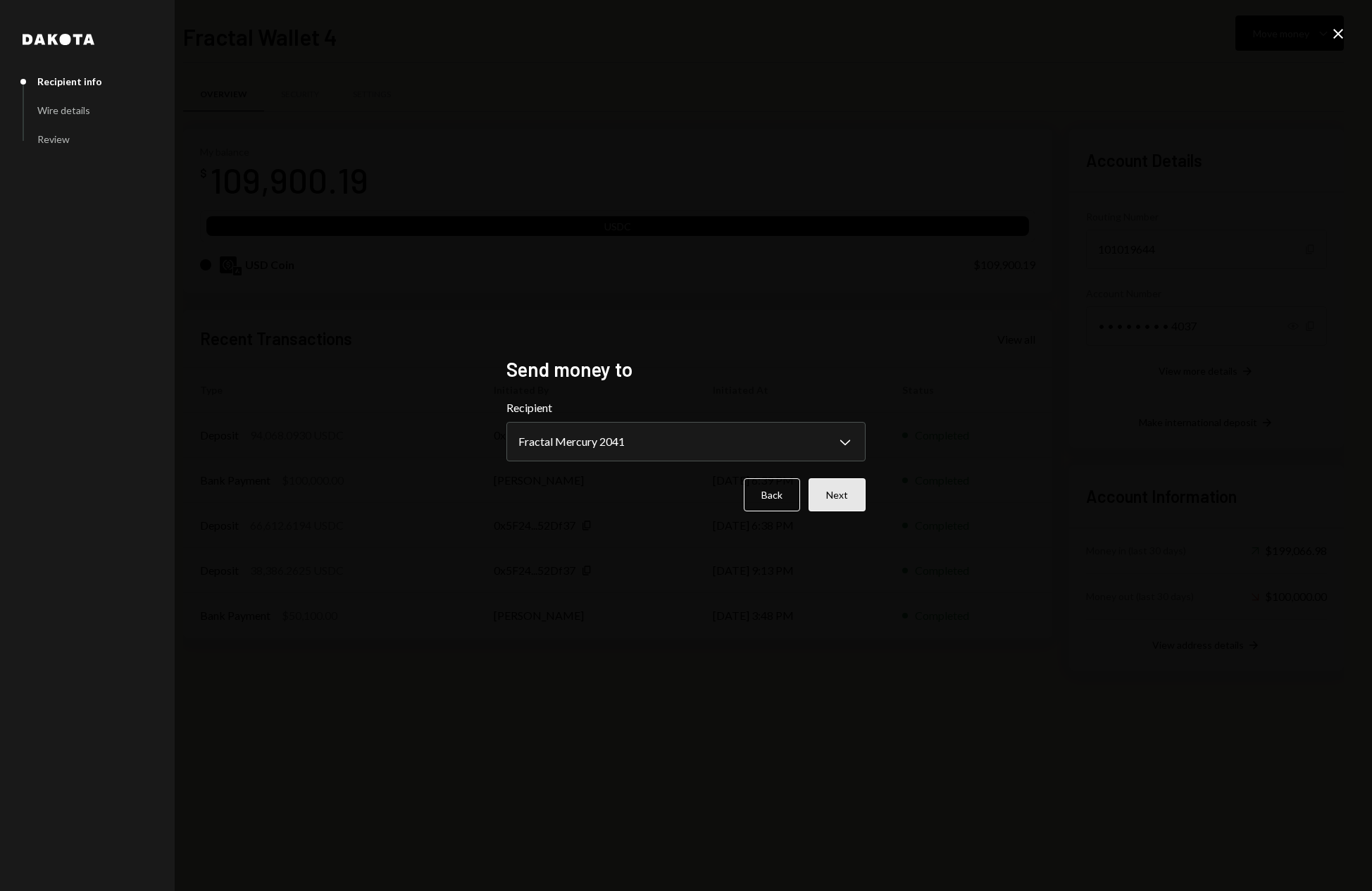
click at [855, 498] on button "Next" at bounding box center [837, 495] width 57 height 33
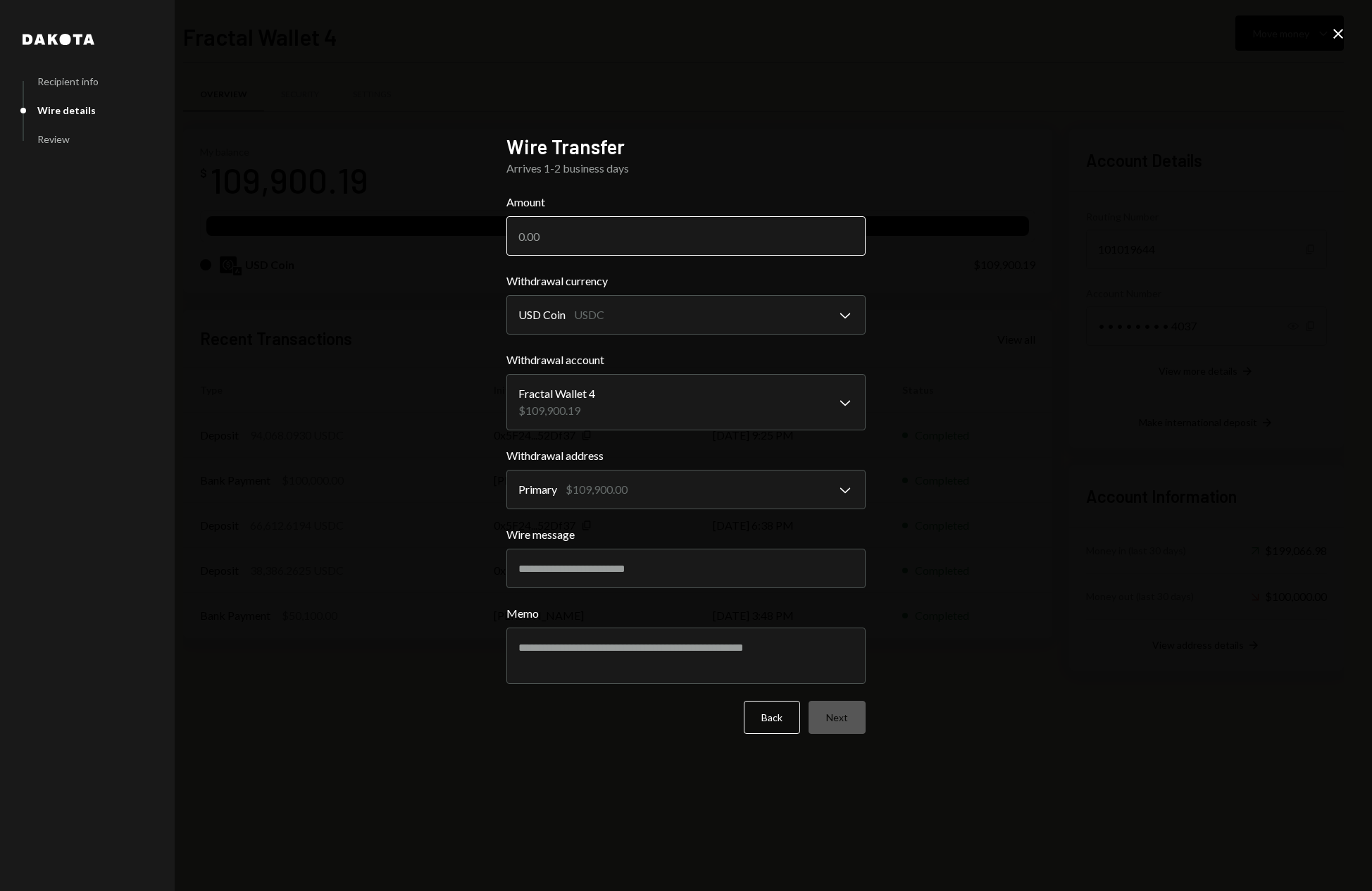
click at [547, 232] on input "Amount" at bounding box center [686, 236] width 359 height 39
type input "105000"
click at [843, 721] on button "Next" at bounding box center [837, 718] width 57 height 33
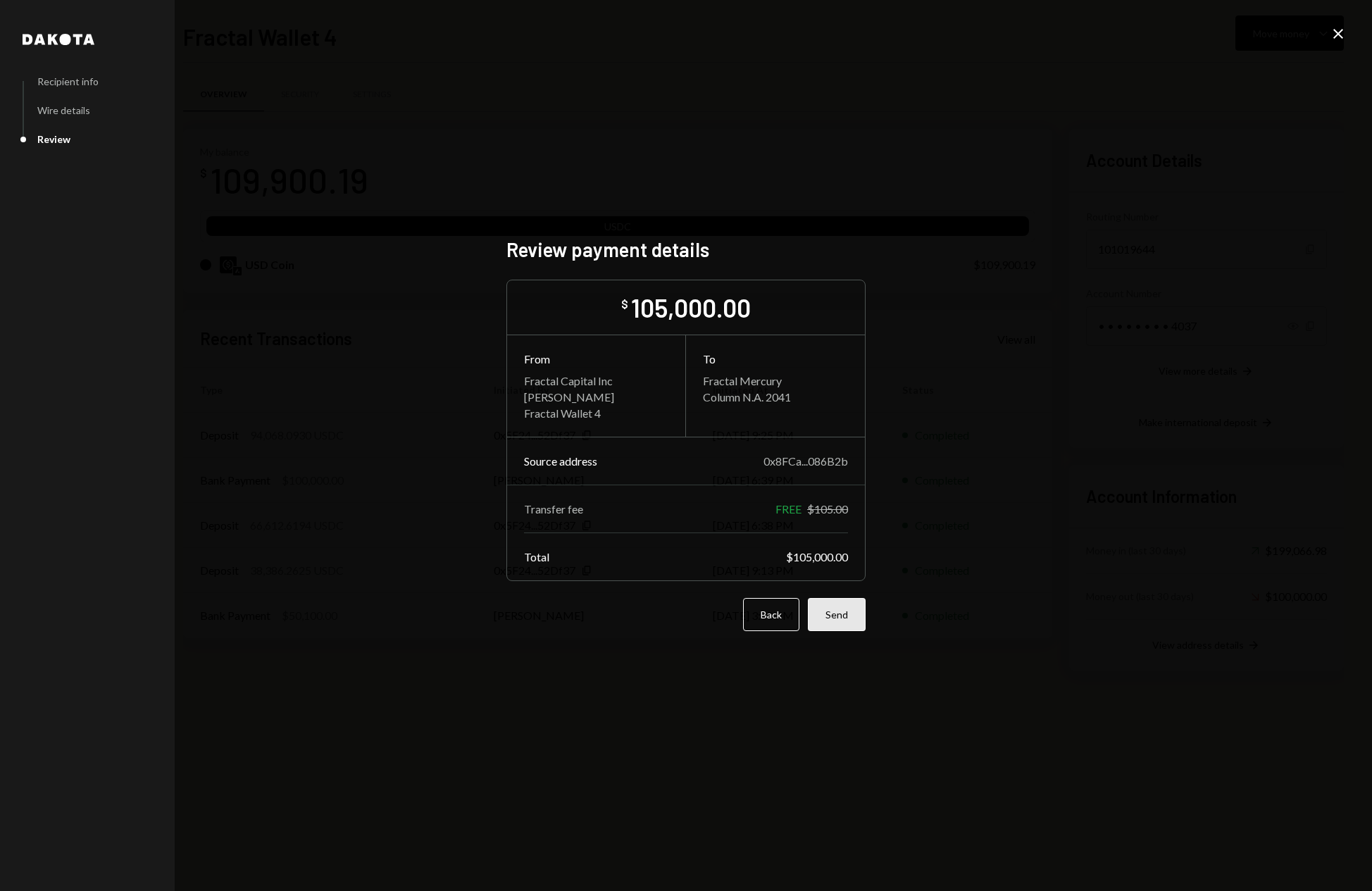
click at [852, 622] on button "Send" at bounding box center [837, 615] width 57 height 33
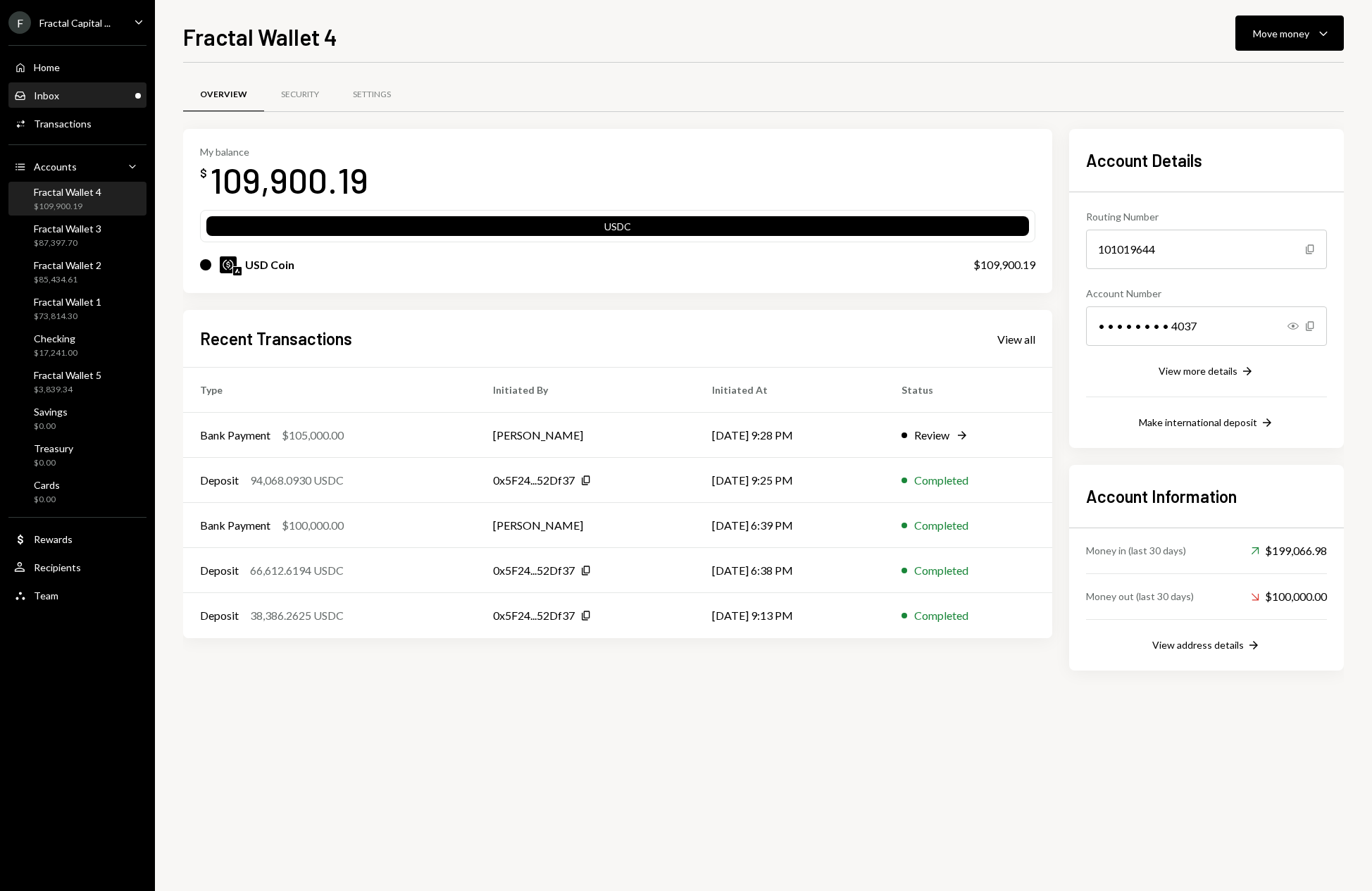
click at [83, 97] on div "Inbox Inbox" at bounding box center [78, 95] width 127 height 13
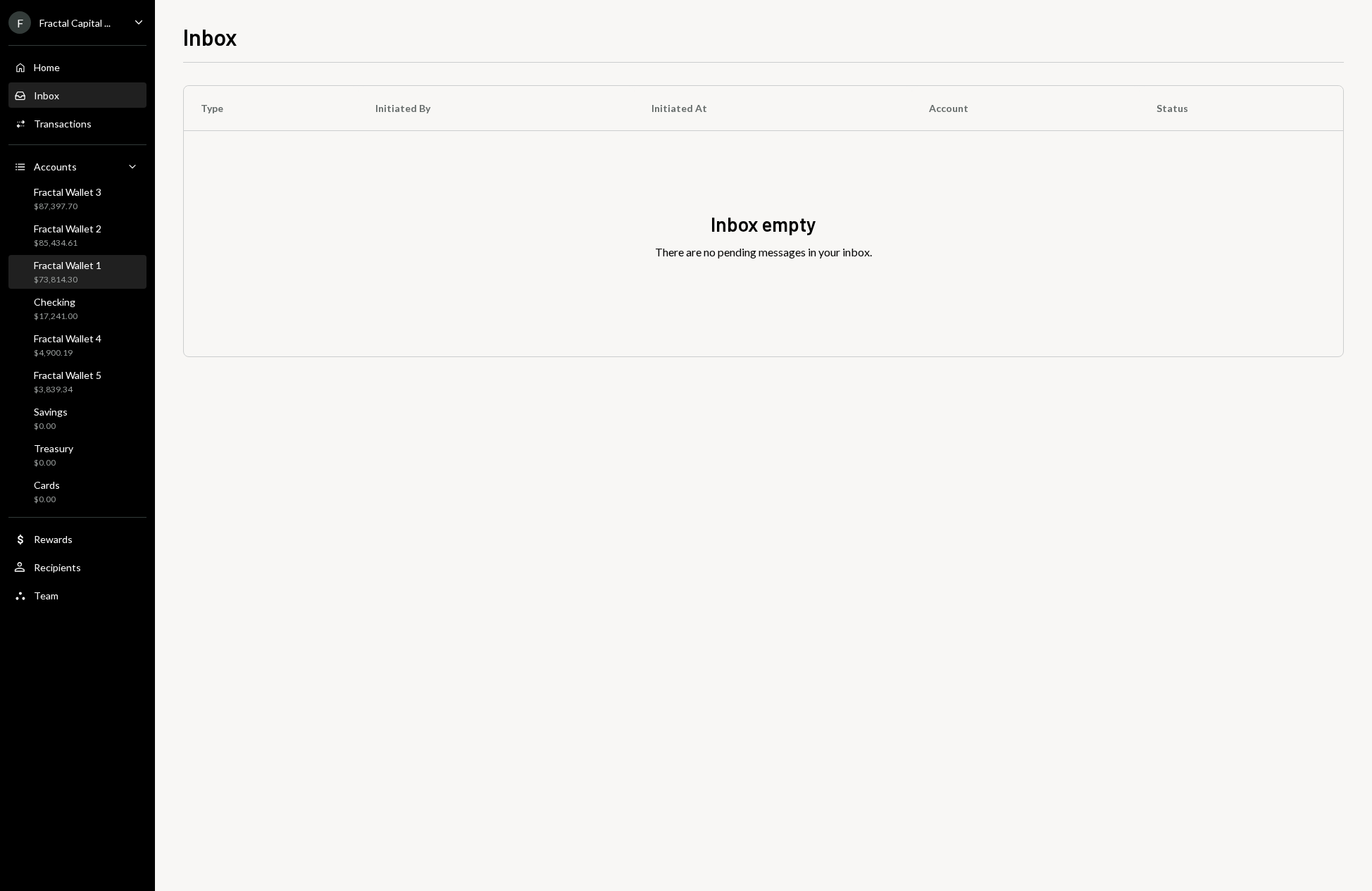
click at [82, 274] on div "$73,814.30" at bounding box center [67, 280] width 67 height 12
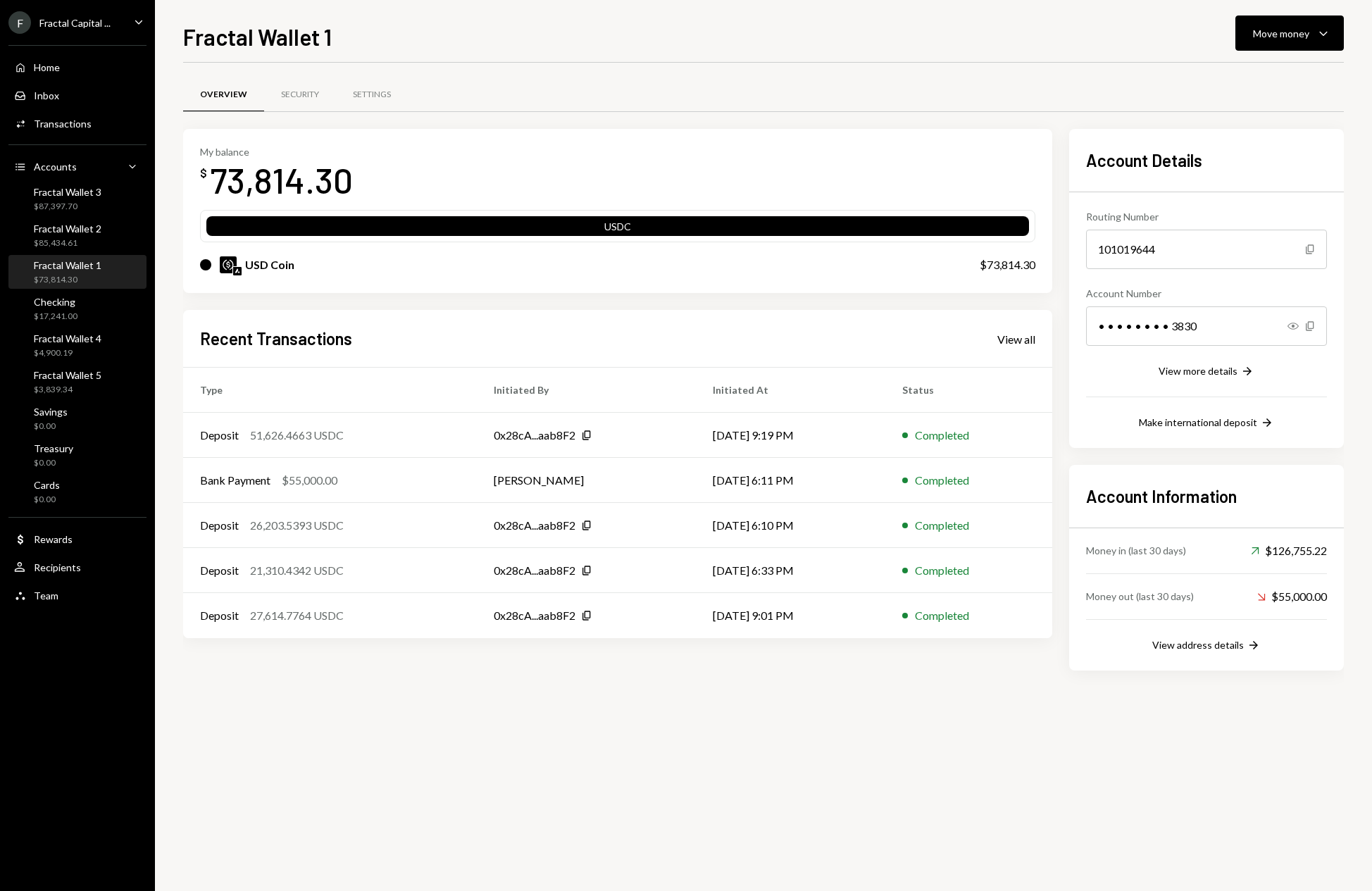
click at [663, 732] on div "Overview Security Settings My balance $ 73,814.30 USDC USD Coin $73,814.30 Rece…" at bounding box center [763, 477] width 1161 height 828
click at [105, 234] on div "Fractal Wallet 2 $85,434.61" at bounding box center [78, 235] width 127 height 26
click at [95, 275] on div "$73,814.30" at bounding box center [67, 280] width 67 height 12
click at [106, 239] on div "Fractal Wallet 2 $85,434.61" at bounding box center [78, 235] width 127 height 26
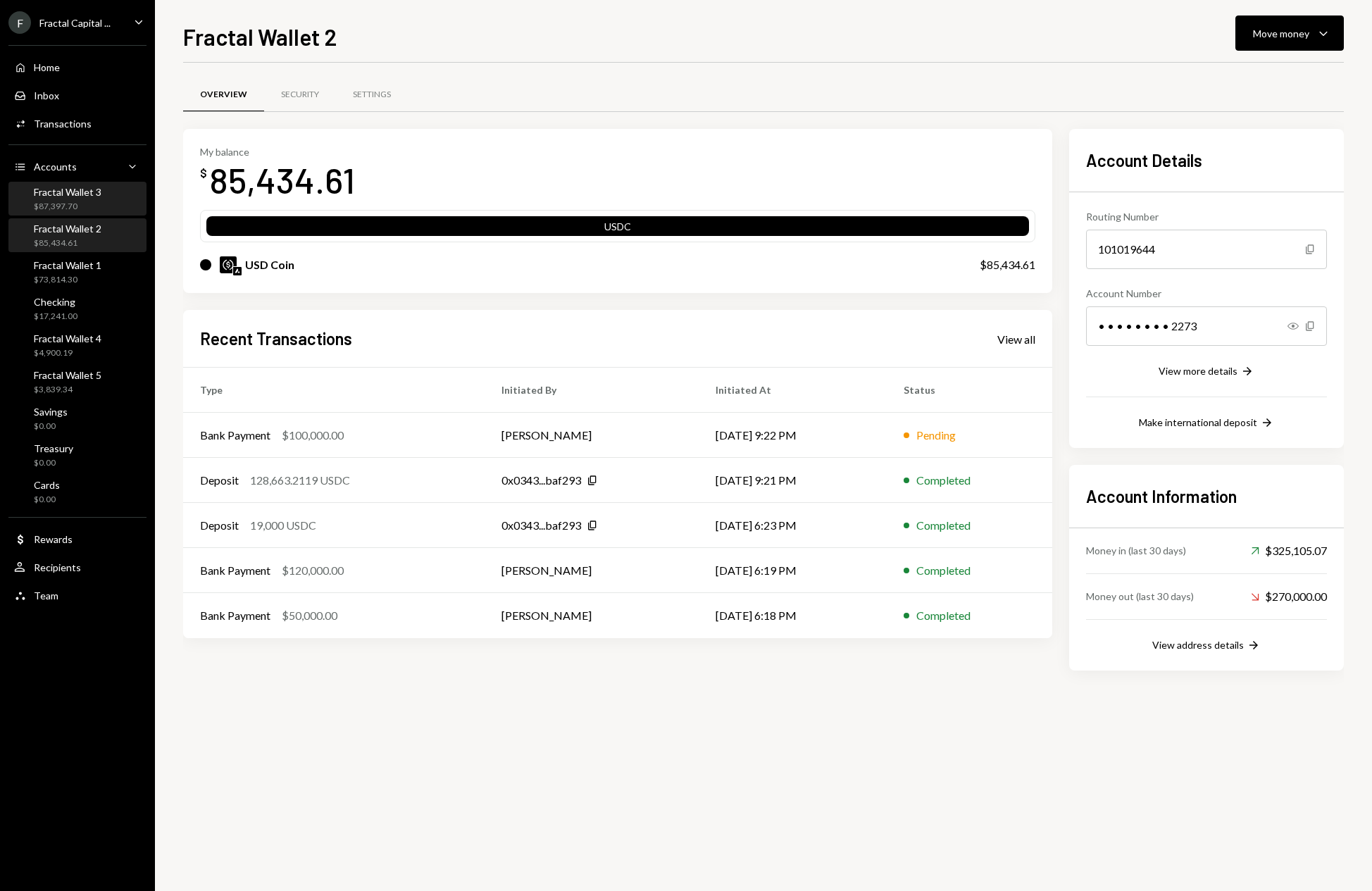
click at [113, 197] on div "Fractal Wallet 3 $87,397.70" at bounding box center [78, 199] width 127 height 26
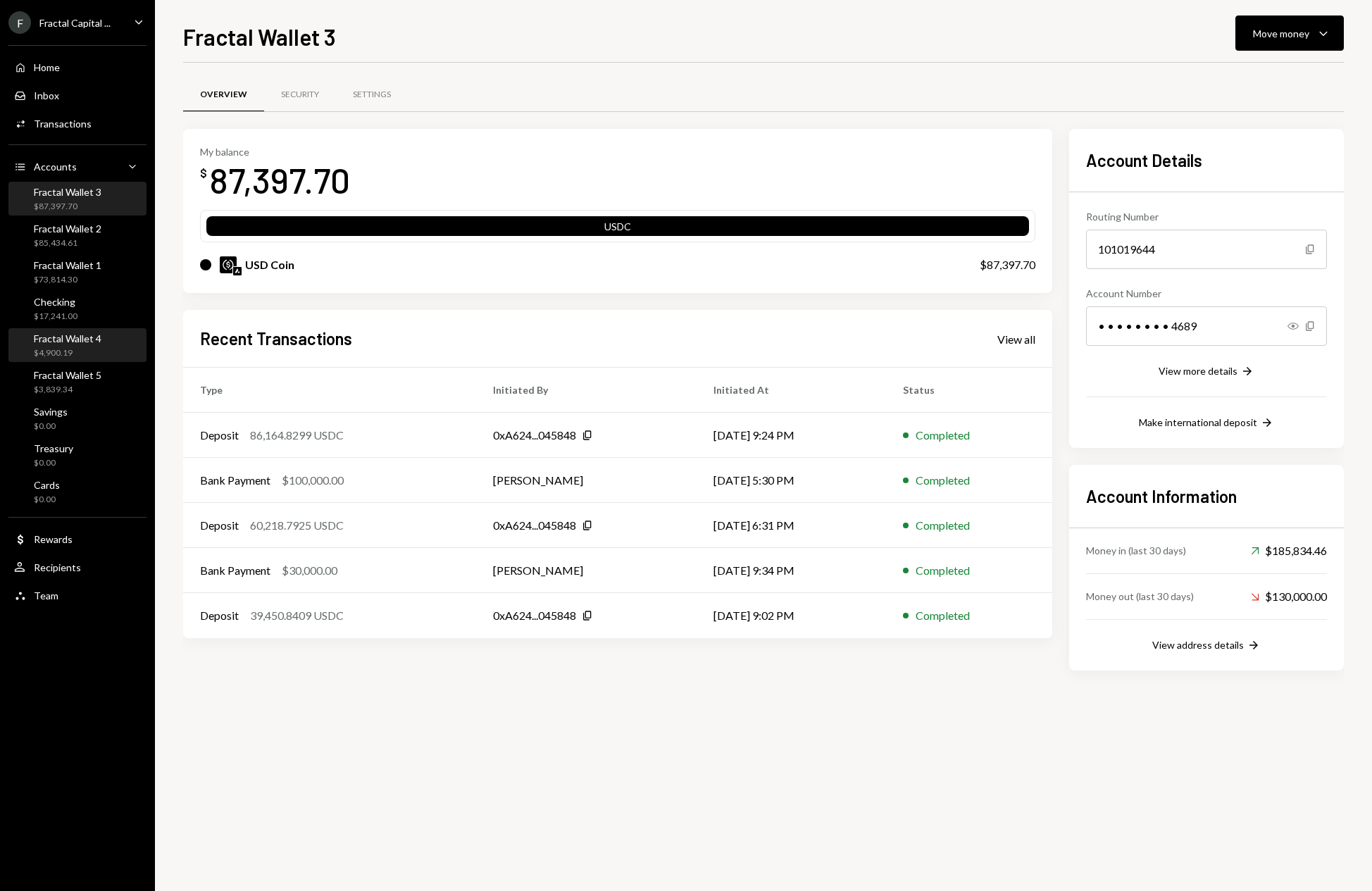
click at [111, 346] on div "Fractal Wallet 4 $4,900.19" at bounding box center [78, 346] width 127 height 26
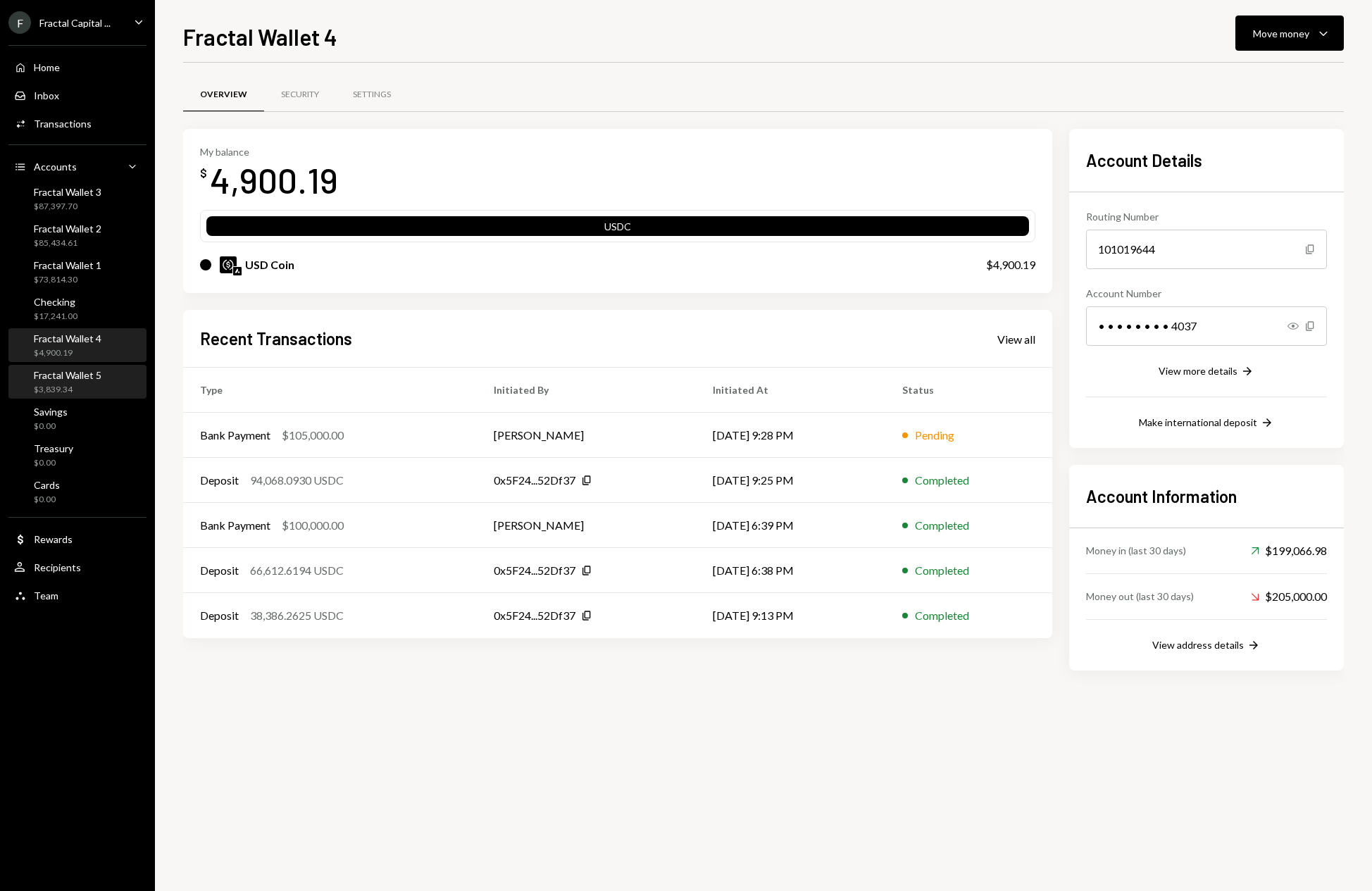
click at [112, 386] on div "Fractal Wallet 5 $3,839.34" at bounding box center [78, 382] width 127 height 26
click at [95, 209] on div "$87,397.70" at bounding box center [67, 206] width 67 height 12
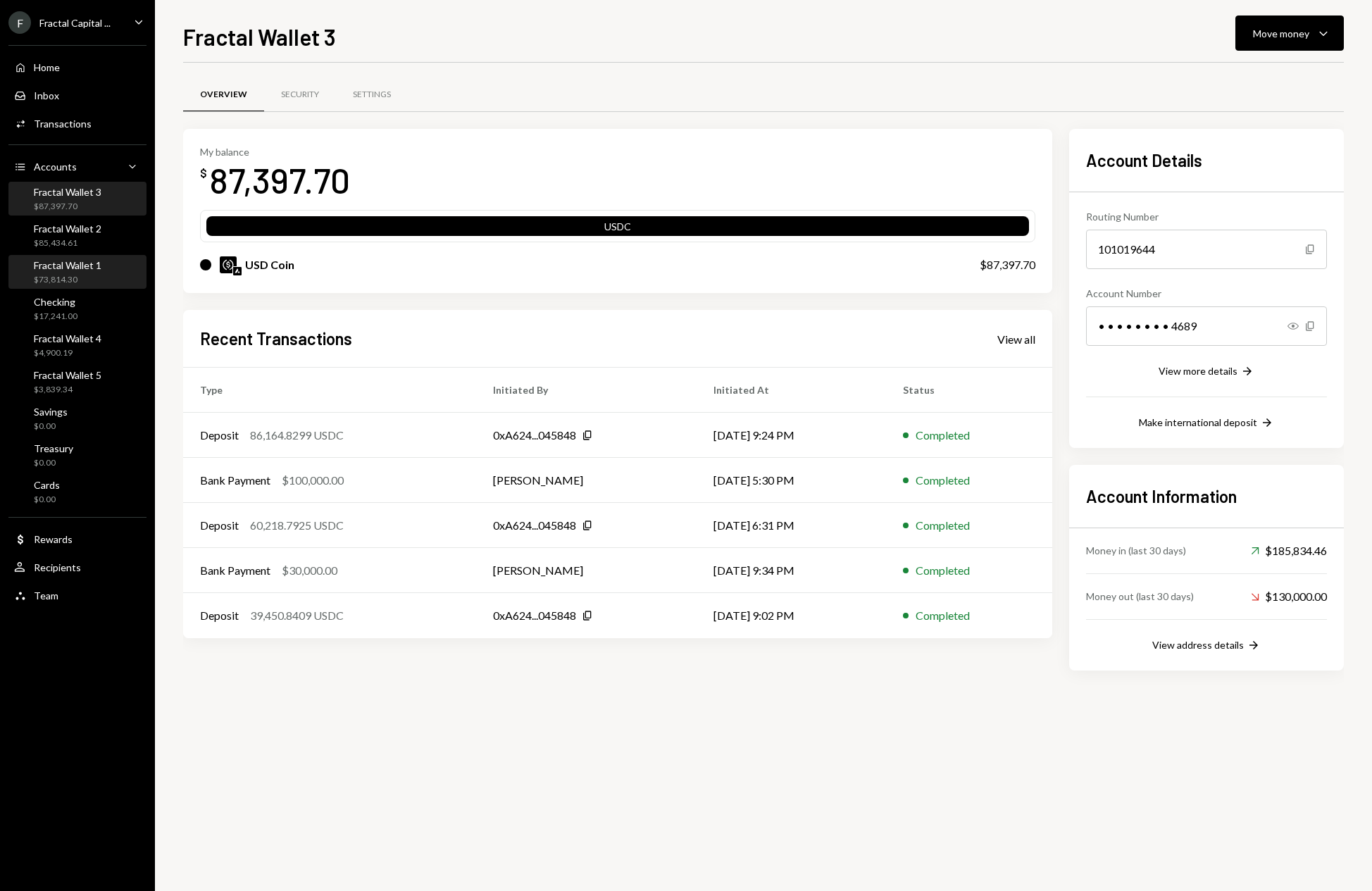
click at [98, 269] on div "Fractal Wallet 1" at bounding box center [67, 265] width 67 height 12
click at [107, 234] on div "Fractal Wallet 2 $85,434.61" at bounding box center [78, 235] width 127 height 26
click at [111, 202] on div "Fractal Wallet 3 $87,397.70" at bounding box center [78, 199] width 127 height 26
click at [105, 352] on div "Fractal Wallet 4 $4,900.19" at bounding box center [78, 346] width 127 height 26
